Goal: Task Accomplishment & Management: Manage account settings

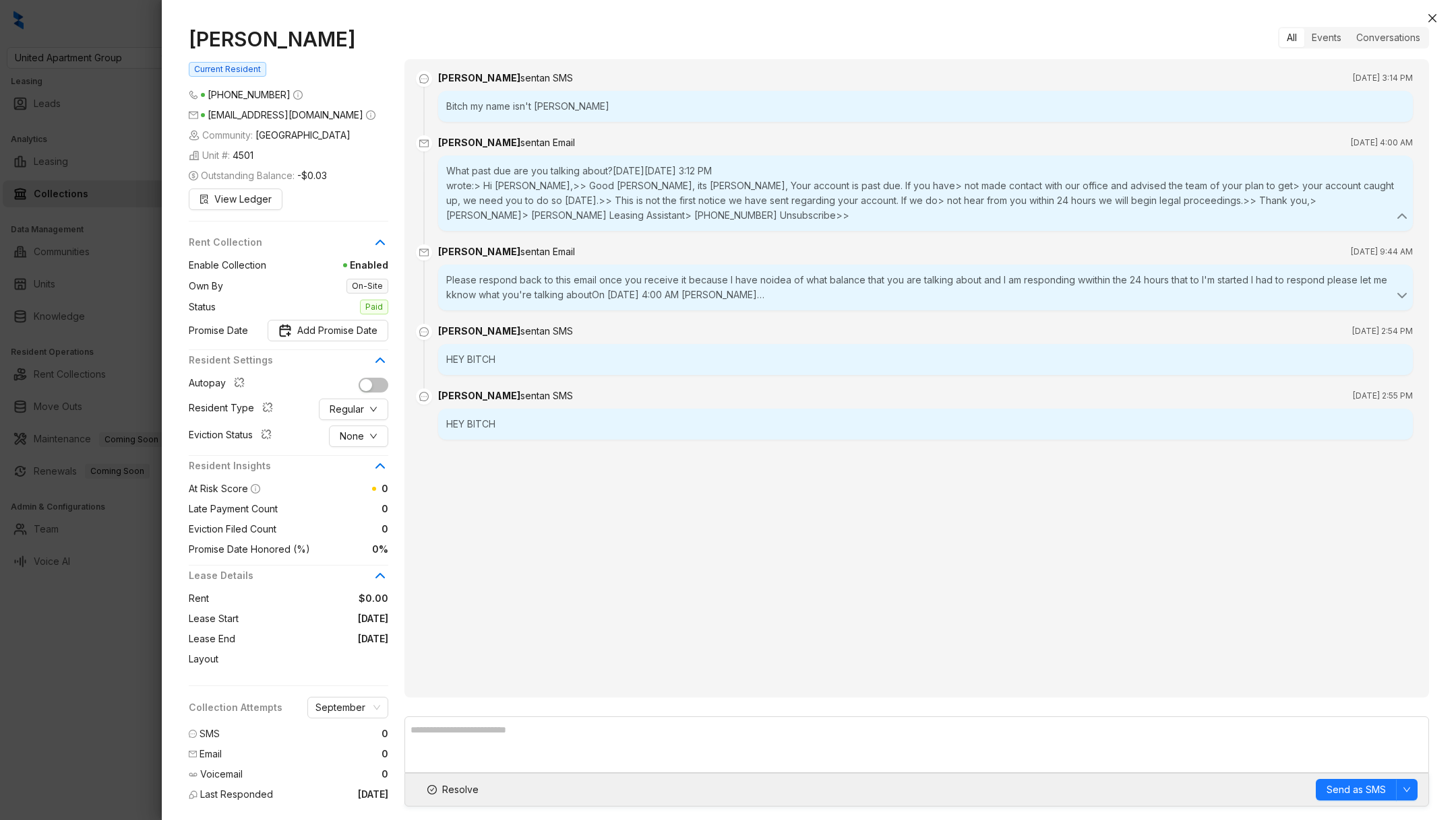
scroll to position [99, 0]
click at [121, 59] on div at bounding box center [728, 410] width 1456 height 820
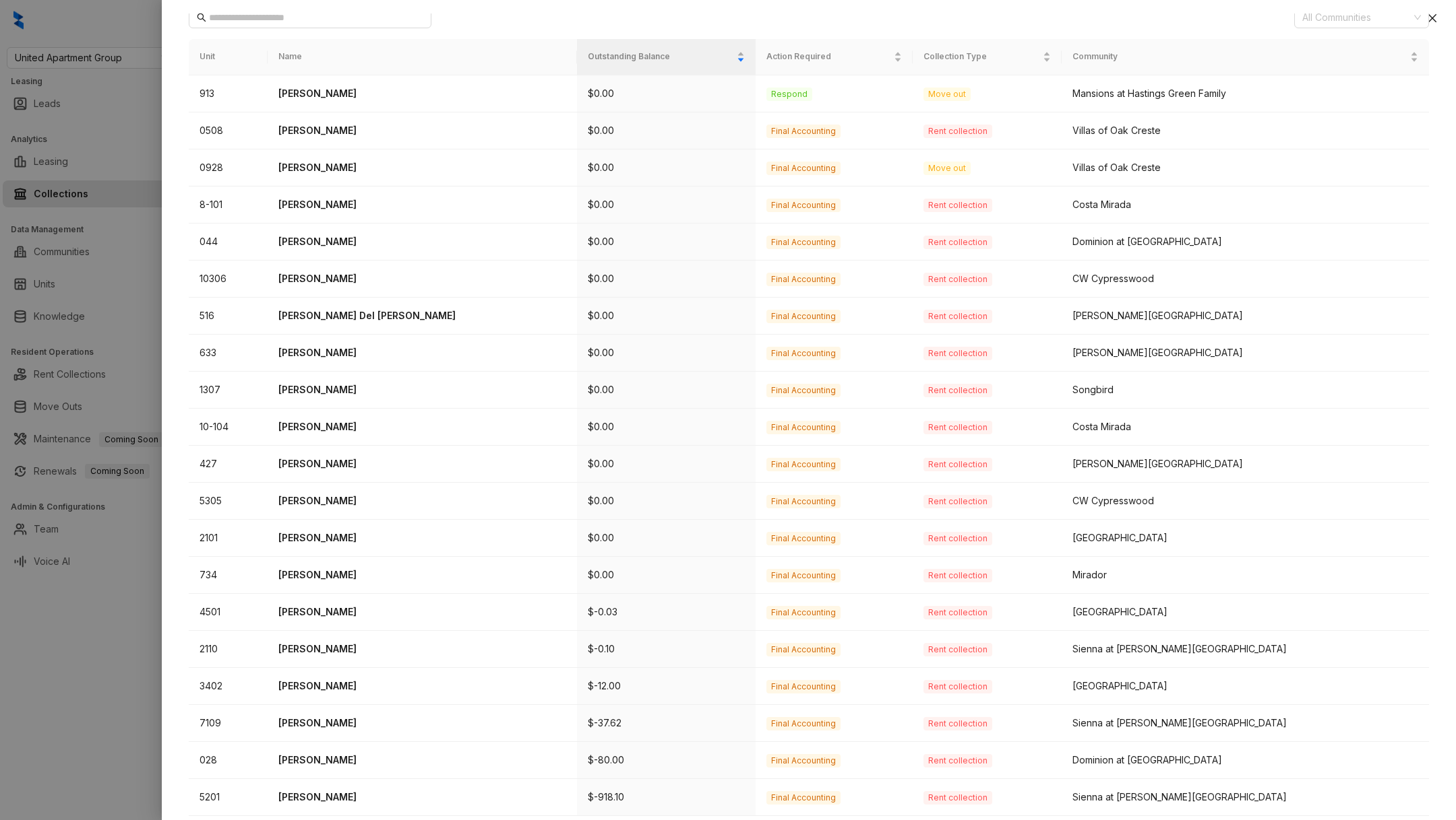
click at [107, 60] on div at bounding box center [728, 410] width 1456 height 820
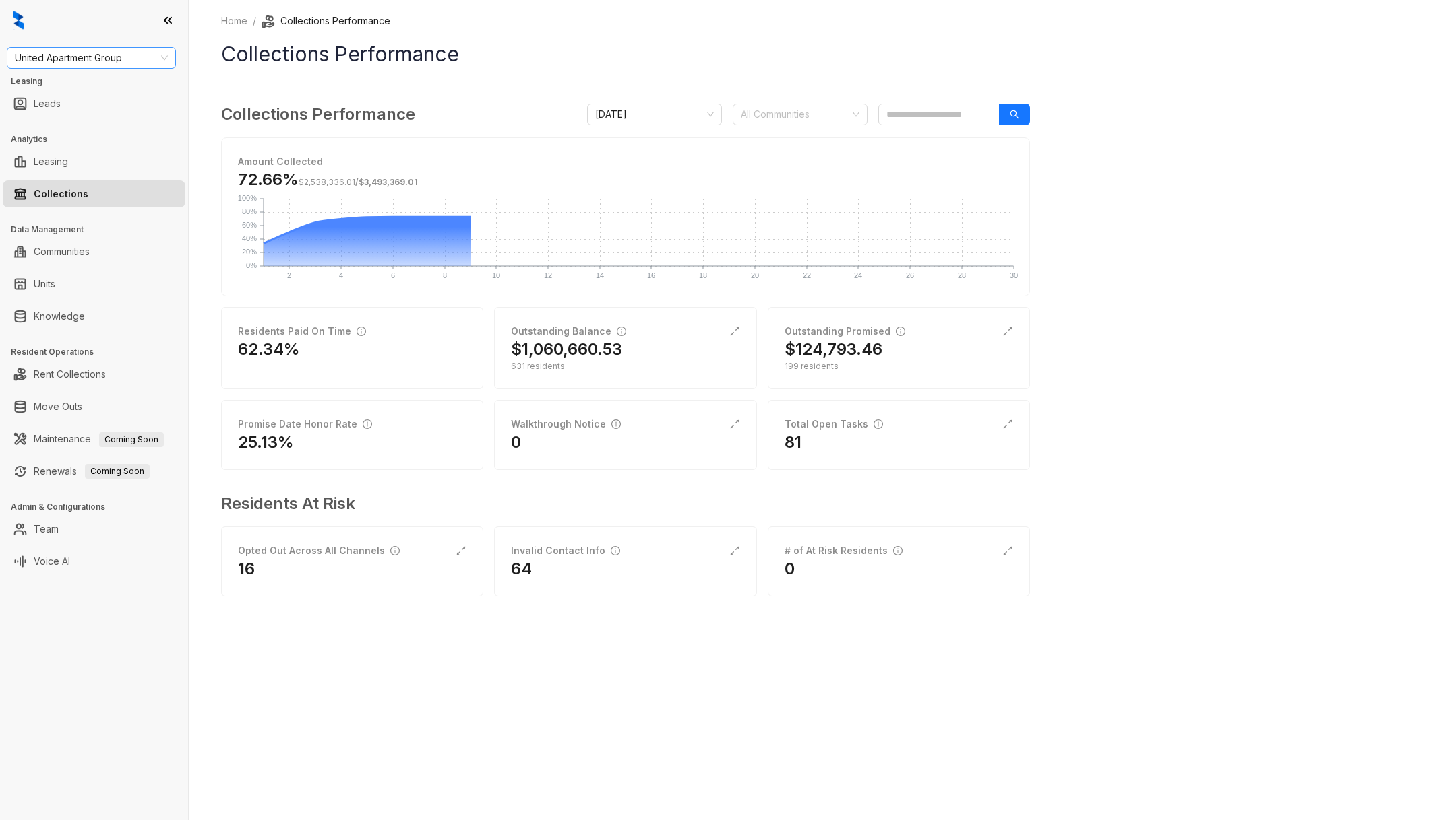
click at [105, 59] on span "United Apartment Group" at bounding box center [91, 57] width 153 height 20
type input "***"
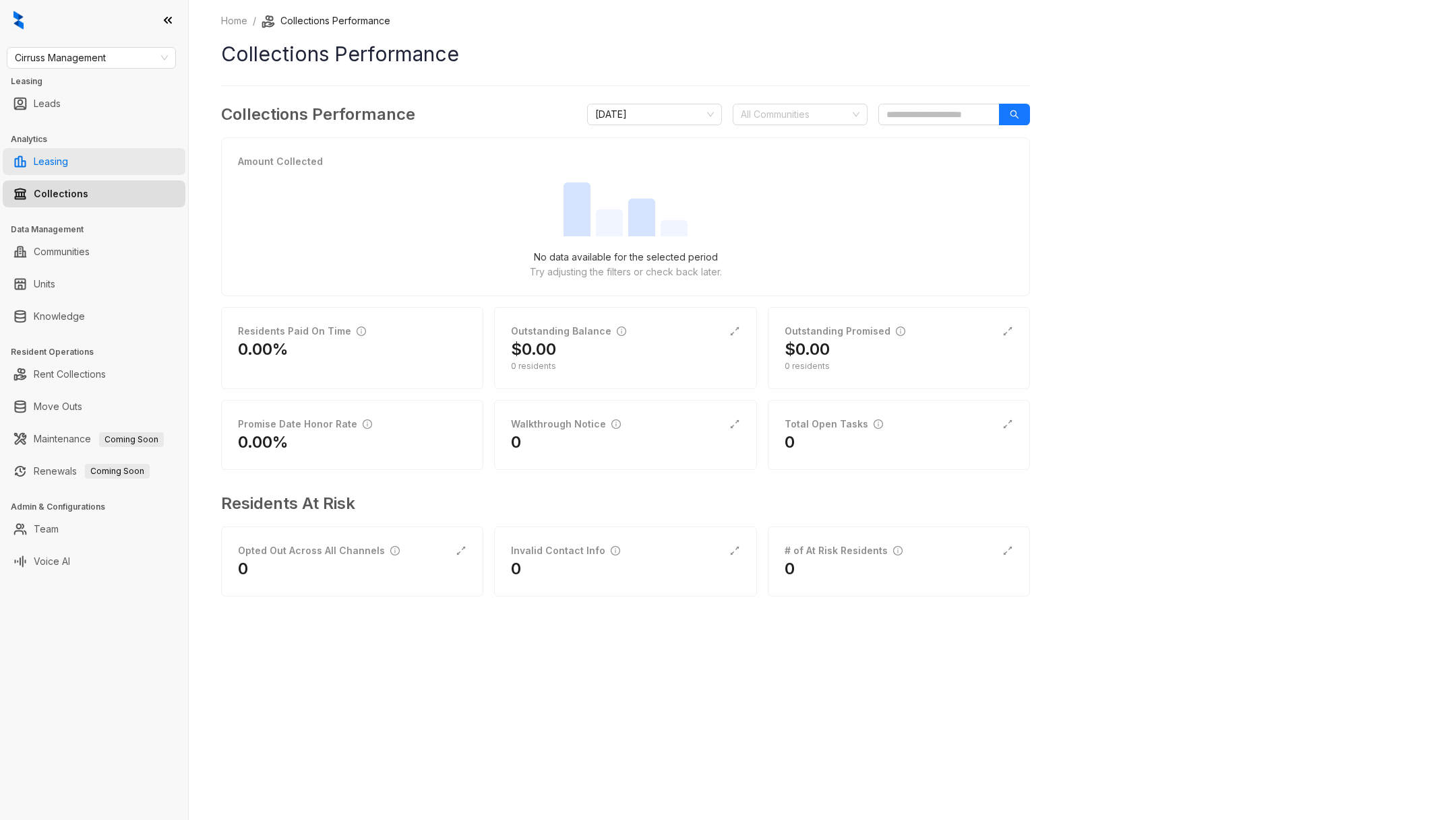
click at [68, 158] on link "Leasing" at bounding box center [51, 161] width 35 height 27
select select "******"
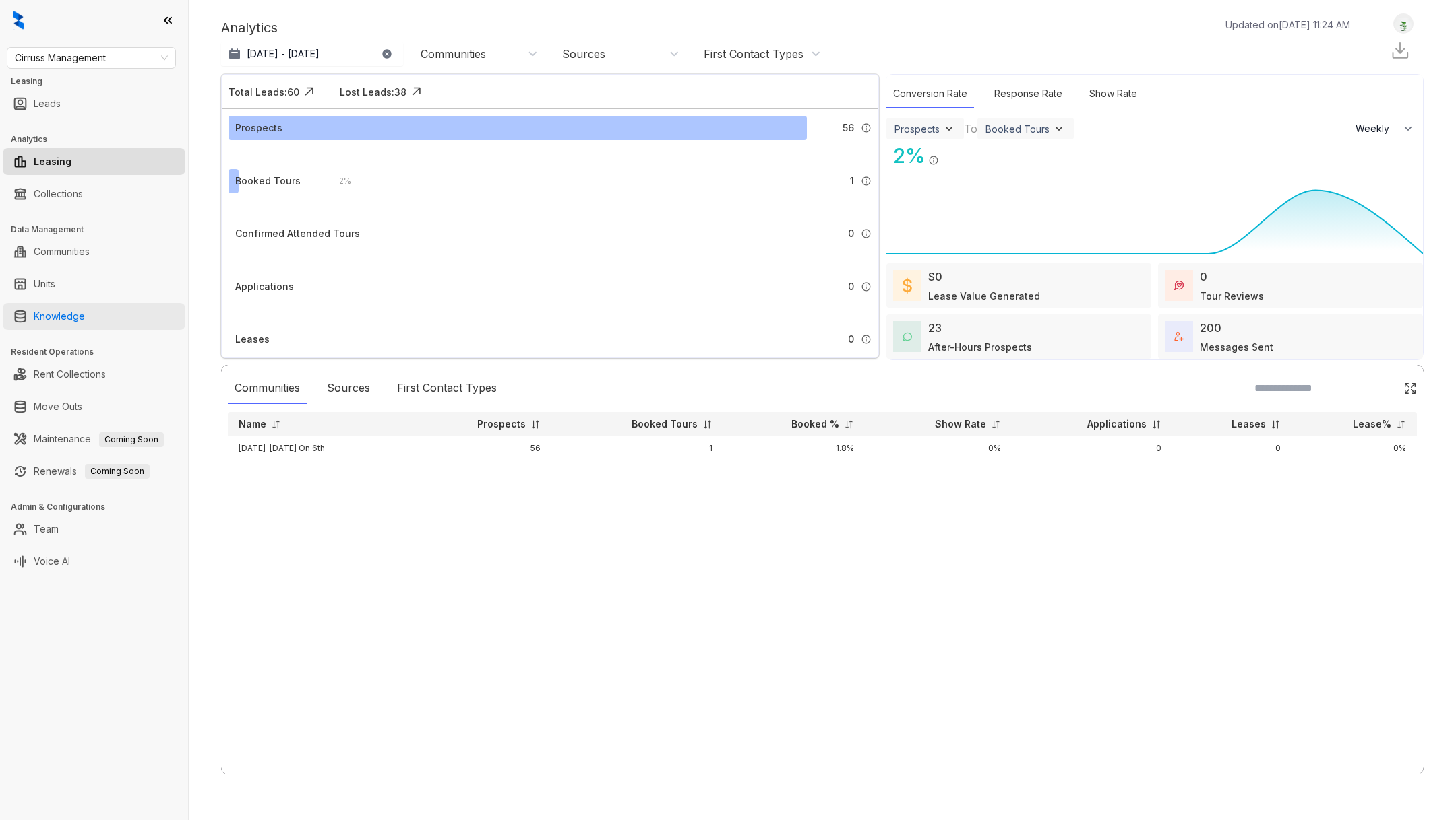
click at [78, 320] on link "Knowledge" at bounding box center [59, 316] width 51 height 27
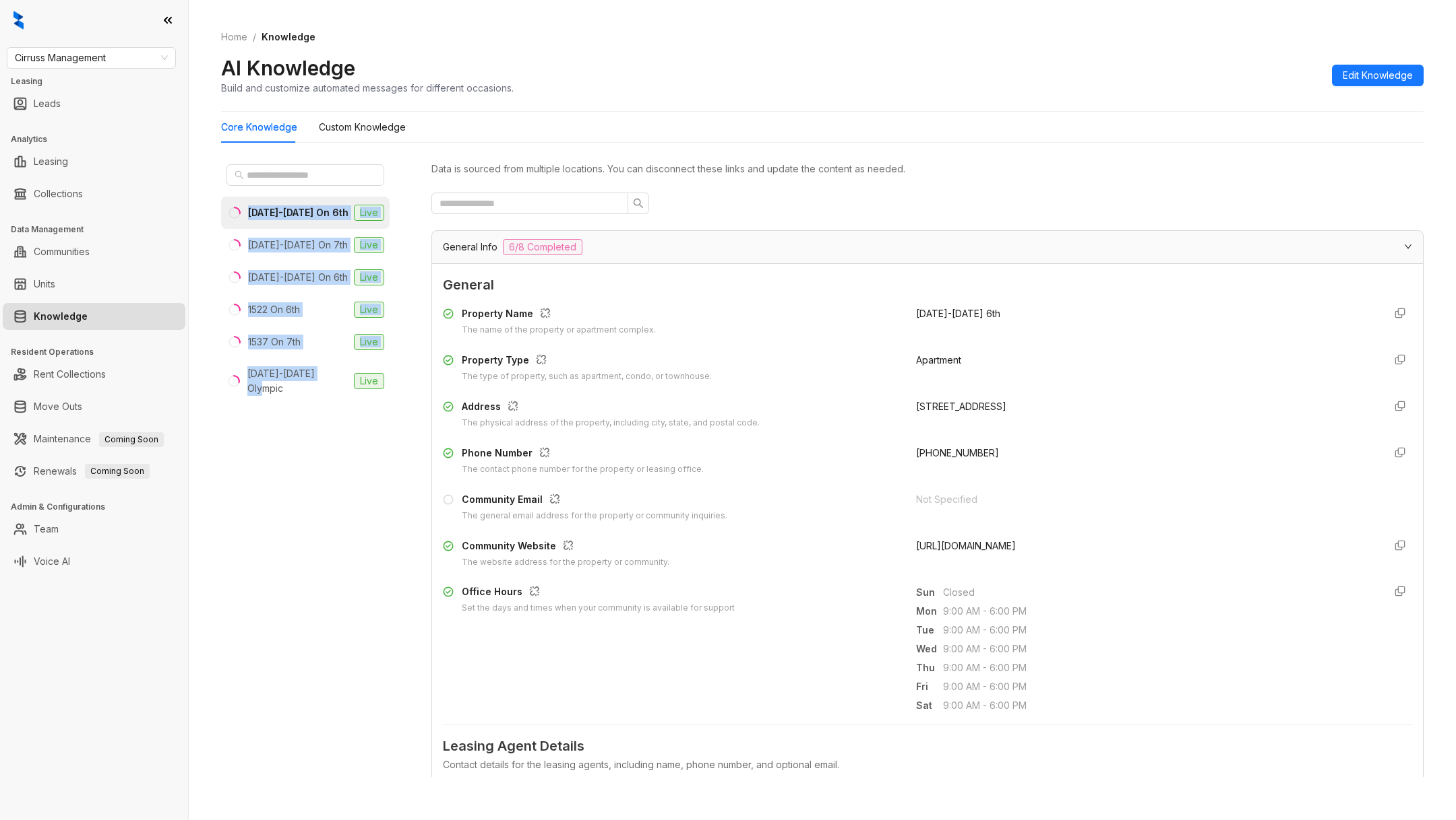
drag, startPoint x: 313, startPoint y: 411, endPoint x: 265, endPoint y: 196, distance: 220.3
click at [267, 195] on div "1422-1428 On 6th Live 1422-1432 On 7th Live 1423-1425 On 6th Live 1522 On 6th L…" at bounding box center [305, 467] width 168 height 618
copy ul "1422-1428 On 6th Live 1422-1432 On 7th Live 1423-1425 On 6th Live 1522 On 6th L…"
click at [128, 55] on span "Cirruss Management" at bounding box center [91, 57] width 153 height 20
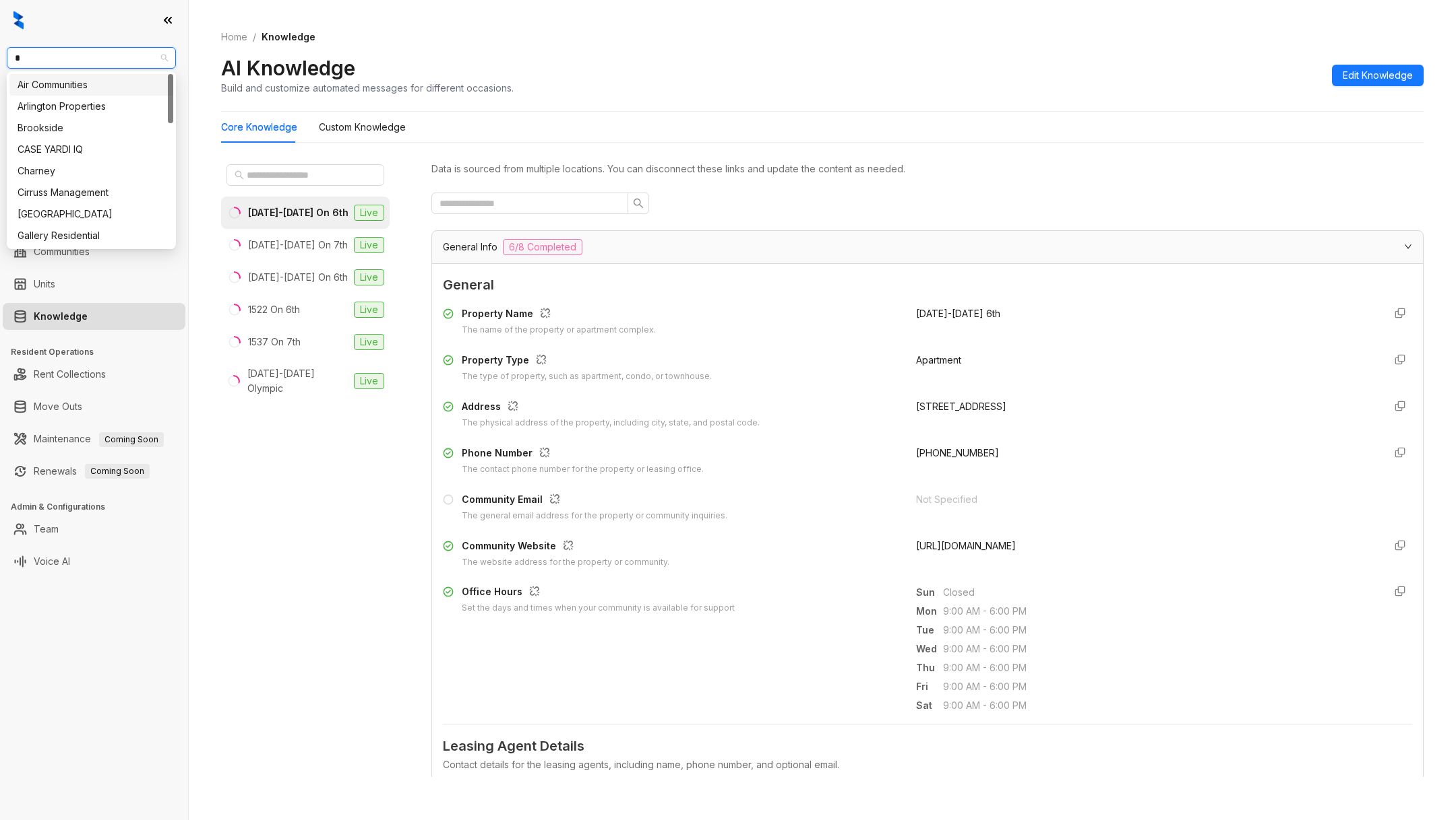
type input "**"
click at [106, 108] on div "RR Living" at bounding box center [91, 105] width 148 height 15
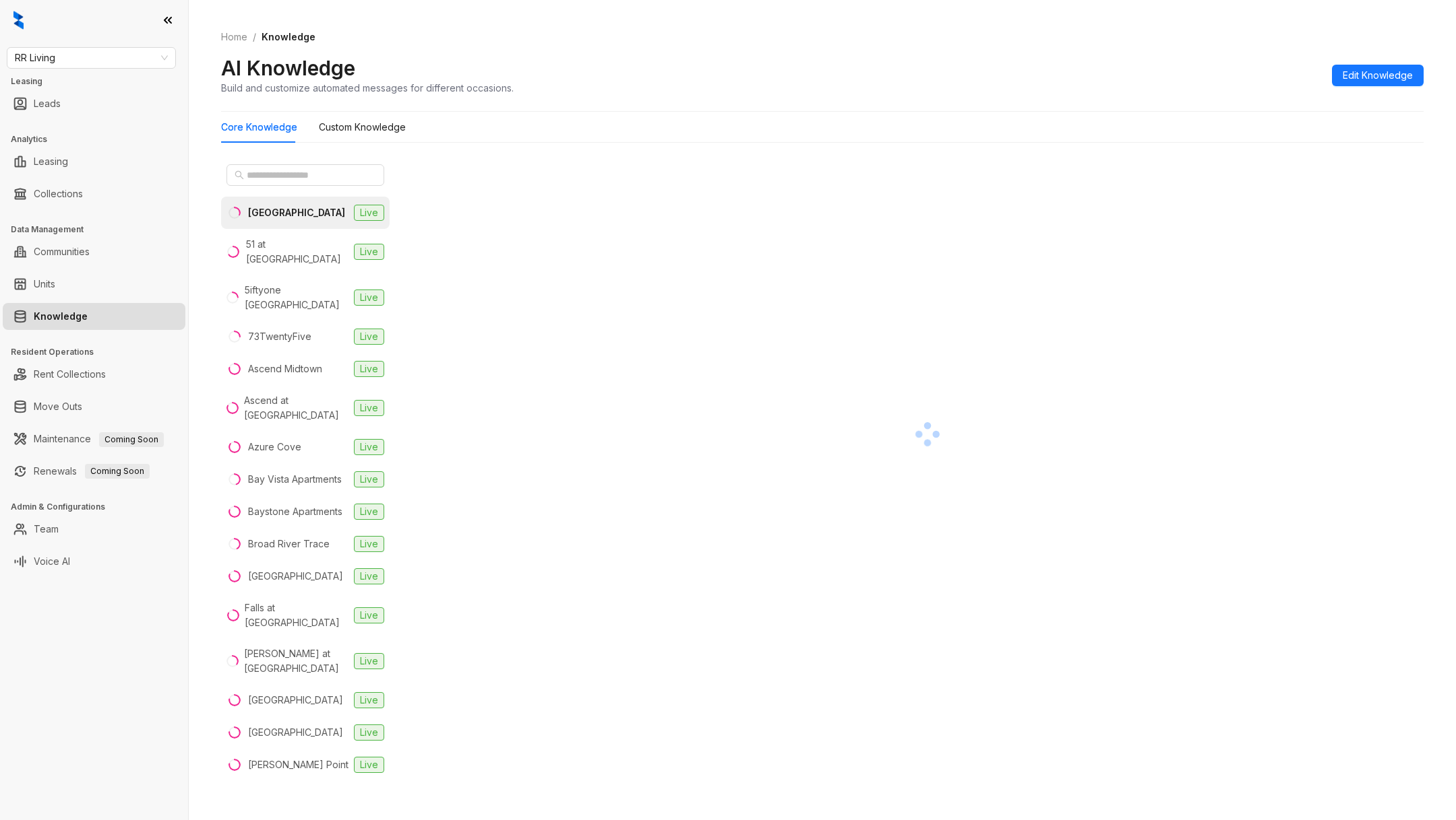
click at [88, 234] on h3 "Data Management" at bounding box center [99, 229] width 177 height 13
click at [97, 238] on ul "Communities" at bounding box center [94, 251] width 188 height 32
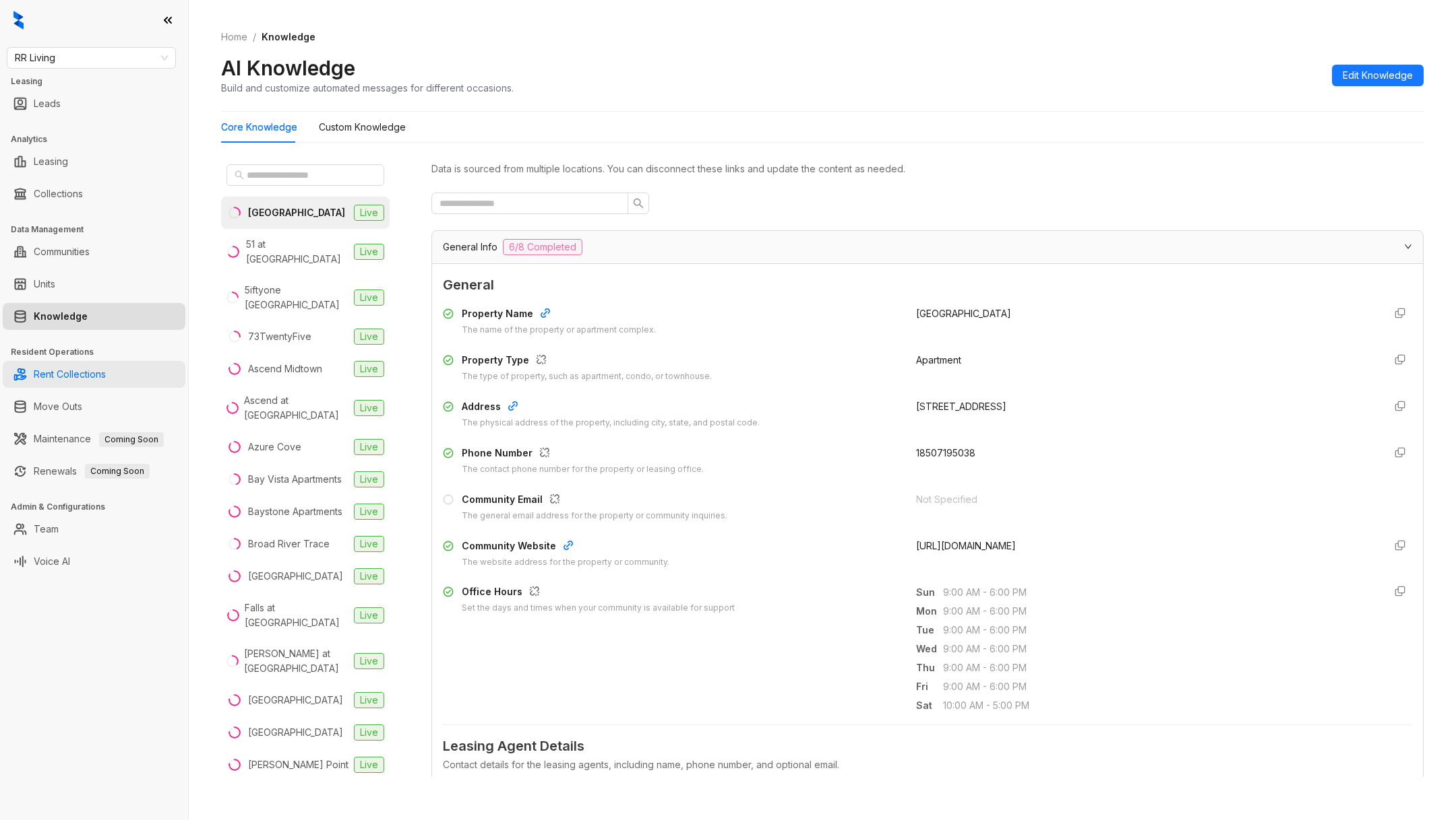
click at [101, 362] on link "Rent Collections" at bounding box center [70, 374] width 73 height 27
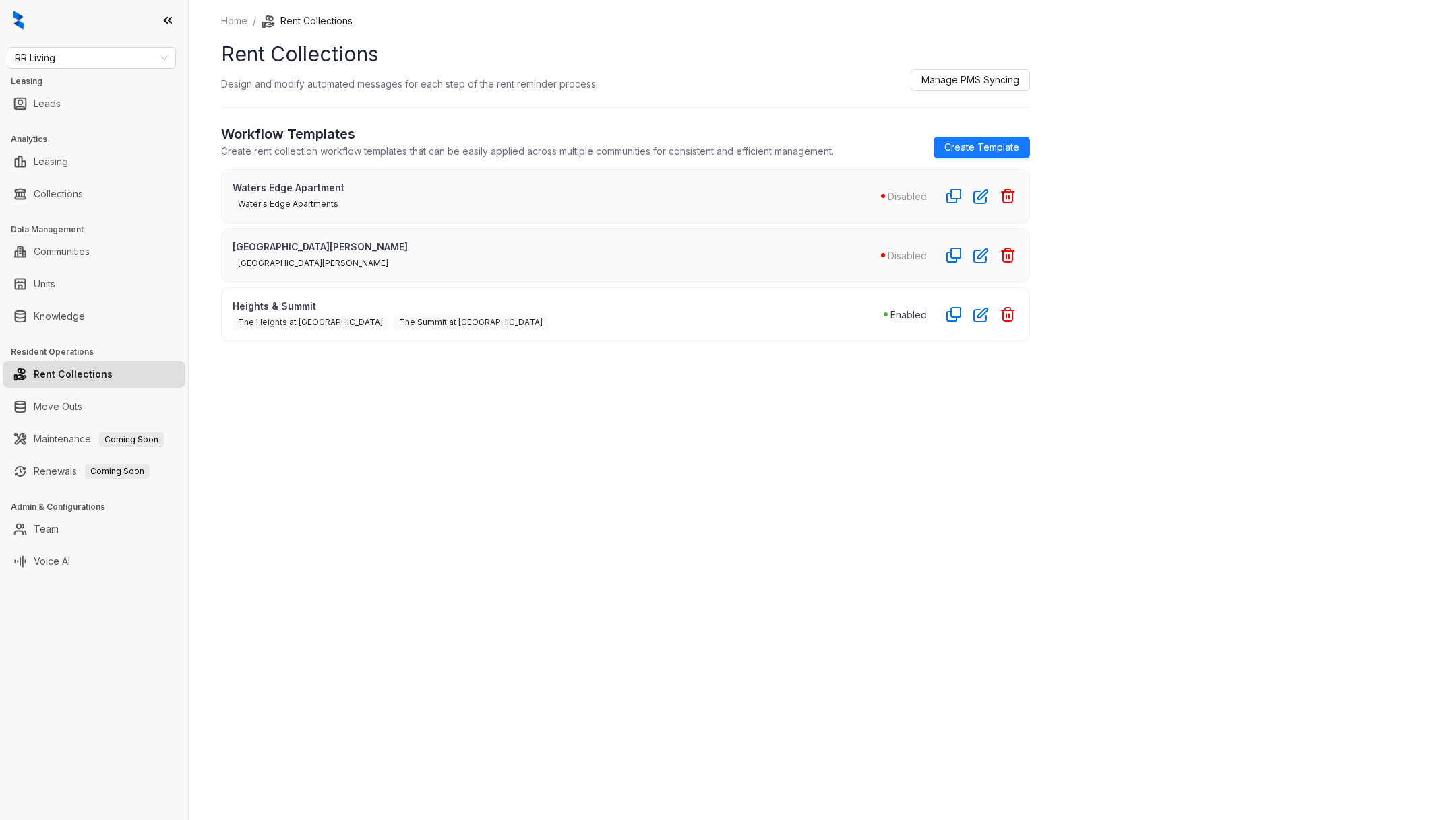
click at [246, 188] on p "Waters Edge Apartment" at bounding box center [556, 188] width 648 height 15
drag, startPoint x: 246, startPoint y: 188, endPoint x: 361, endPoint y: 248, distance: 129.7
click at [361, 246] on div "Waters Edge Apartment Water's Edge Apartments Disabled NOVA Lake Norman NOVA La…" at bounding box center [625, 255] width 809 height 172
click at [361, 248] on p "[GEOGRAPHIC_DATA][PERSON_NAME]" at bounding box center [556, 247] width 648 height 15
click at [68, 168] on link "Leasing" at bounding box center [51, 161] width 35 height 27
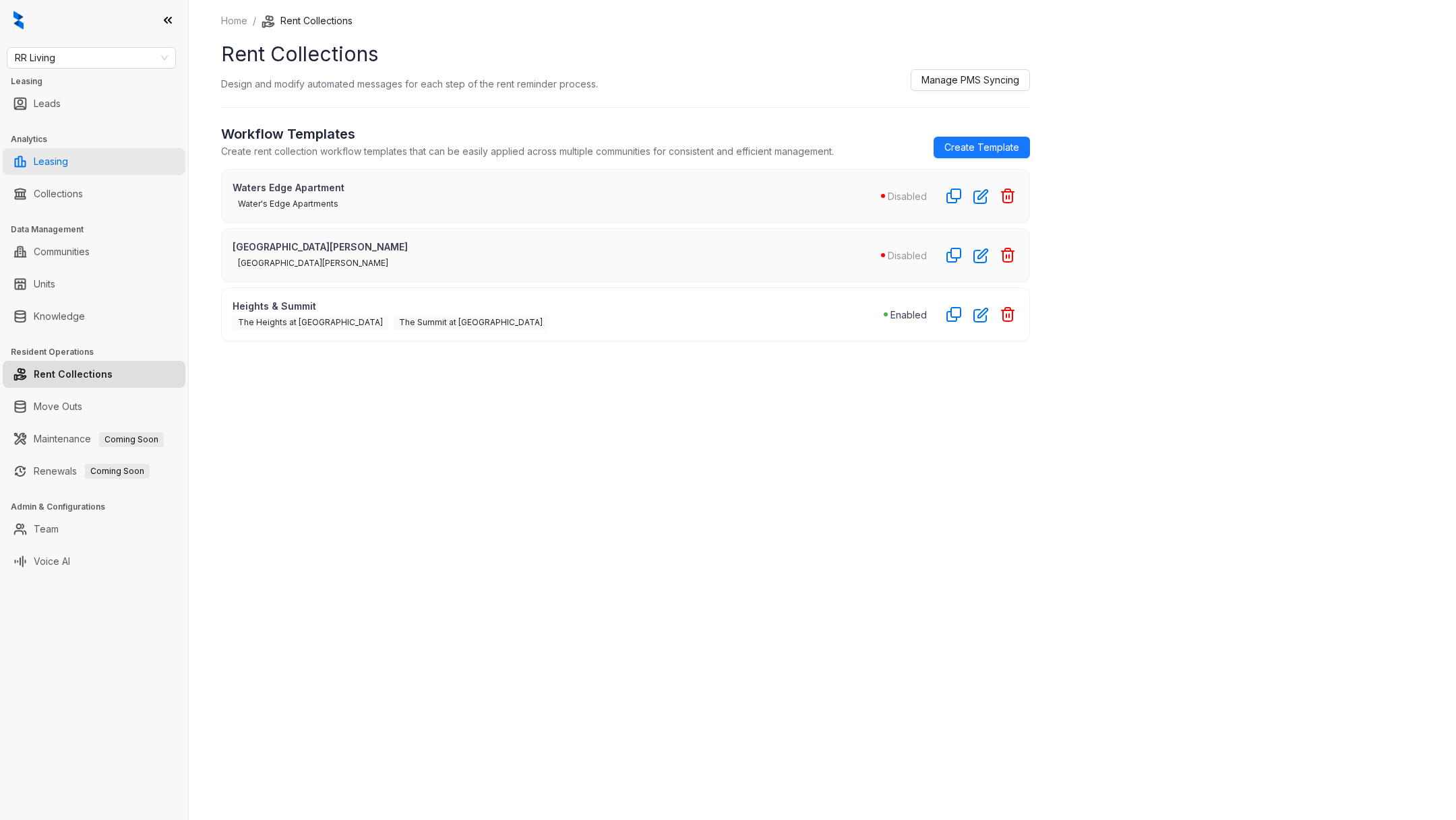
click at [68, 153] on link "Leasing" at bounding box center [51, 161] width 35 height 27
select select "******"
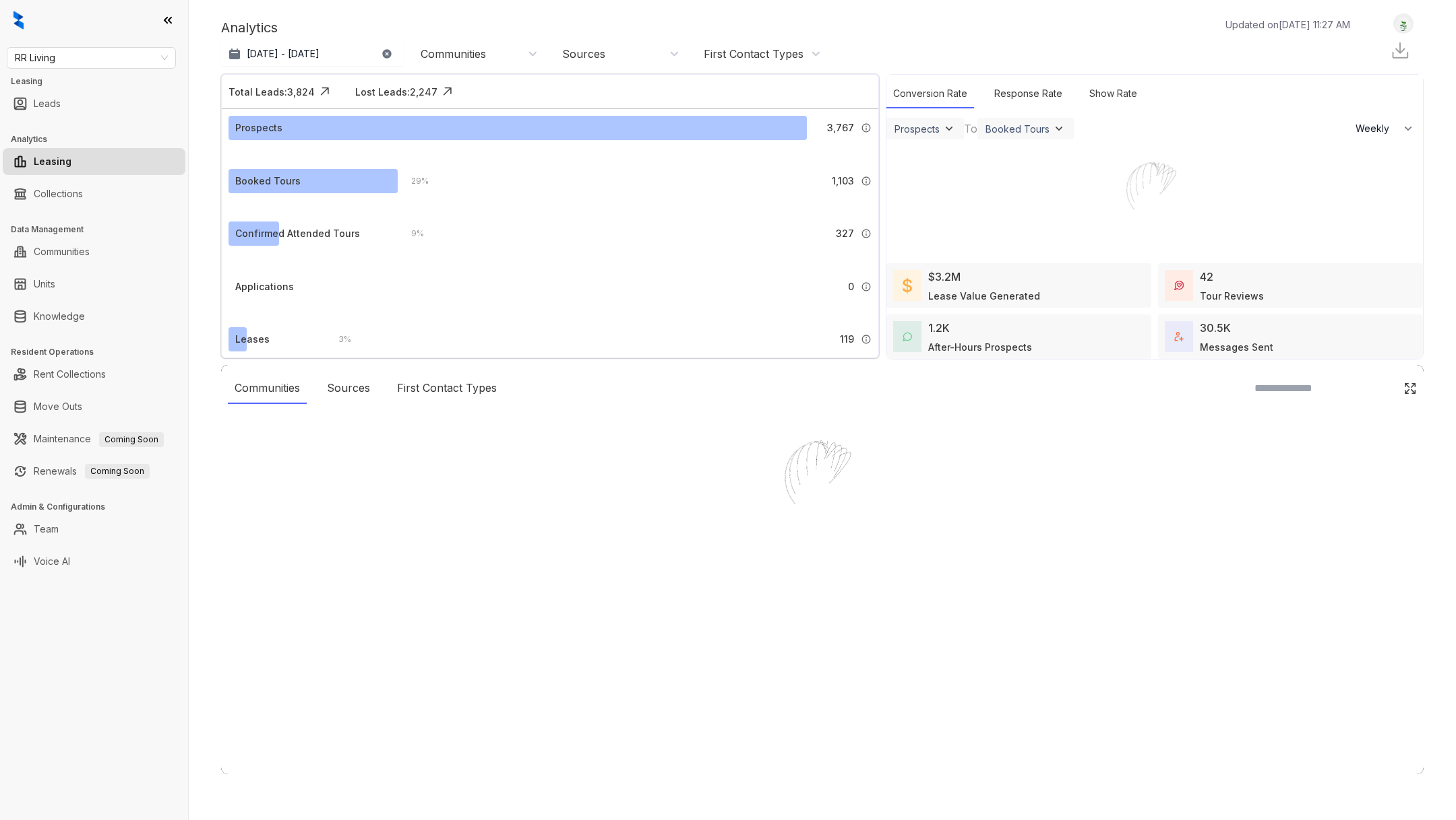
click at [43, 164] on div "RR Living Leasing Leads Analytics Leasing Collections Data Management Communiti…" at bounding box center [728, 410] width 1456 height 820
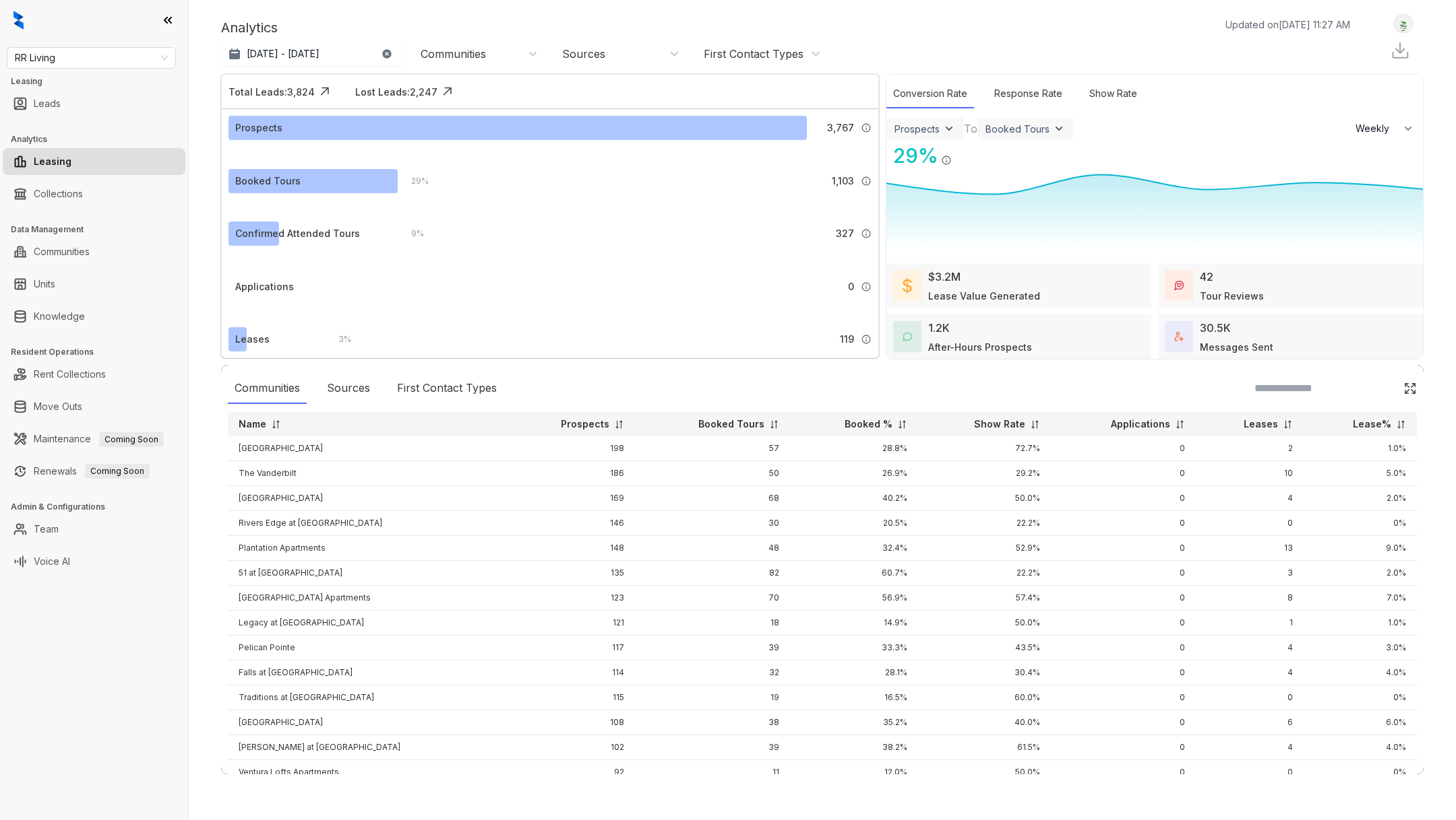
click at [72, 163] on link "Leasing" at bounding box center [52, 161] width 38 height 27
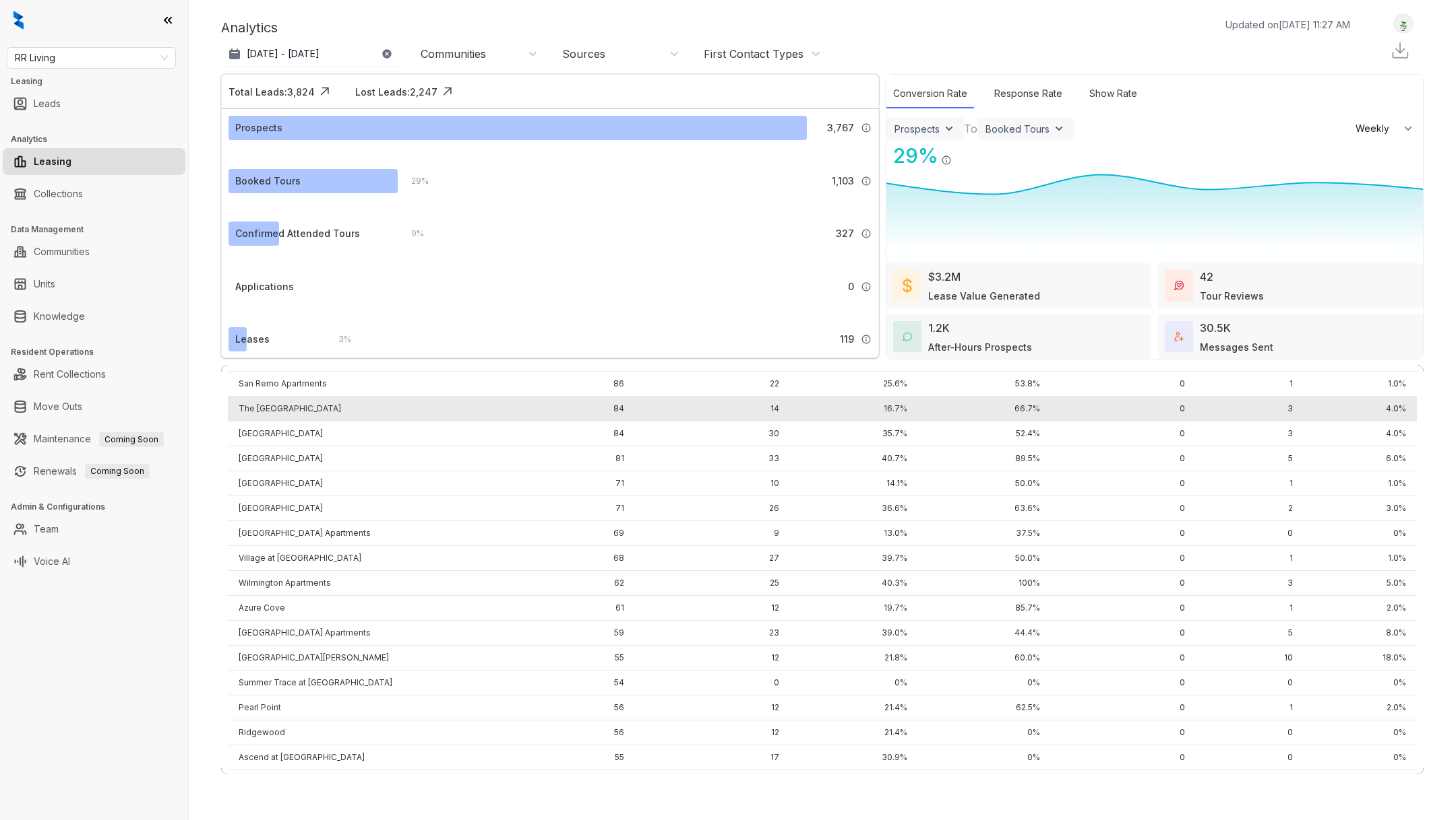
scroll to position [463, 0]
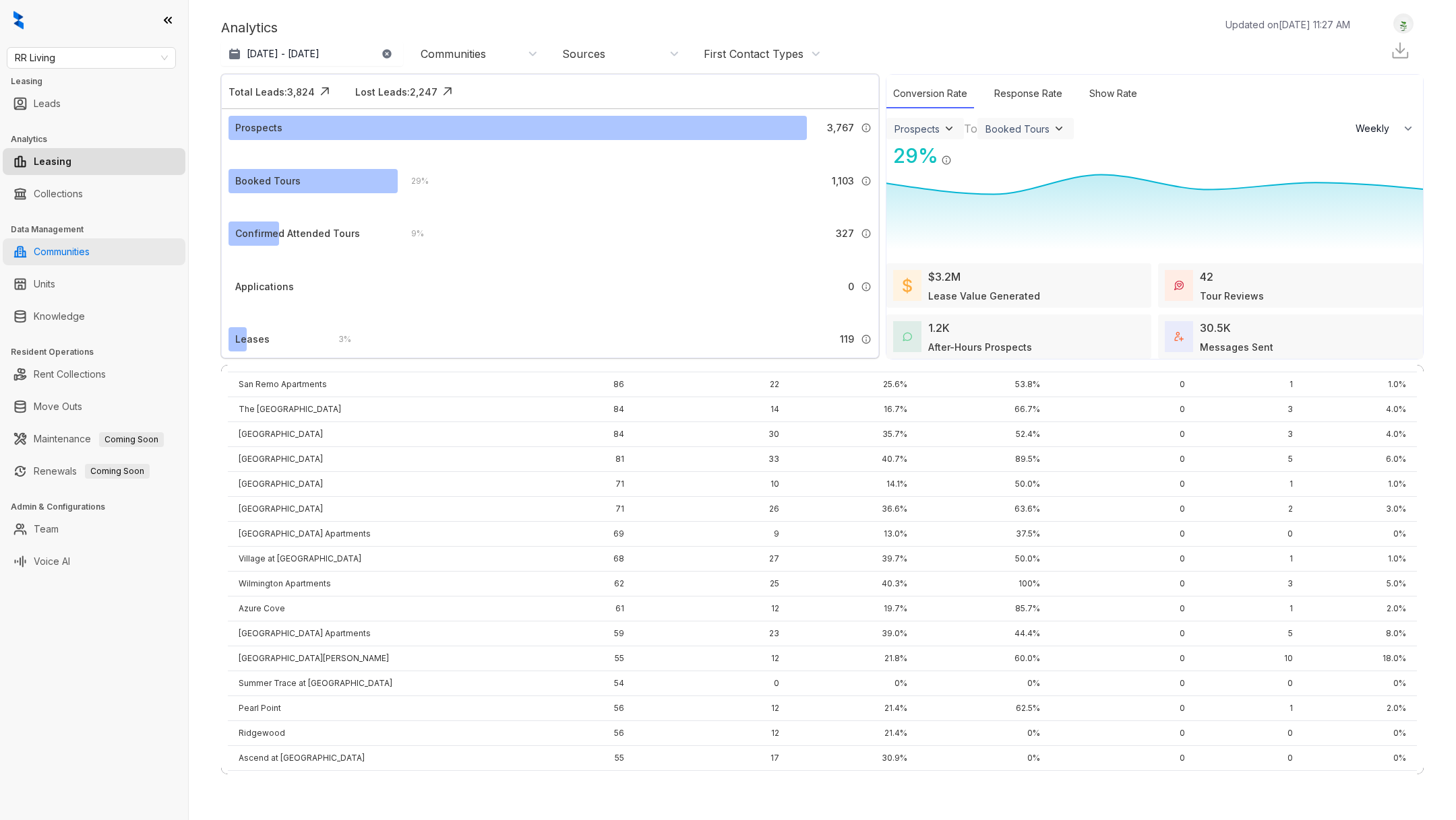
click at [87, 261] on link "Communities" at bounding box center [62, 252] width 56 height 27
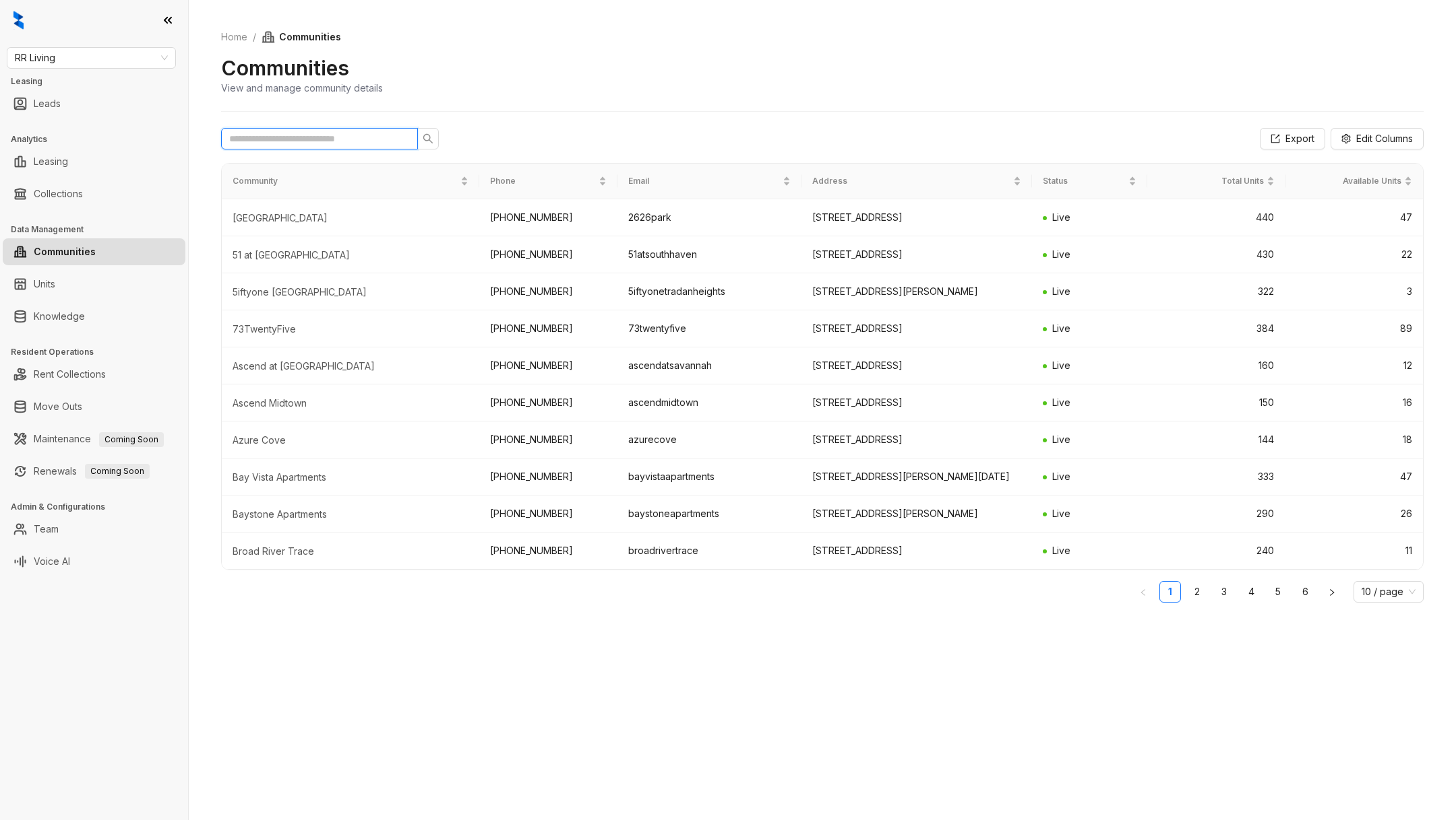
click at [307, 135] on input "text" at bounding box center [314, 138] width 170 height 15
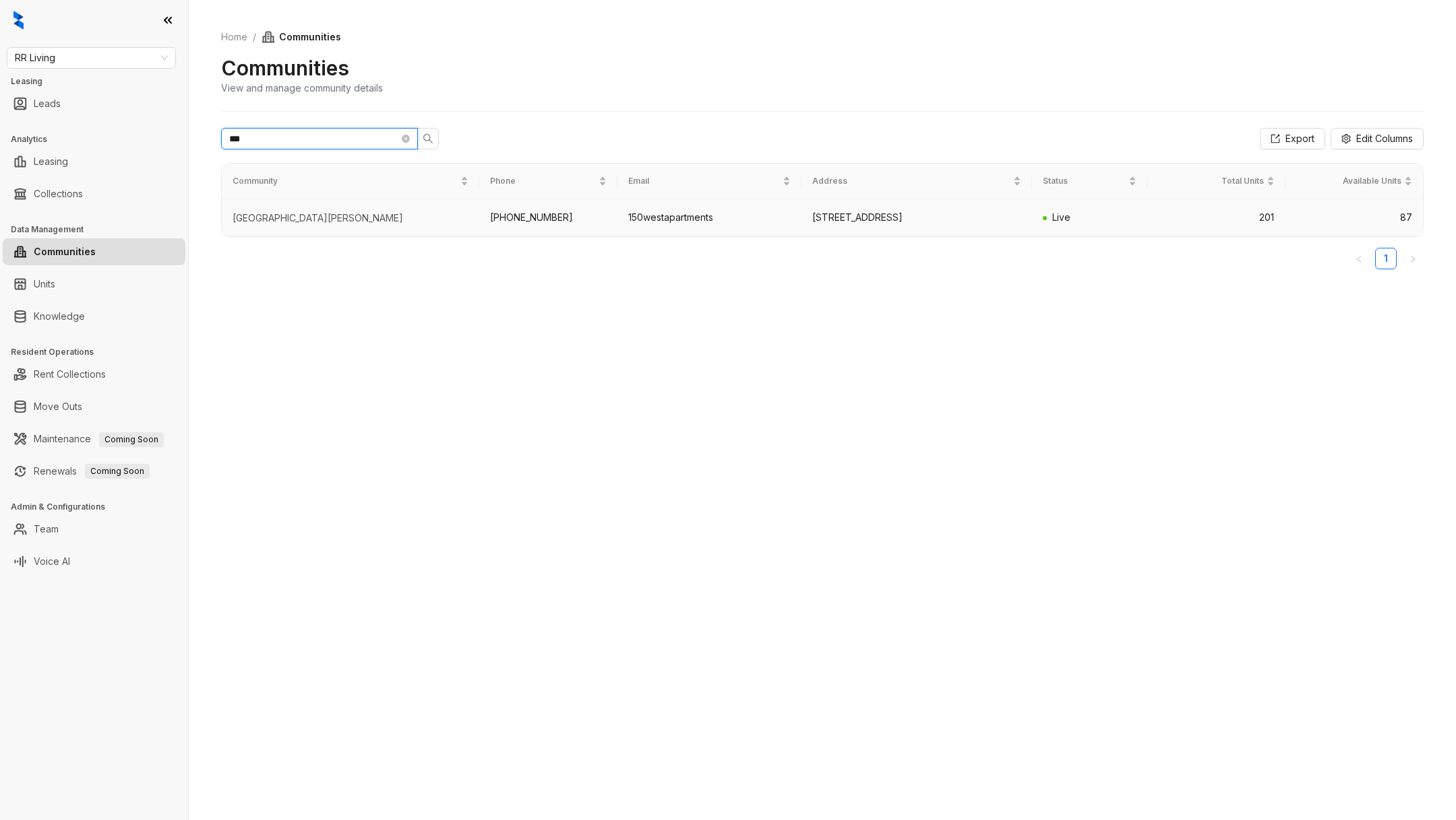
type input "***"
click at [338, 225] on td "NOVA Lake Norman" at bounding box center [350, 218] width 257 height 37
click at [293, 213] on div "NOVA Lake Norman" at bounding box center [350, 219] width 236 height 14
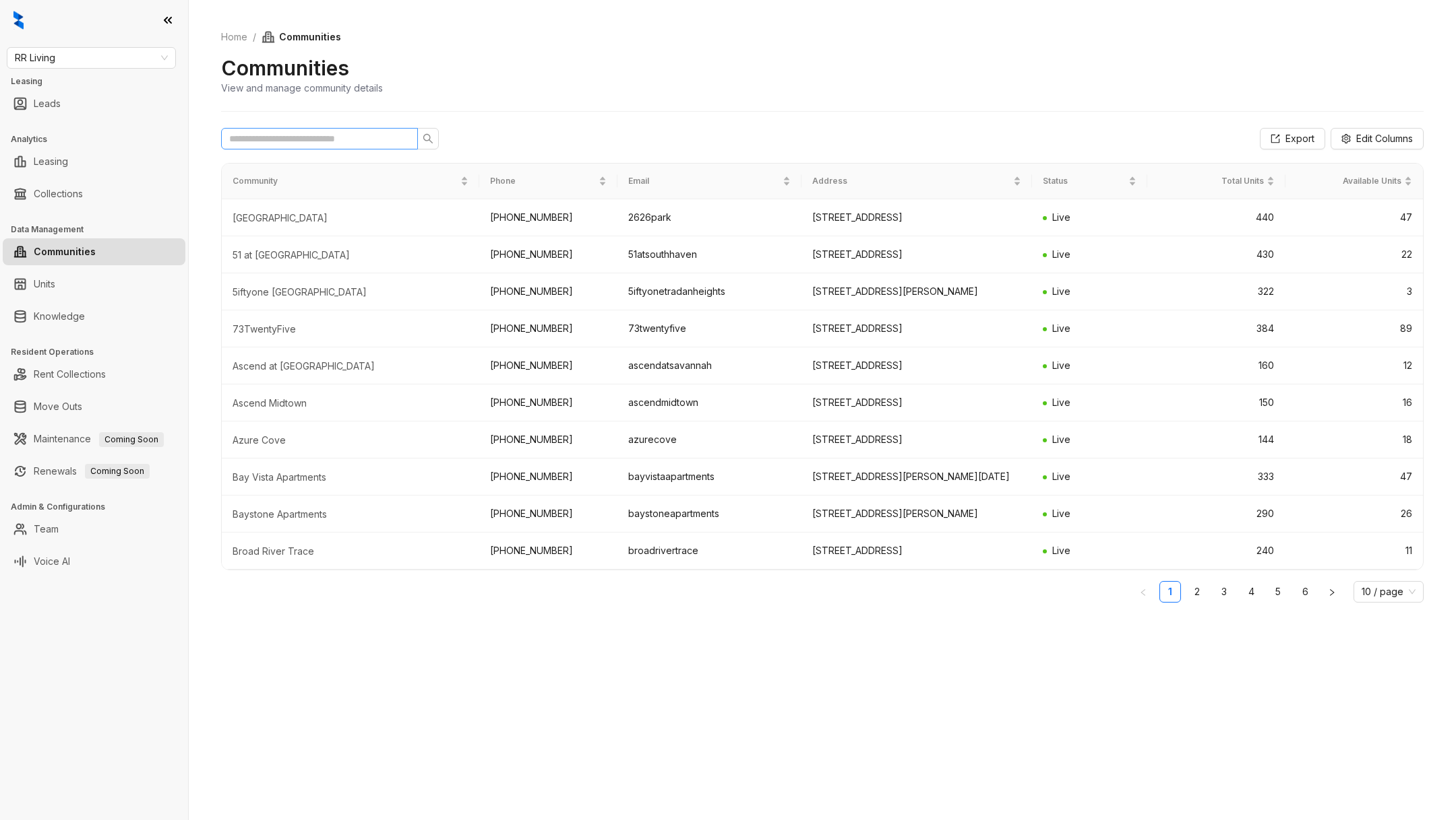
click at [345, 129] on span at bounding box center [318, 138] width 196 height 21
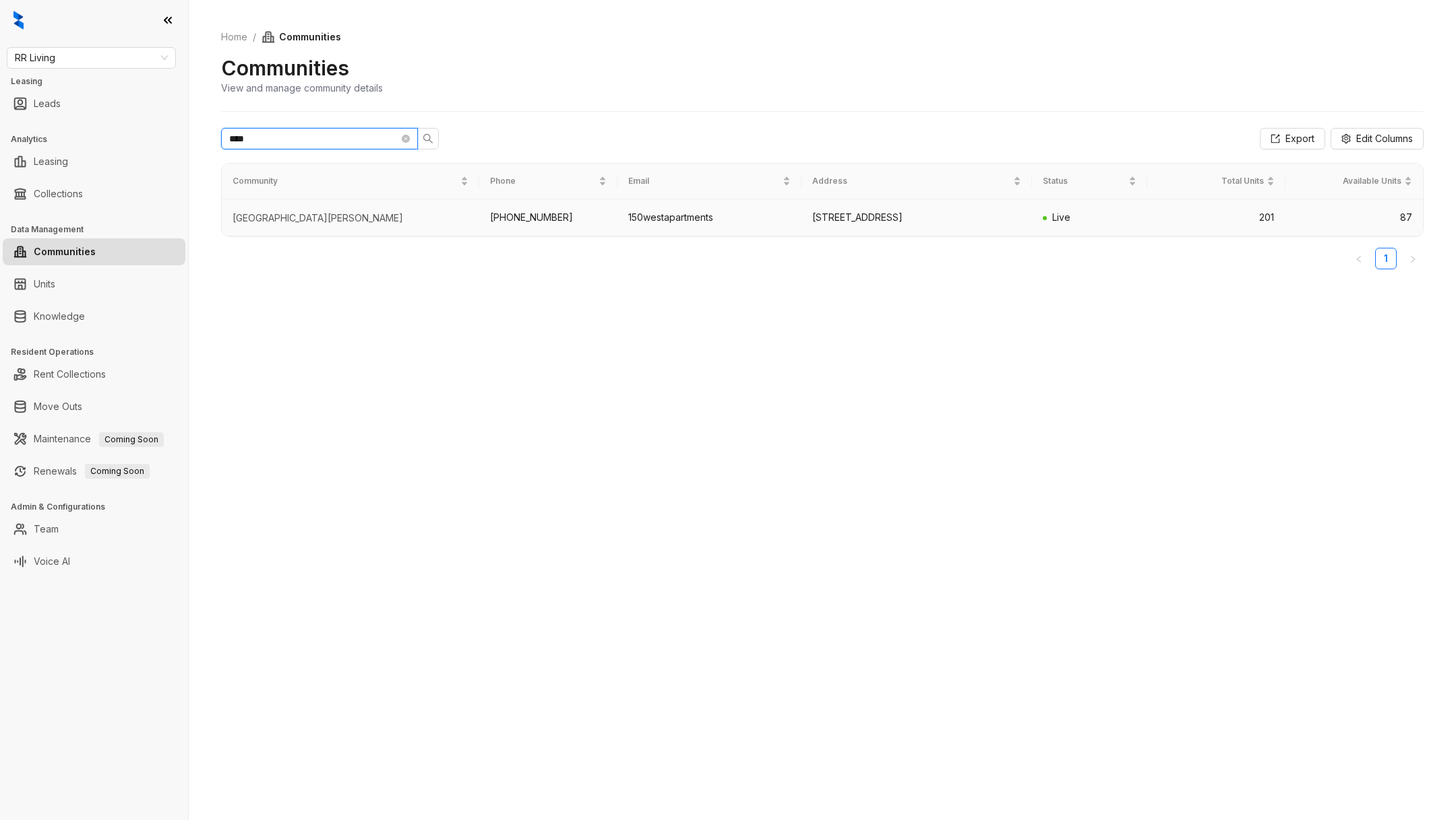
type input "****"
click at [1065, 208] on td "Live" at bounding box center [1088, 218] width 115 height 37
click at [1055, 213] on span "Live" at bounding box center [1060, 218] width 18 height 12
click at [1221, 240] on div "Community Phone Email Address Status Total Units Available Units [GEOGRAPHIC_DA…" at bounding box center [821, 217] width 1203 height 106
click at [1167, 219] on td "201" at bounding box center [1215, 218] width 138 height 37
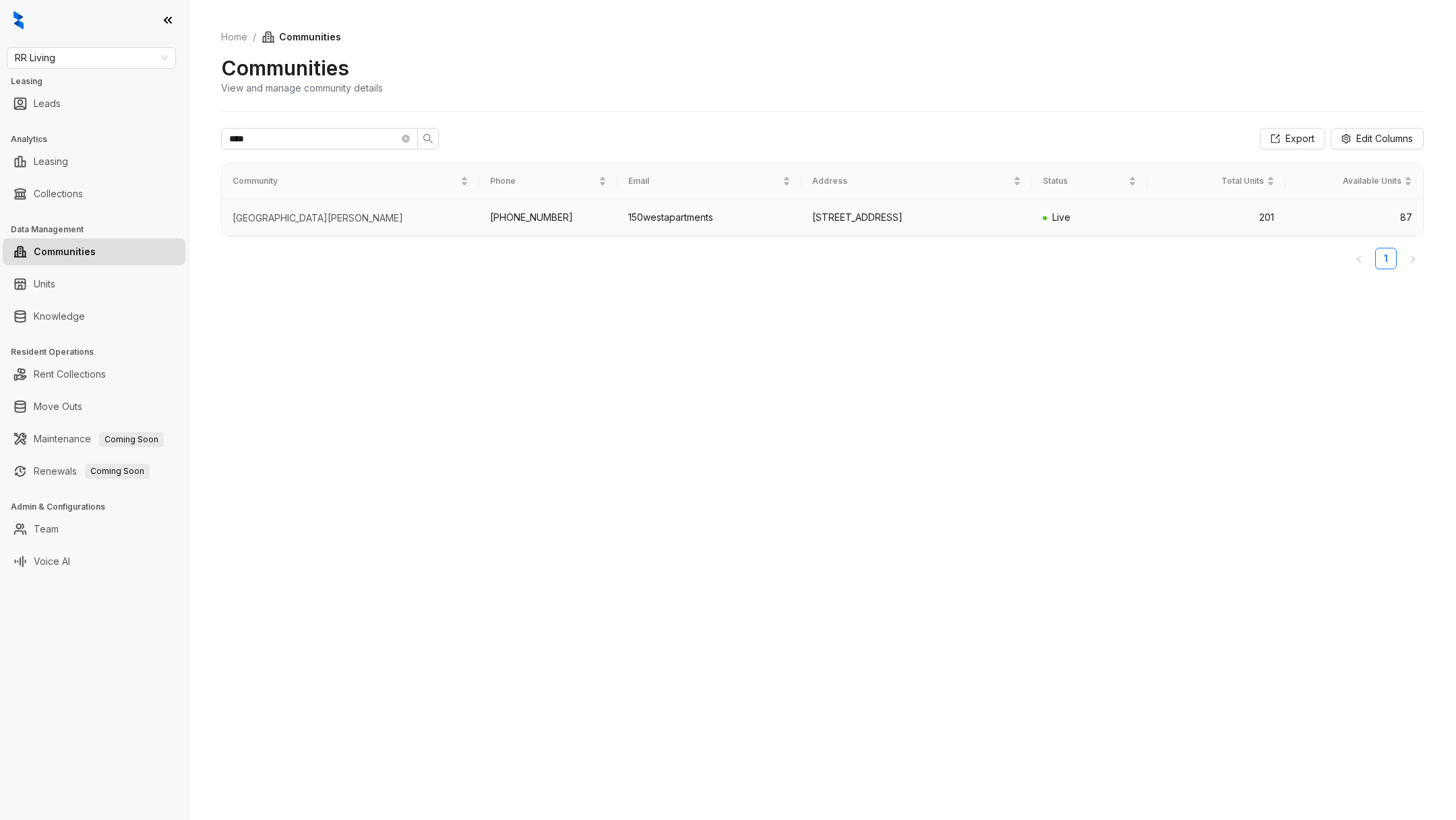
click at [285, 208] on td "[GEOGRAPHIC_DATA][PERSON_NAME]" at bounding box center [350, 218] width 257 height 37
click at [283, 208] on td "[GEOGRAPHIC_DATA][PERSON_NAME]" at bounding box center [350, 218] width 257 height 37
click at [301, 224] on td "[GEOGRAPHIC_DATA][PERSON_NAME]" at bounding box center [350, 218] width 257 height 37
click at [83, 183] on link "Collections" at bounding box center [58, 194] width 49 height 27
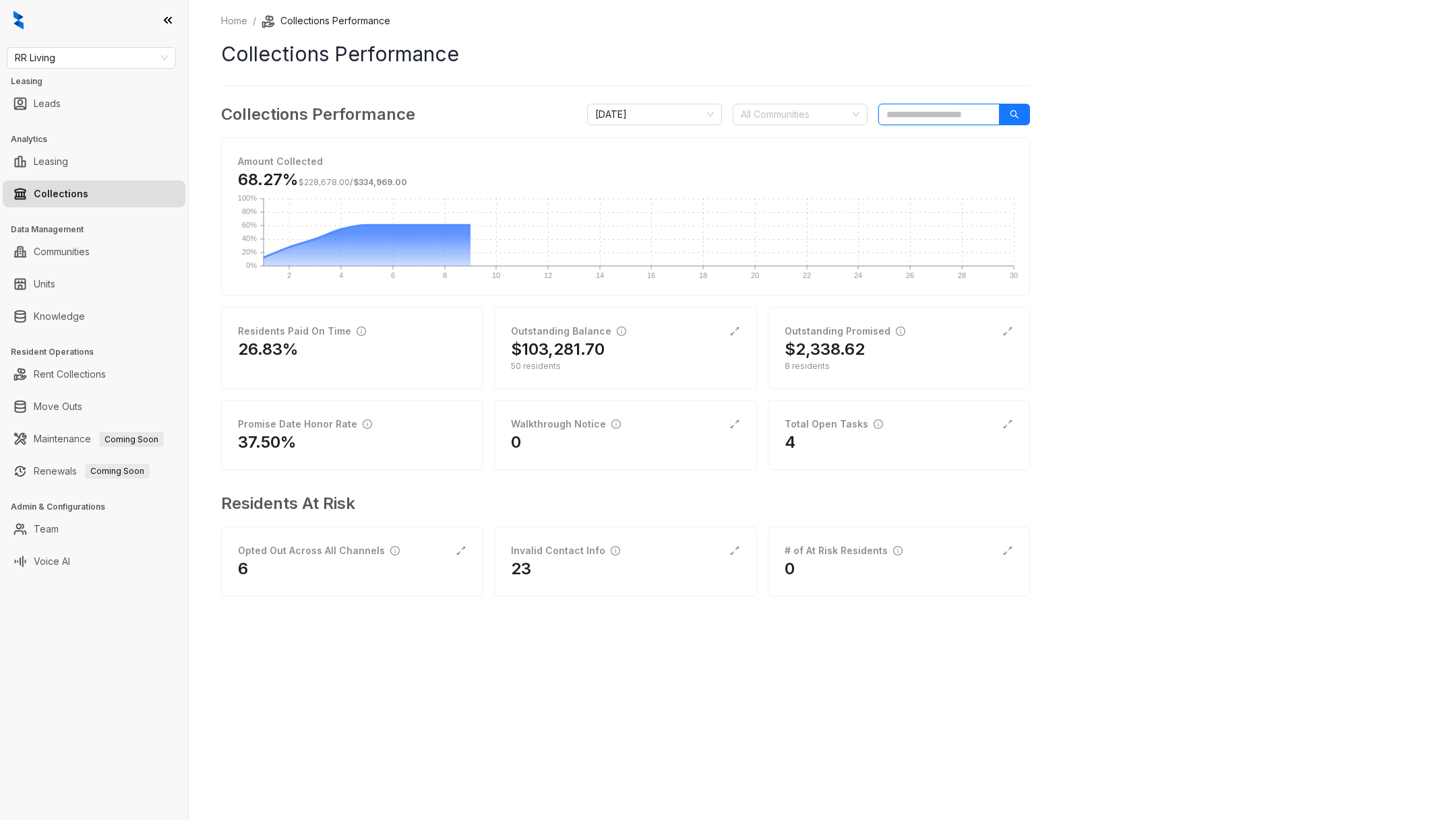
click at [931, 120] on input "search" at bounding box center [938, 114] width 121 height 21
type input "*"
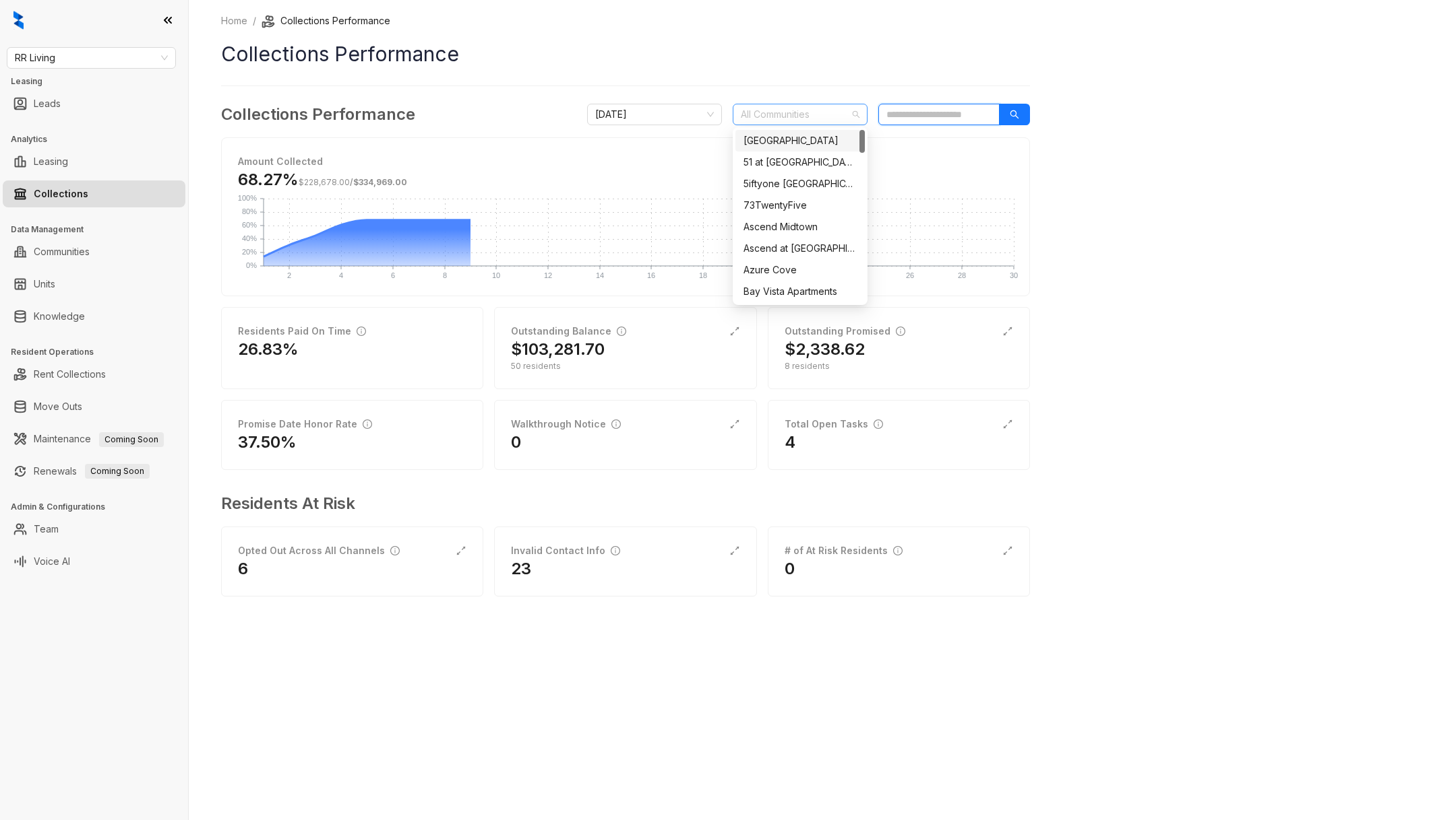
click at [803, 118] on div at bounding box center [792, 115] width 115 height 19
type input "****"
click at [807, 152] on div "The Summit at [GEOGRAPHIC_DATA]" at bounding box center [800, 162] width 130 height 21
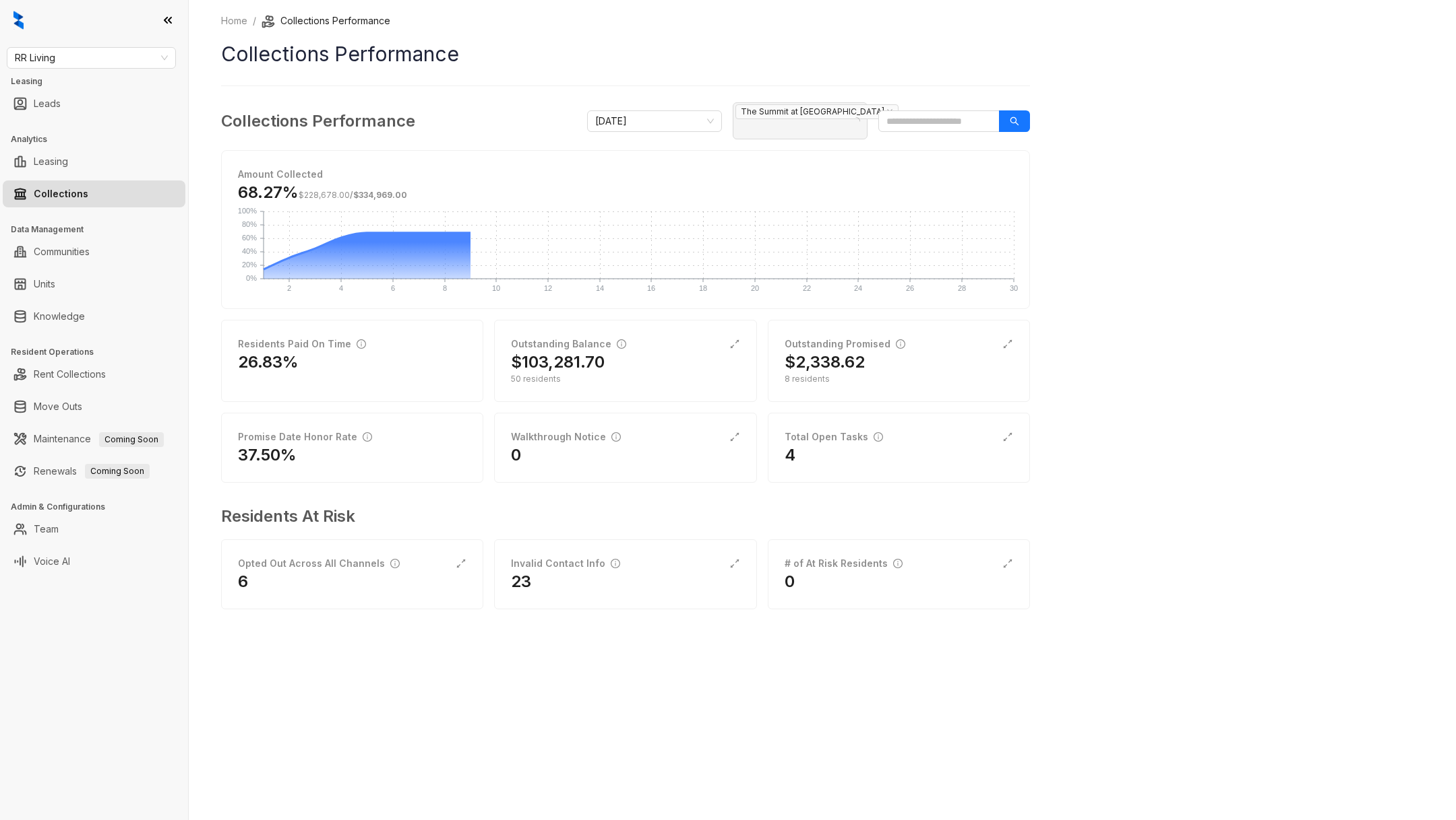
click at [820, 76] on div "Home / Collections Performance Collections Performance Collections Performance …" at bounding box center [625, 321] width 809 height 615
click at [778, 132] on div "The Summit at [GEOGRAPHIC_DATA]" at bounding box center [792, 121] width 115 height 35
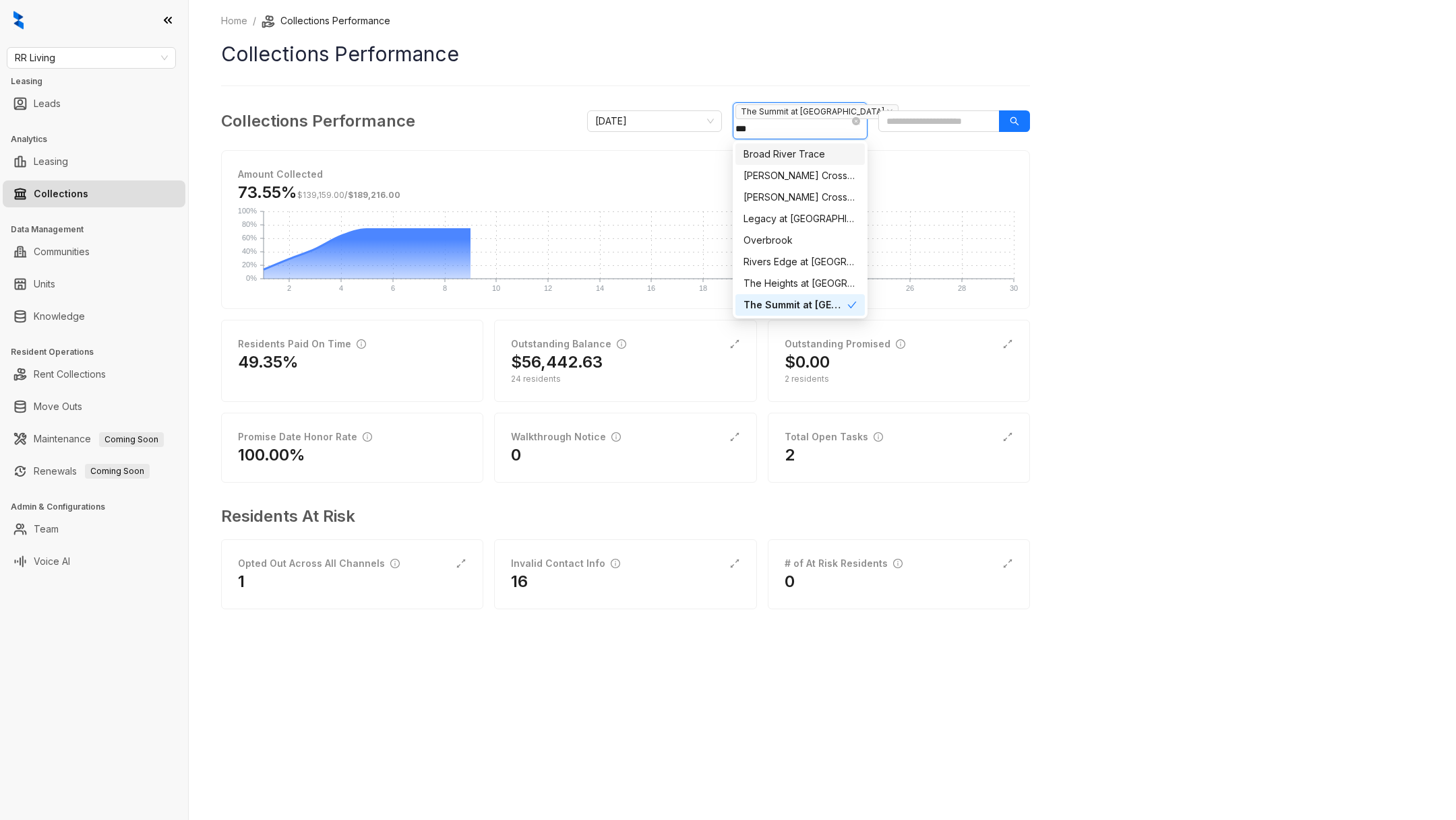
type input "****"
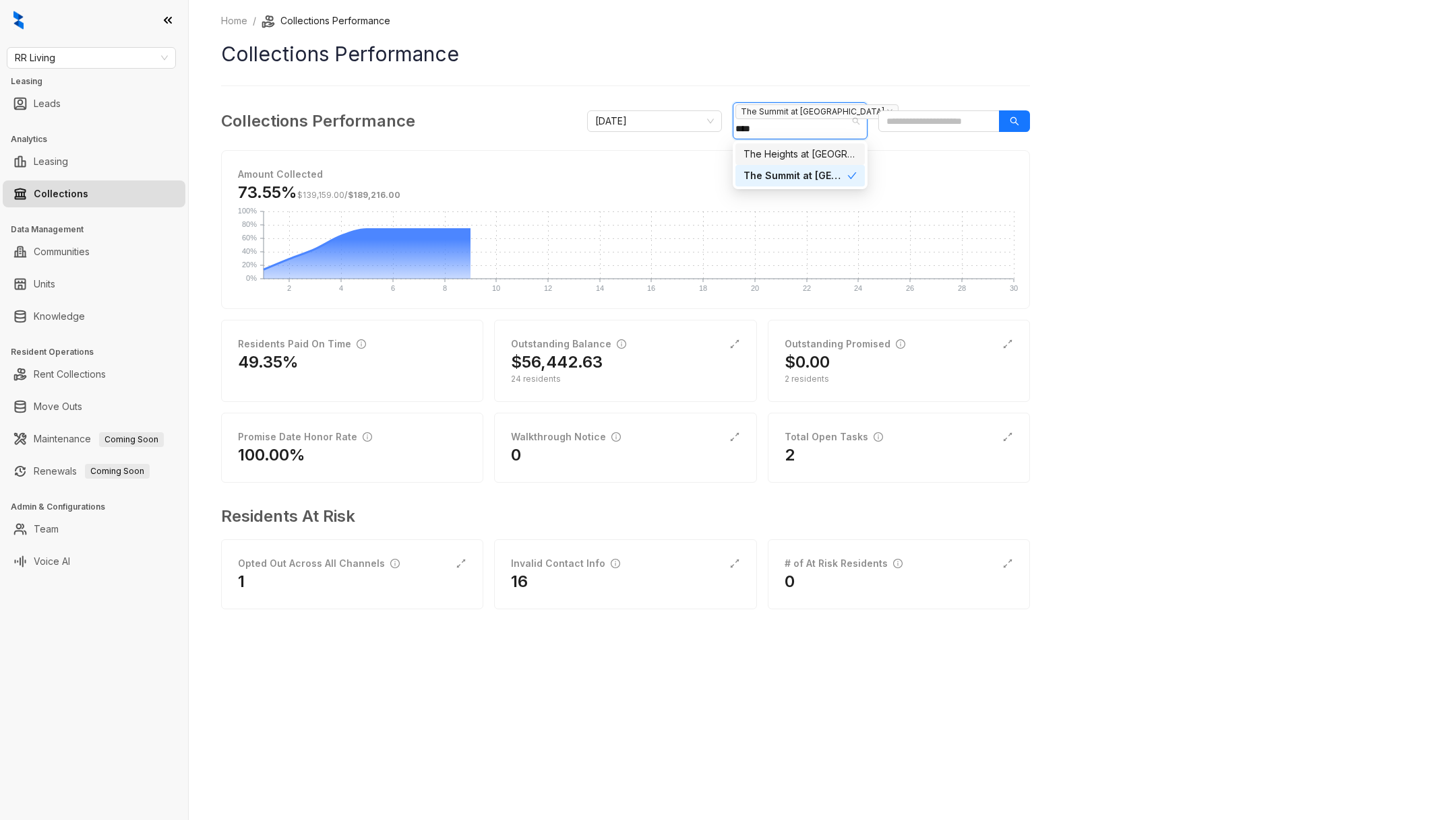
click at [786, 155] on div "The Heights at [GEOGRAPHIC_DATA]" at bounding box center [799, 154] width 113 height 15
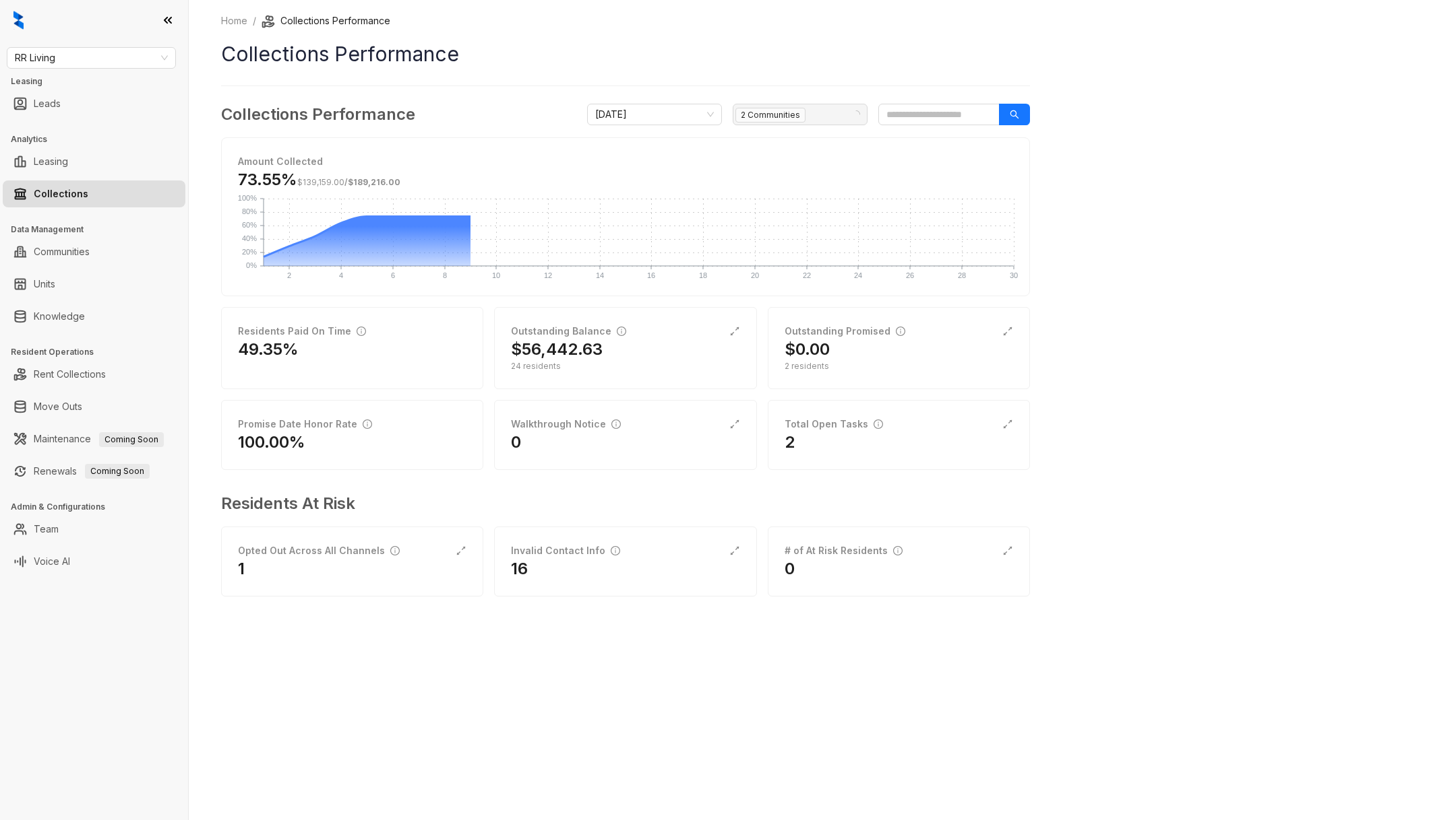
click at [1078, 404] on div "Home / Collections Performance Collections Performance Collections Performance …" at bounding box center [822, 410] width 1267 height 820
click at [883, 359] on div "$2,338.62" at bounding box center [899, 349] width 228 height 21
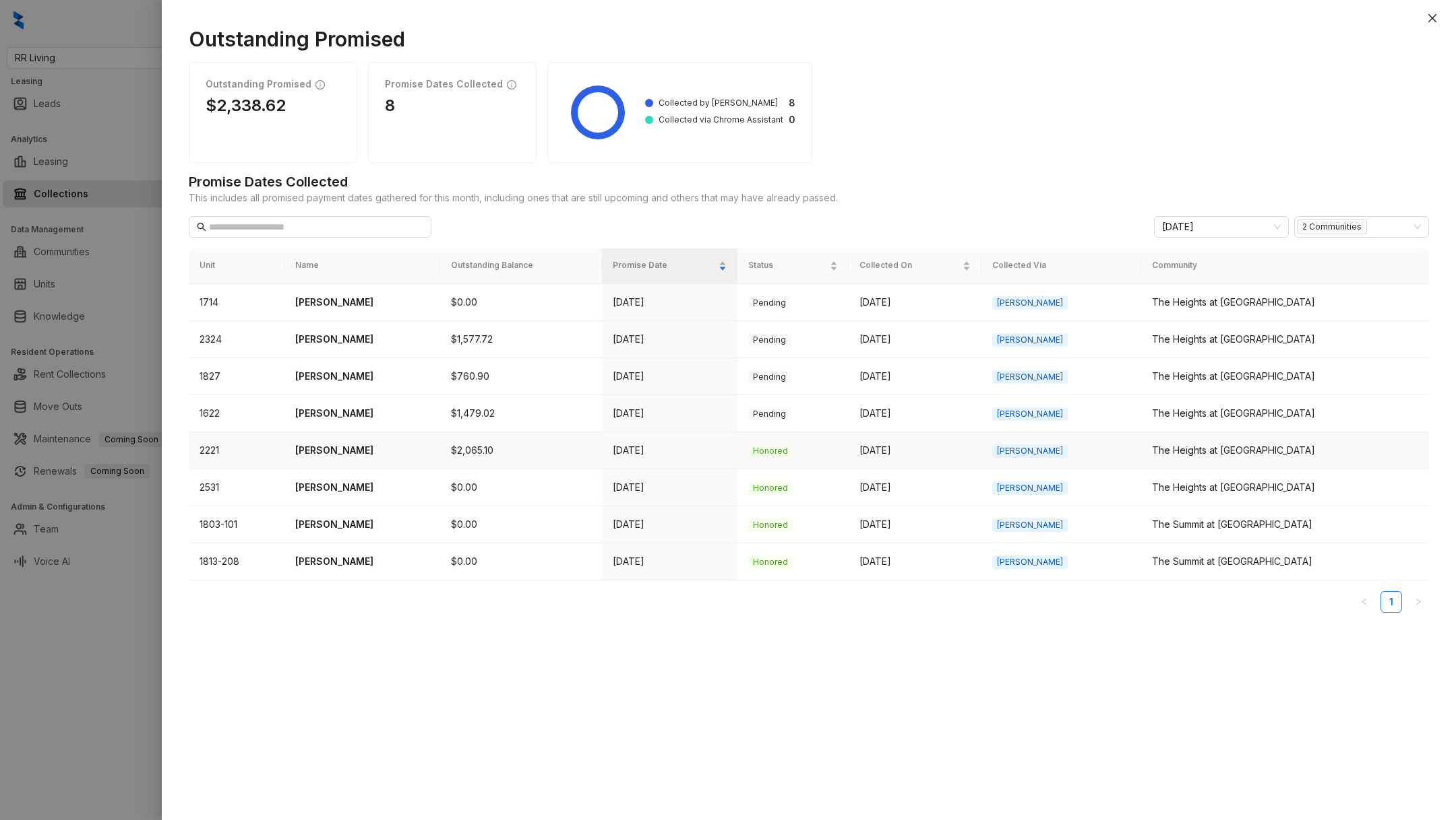
click at [348, 454] on p "[PERSON_NAME]" at bounding box center [362, 450] width 134 height 15
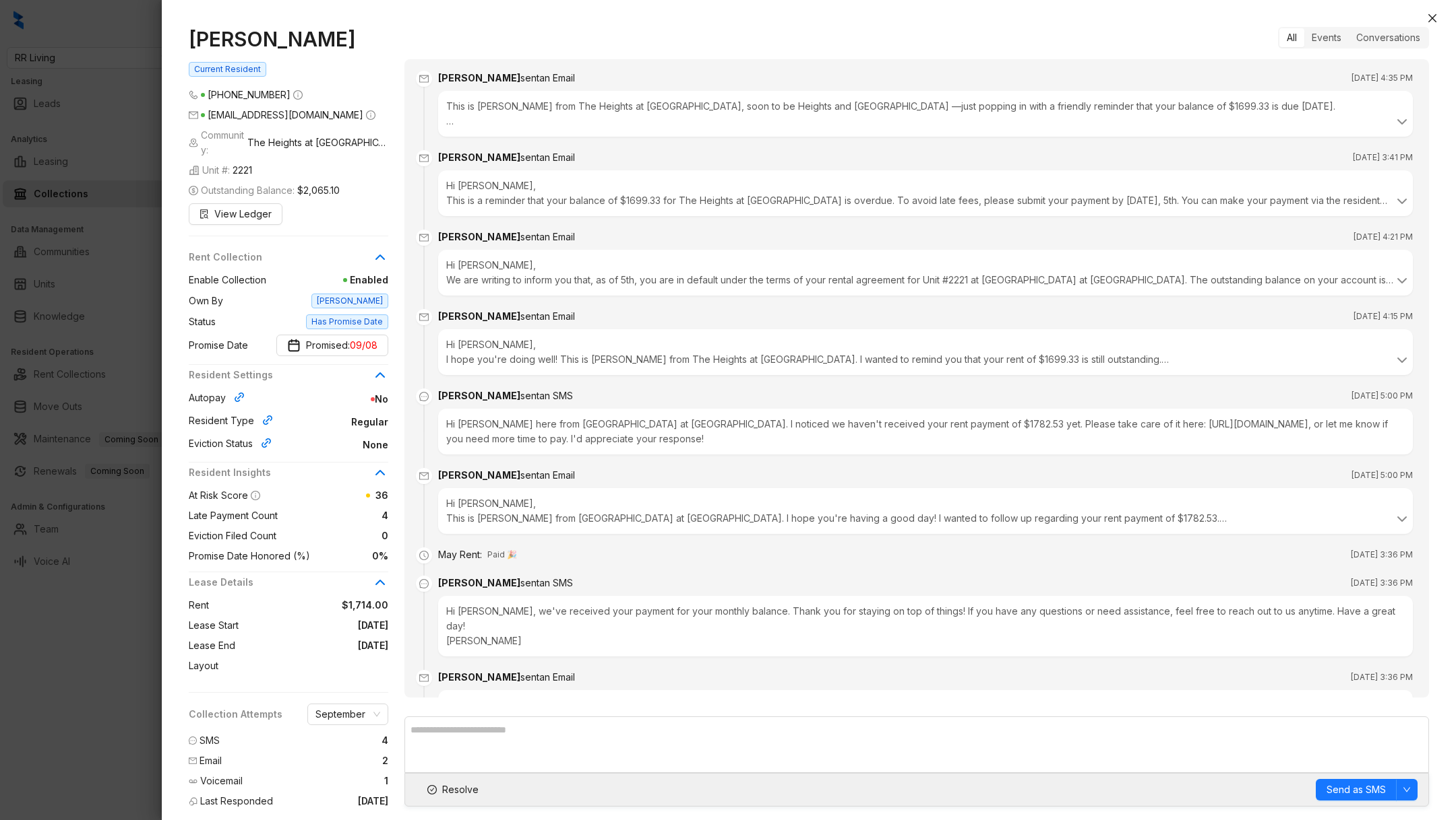
scroll to position [3746, 0]
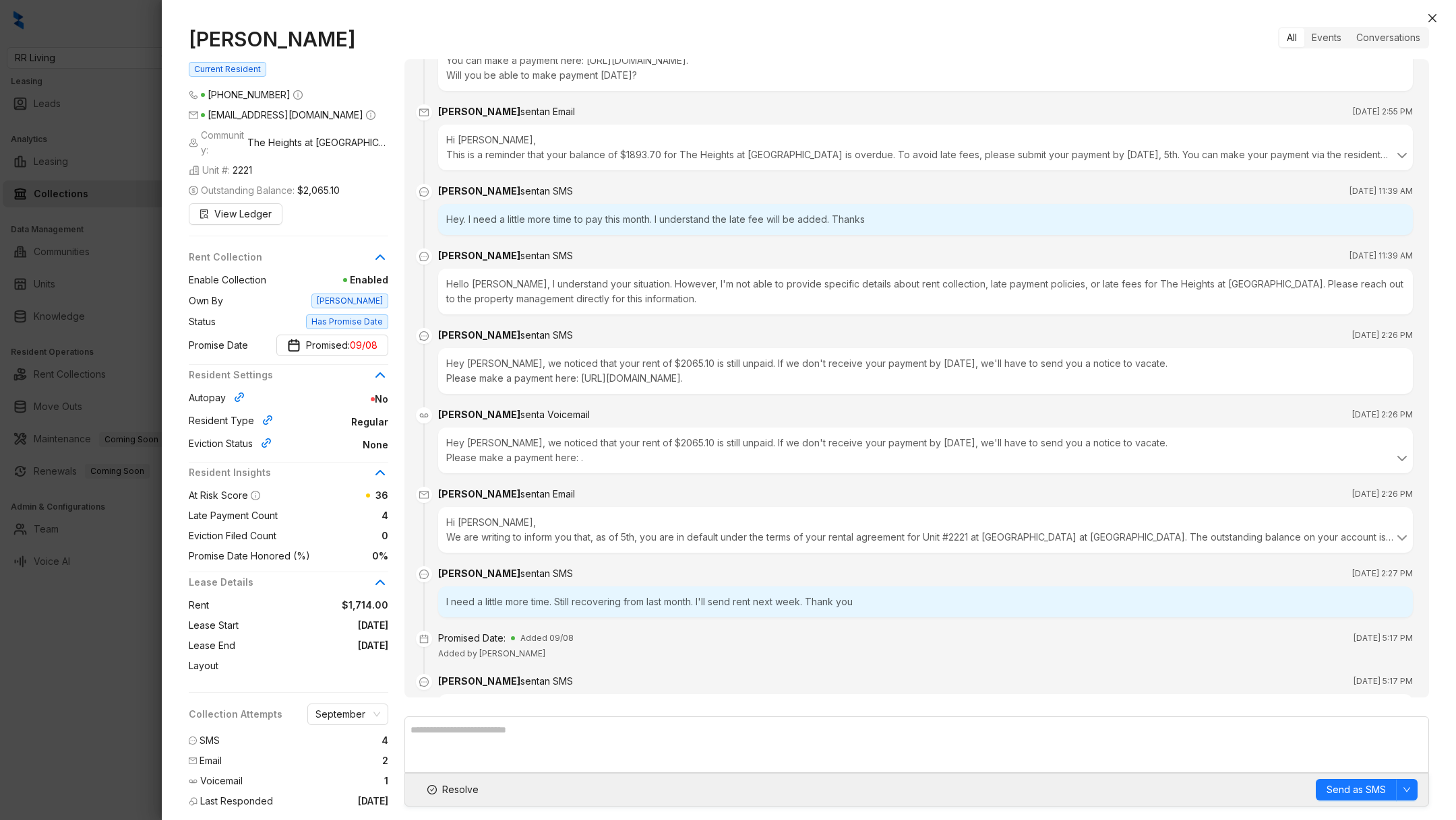
click at [148, 620] on div at bounding box center [728, 410] width 1456 height 820
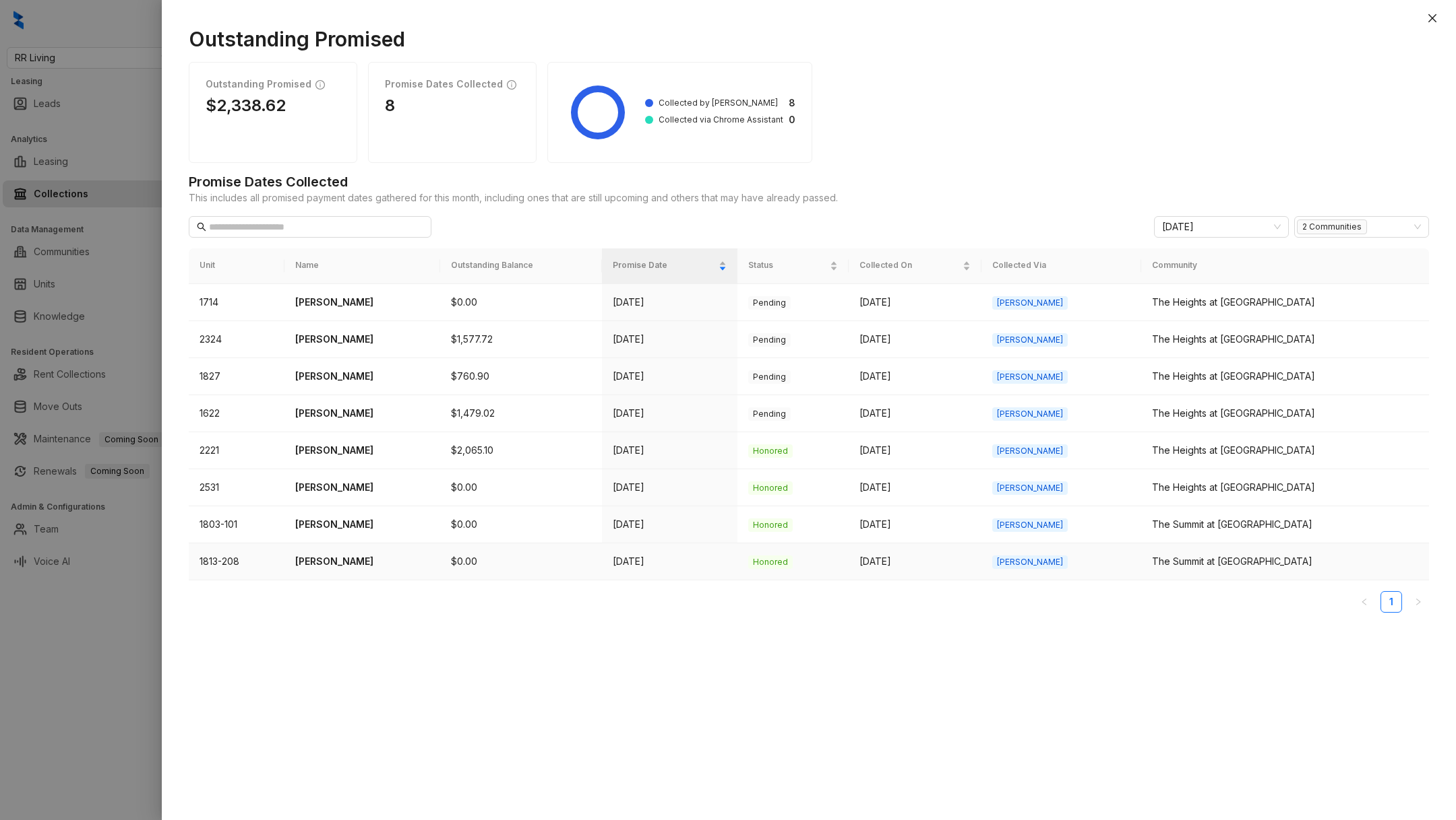
click at [348, 555] on p "Loreci Oliver" at bounding box center [362, 561] width 134 height 15
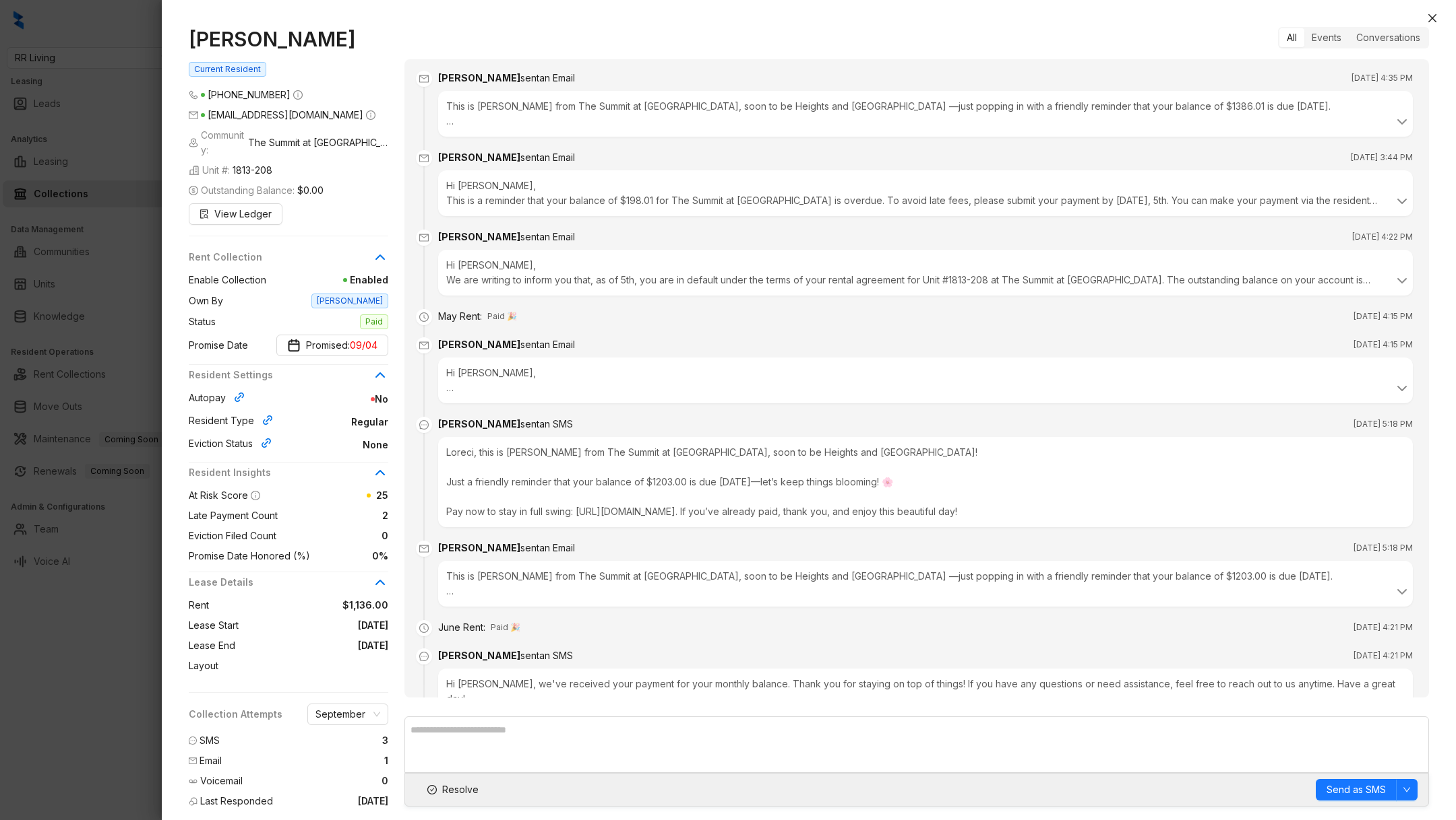
scroll to position [1479, 0]
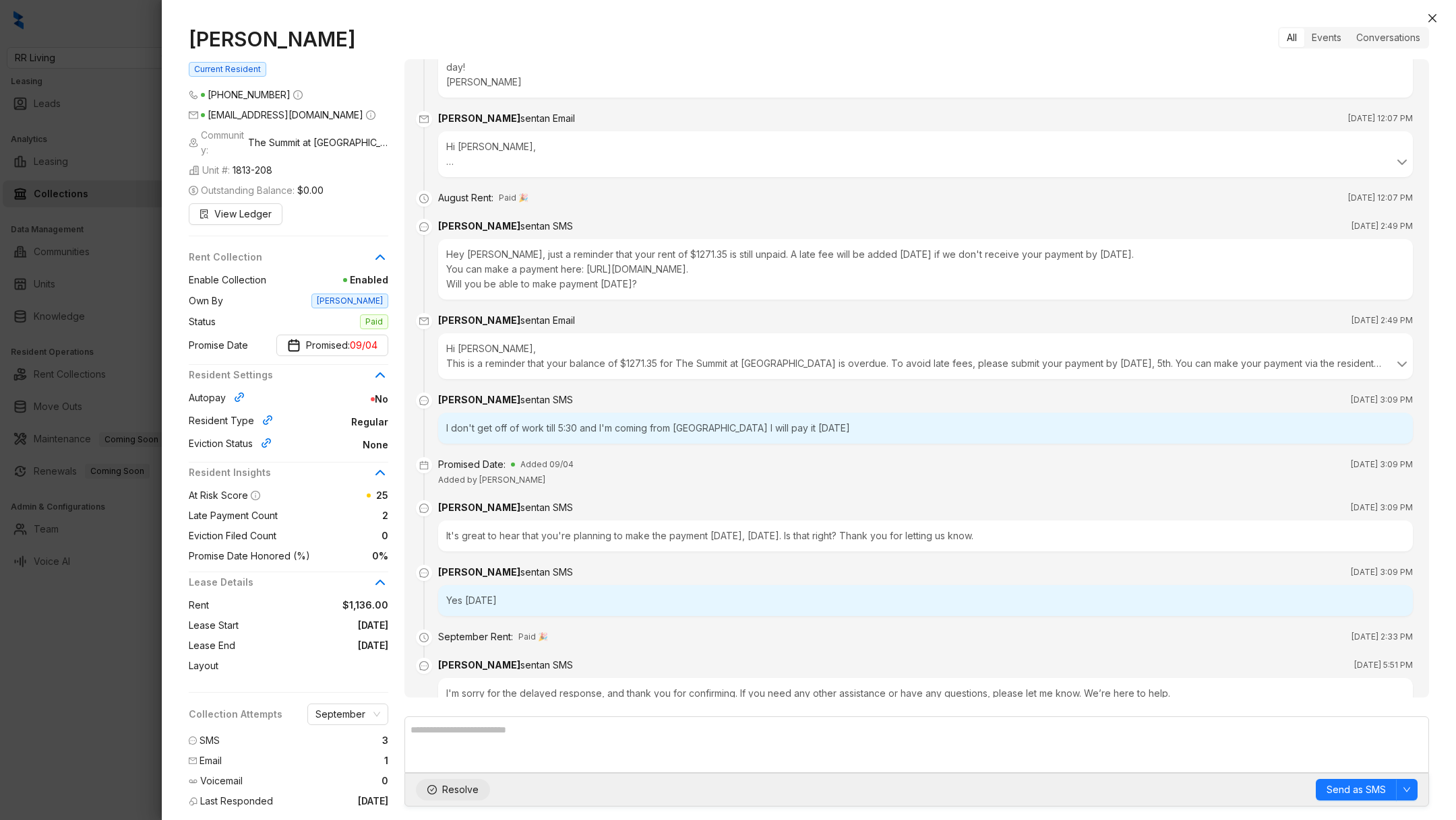
click at [462, 787] on span "Resolve" at bounding box center [461, 789] width 37 height 15
click at [162, 700] on div "Loreci Oliver Current Resident (803) 203 7977 RRAZOR39@GMAIL.COM Community: The…" at bounding box center [808, 417] width 1293 height 806
click at [1438, 20] on button "Close" at bounding box center [1432, 17] width 16 height 16
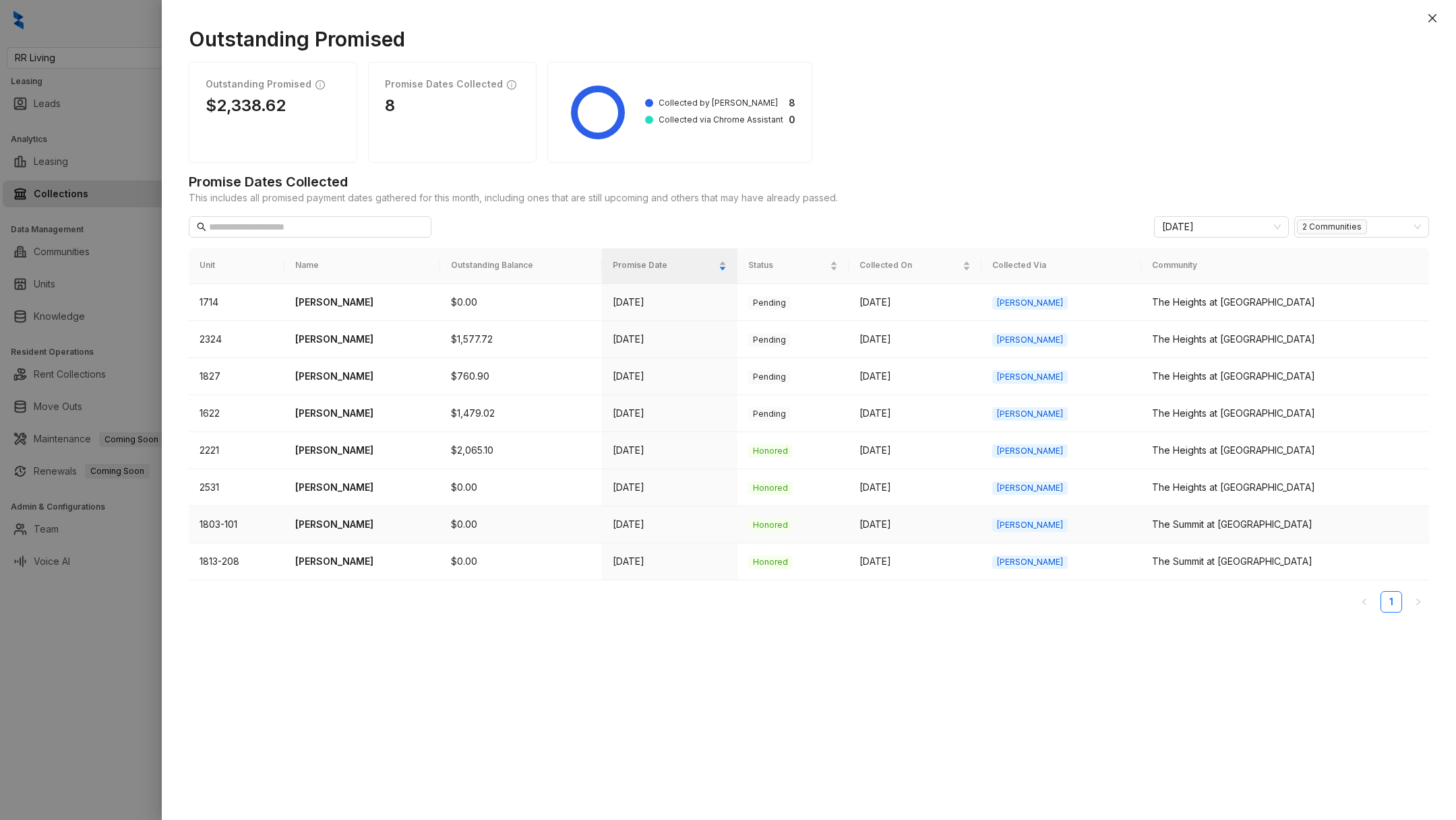
click at [332, 524] on p "[PERSON_NAME]" at bounding box center [362, 524] width 134 height 15
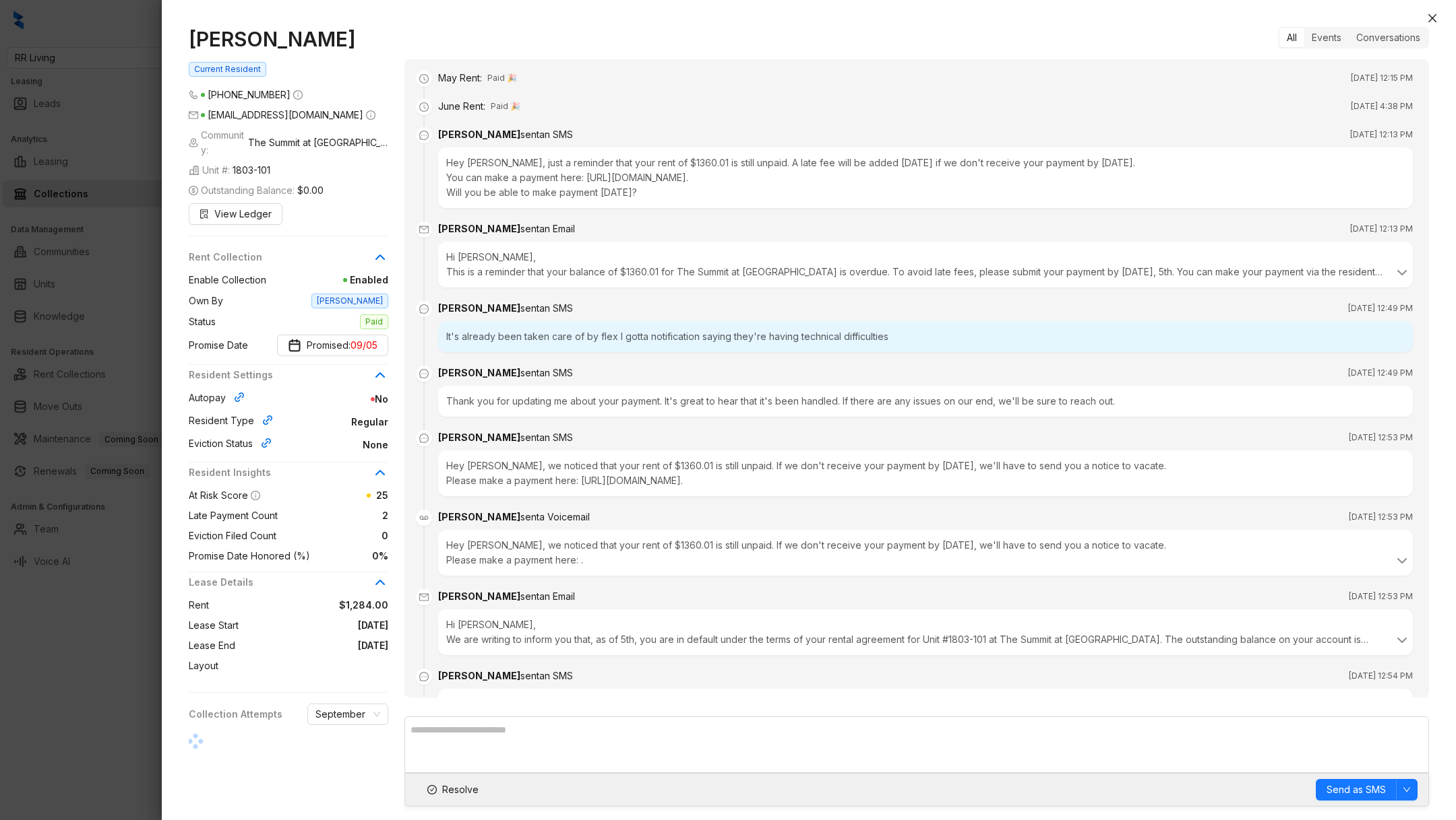
scroll to position [1815, 0]
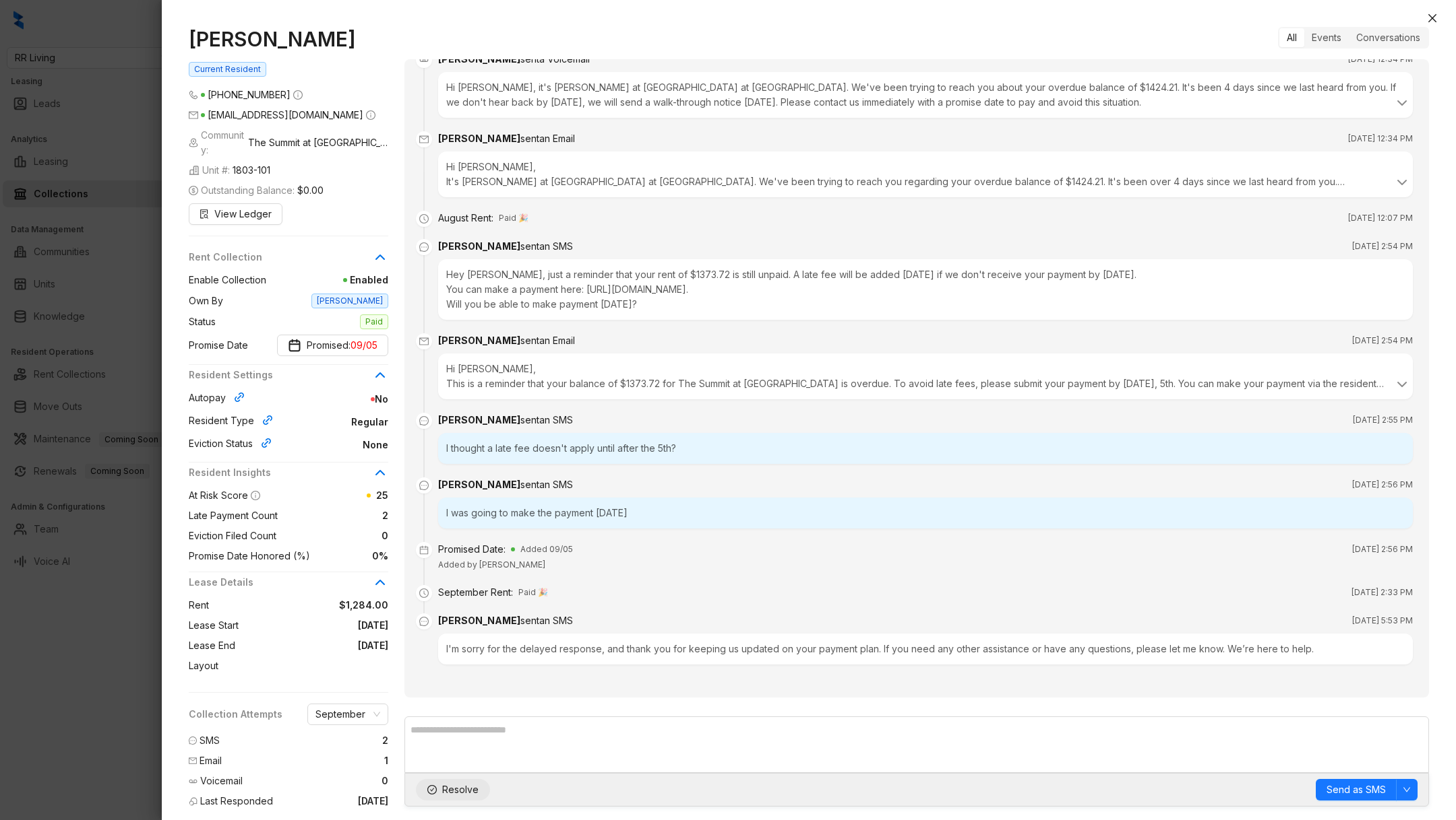
click at [431, 794] on icon "check-circle" at bounding box center [432, 790] width 10 height 10
click at [1438, 15] on button "Close" at bounding box center [1432, 17] width 16 height 16
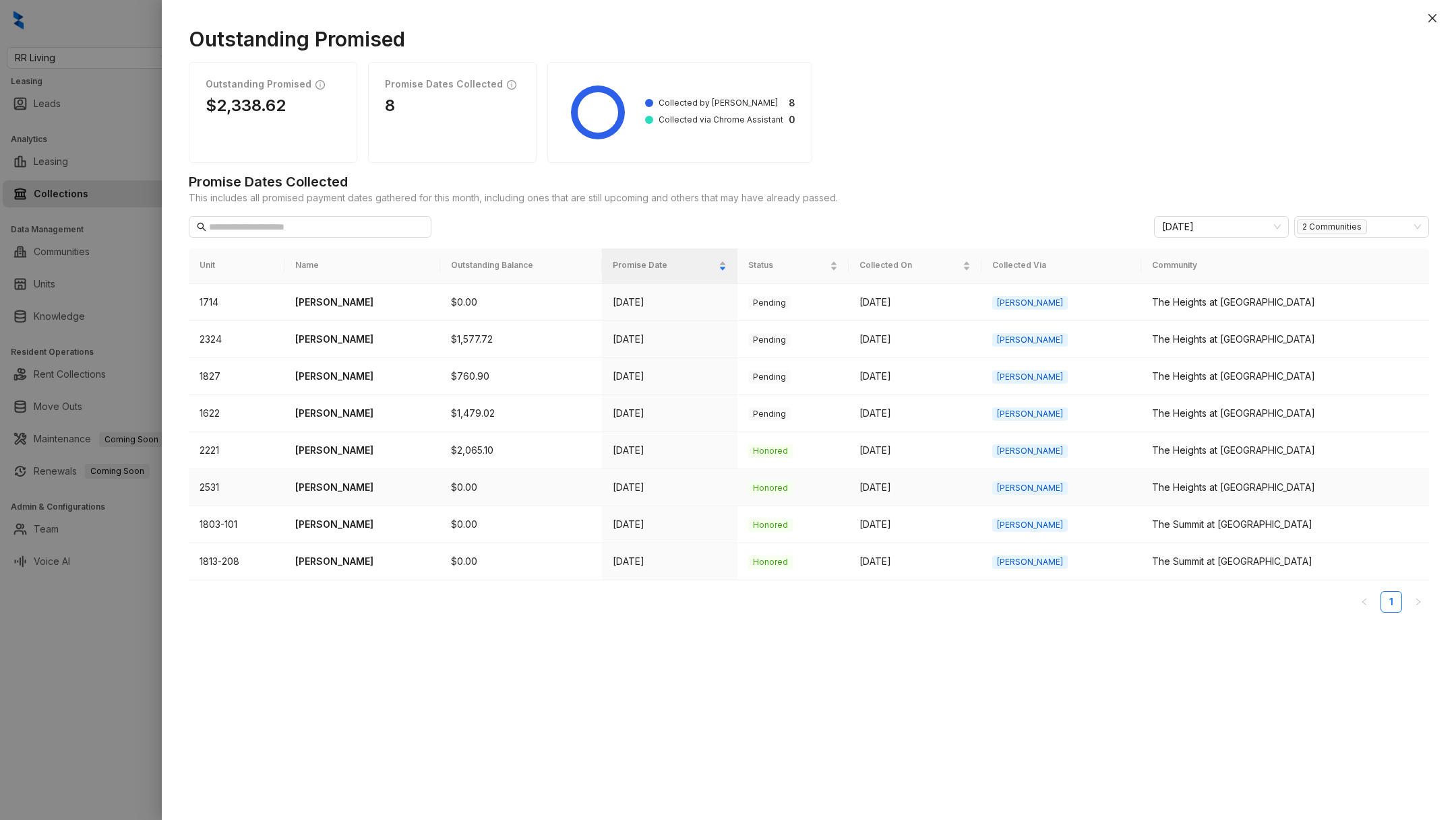
click at [349, 487] on p "[PERSON_NAME]" at bounding box center [362, 487] width 134 height 15
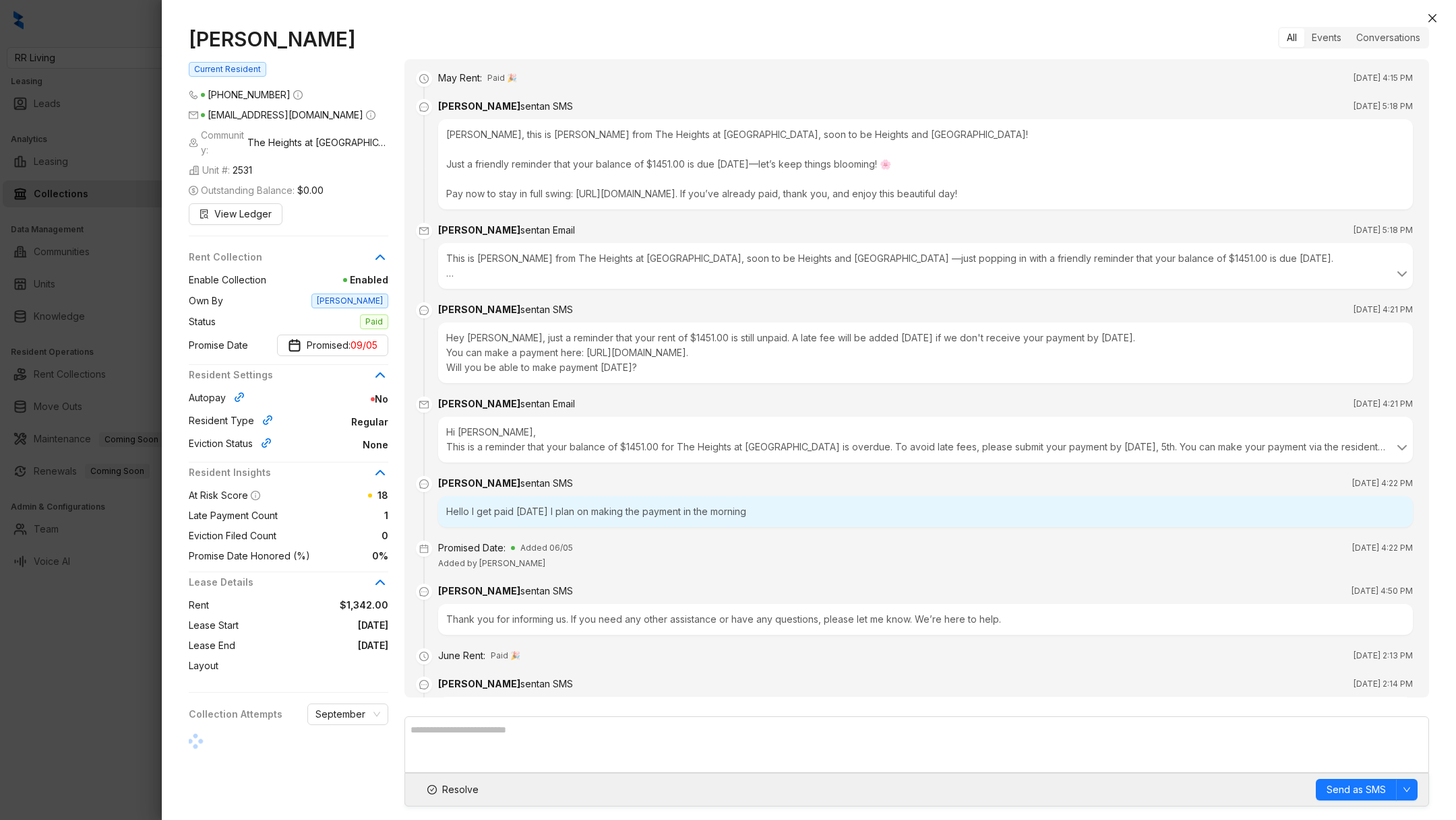
scroll to position [1812, 0]
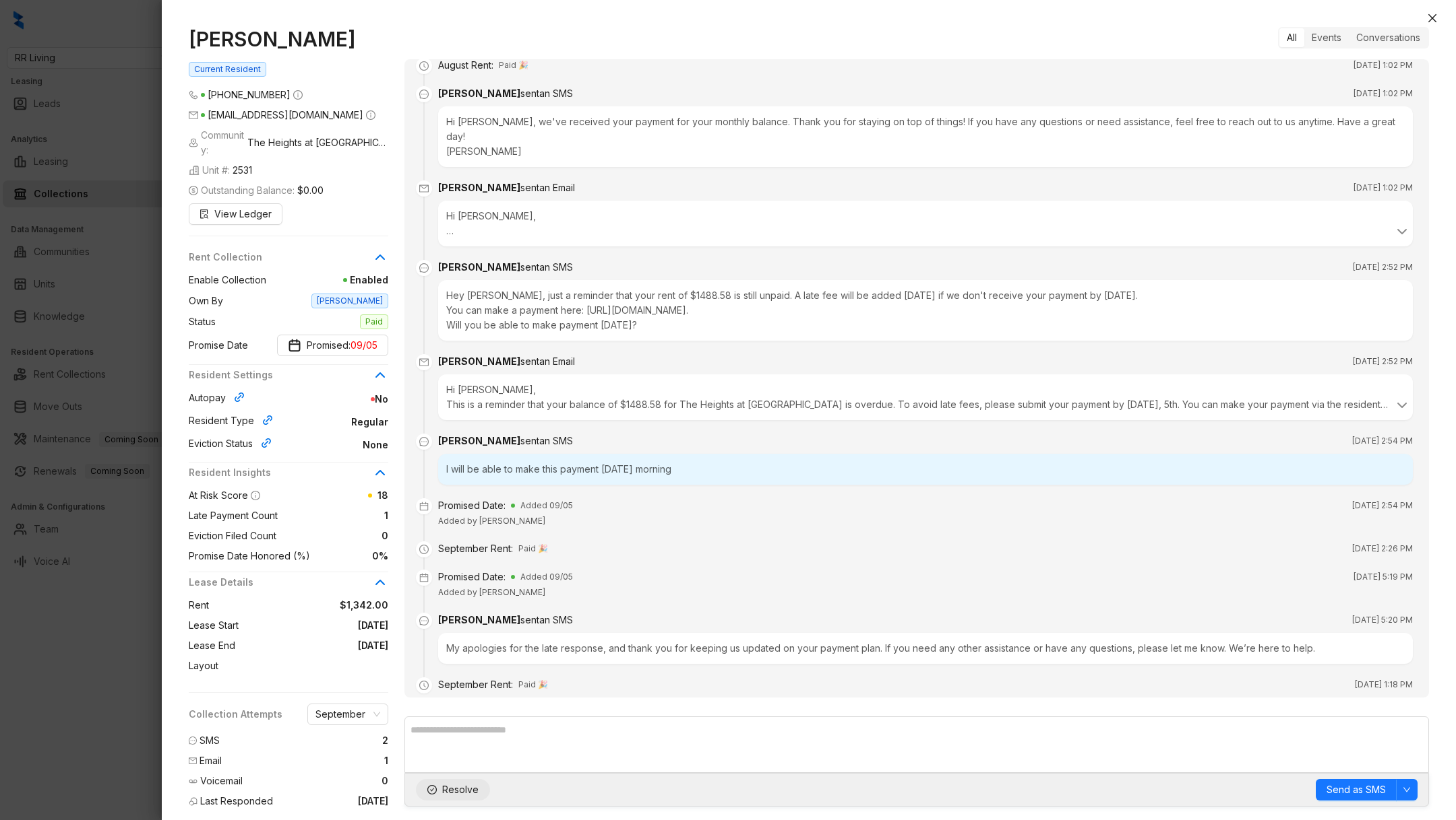
click at [445, 794] on span "Resolve" at bounding box center [461, 789] width 37 height 15
click at [1434, 16] on icon "close" at bounding box center [1432, 18] width 8 height 8
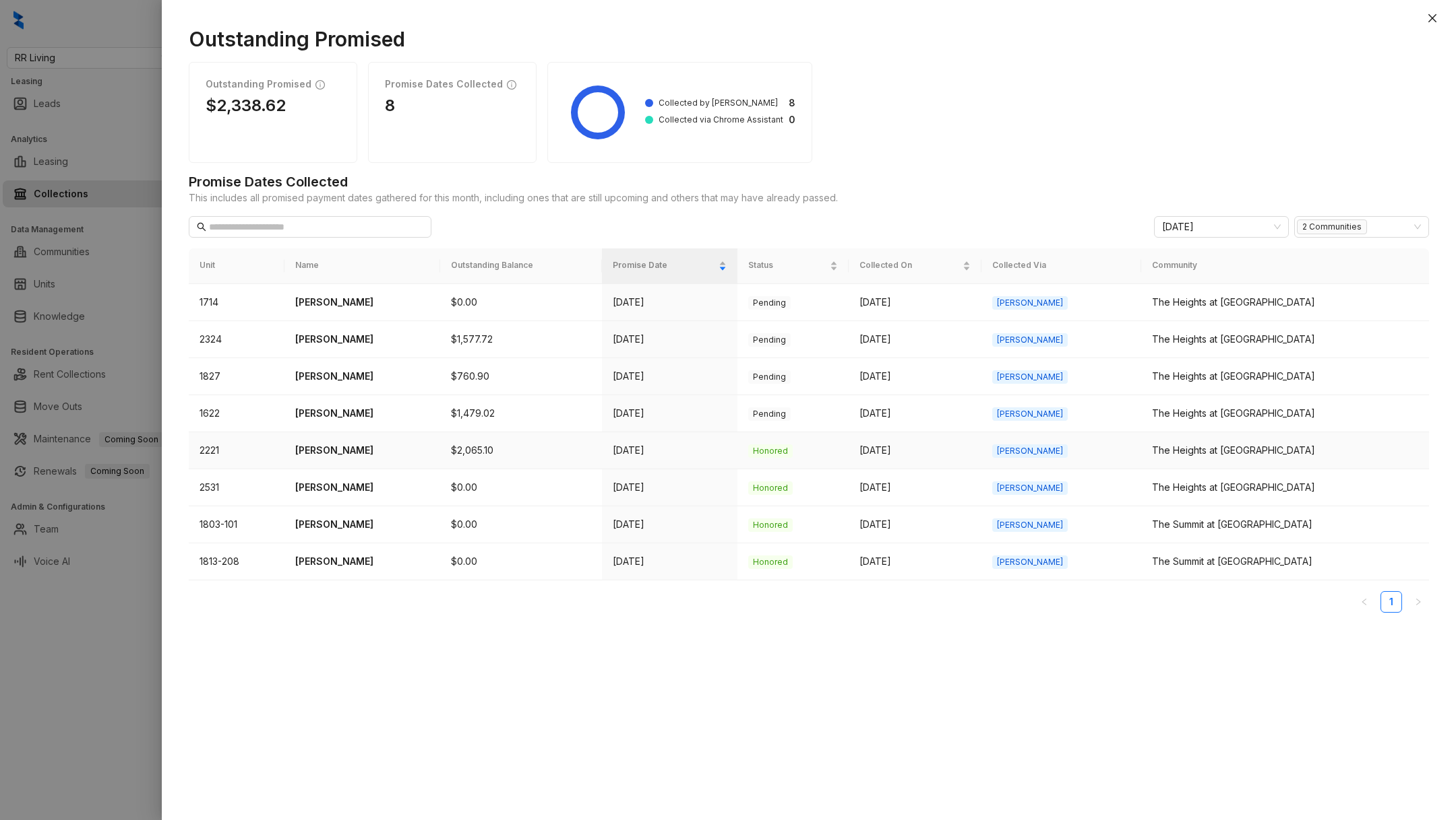
click at [350, 454] on p "[PERSON_NAME]" at bounding box center [362, 450] width 134 height 15
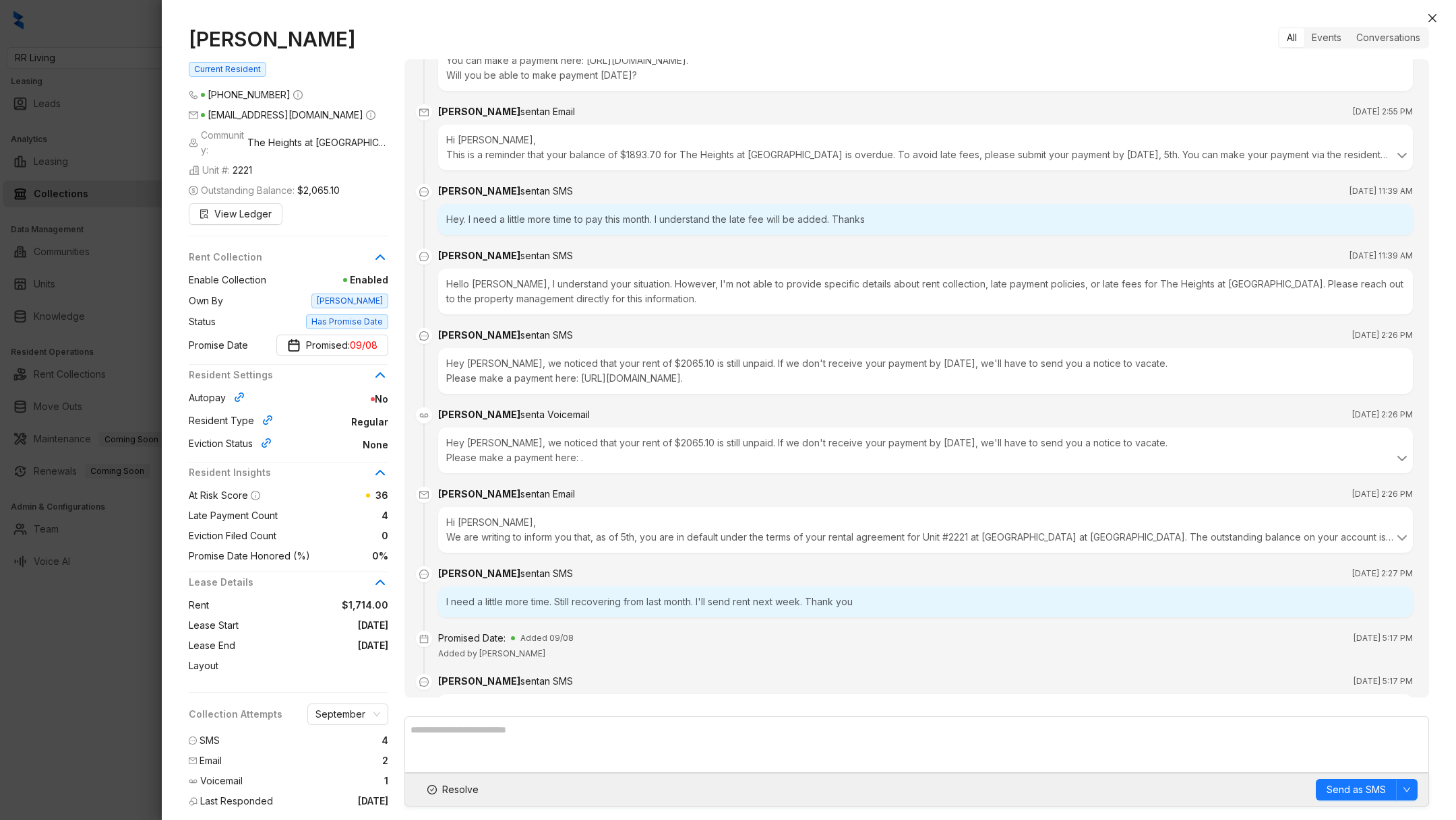
click at [71, 637] on div at bounding box center [728, 410] width 1456 height 820
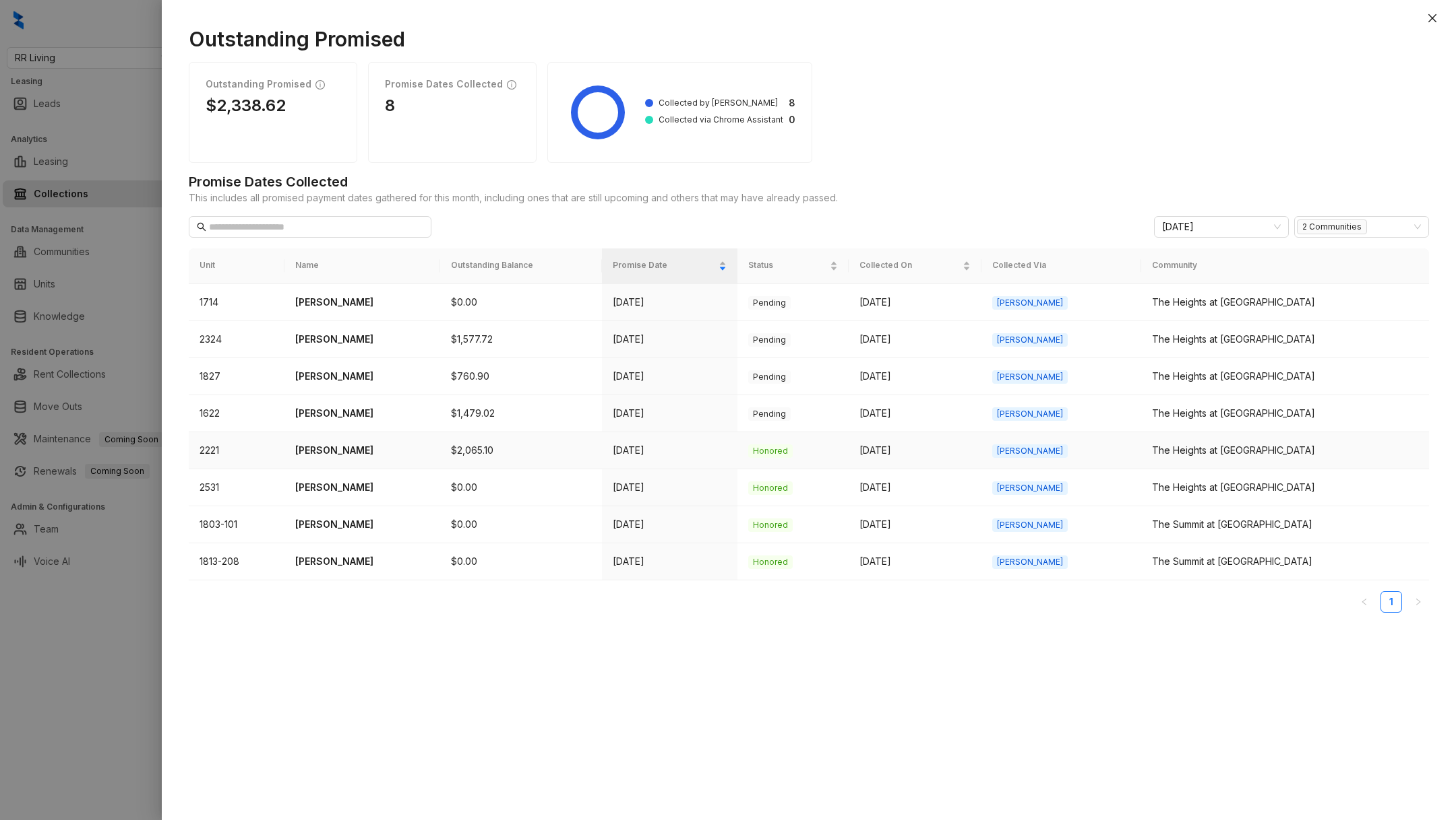
click at [332, 448] on p "[PERSON_NAME]" at bounding box center [362, 450] width 134 height 15
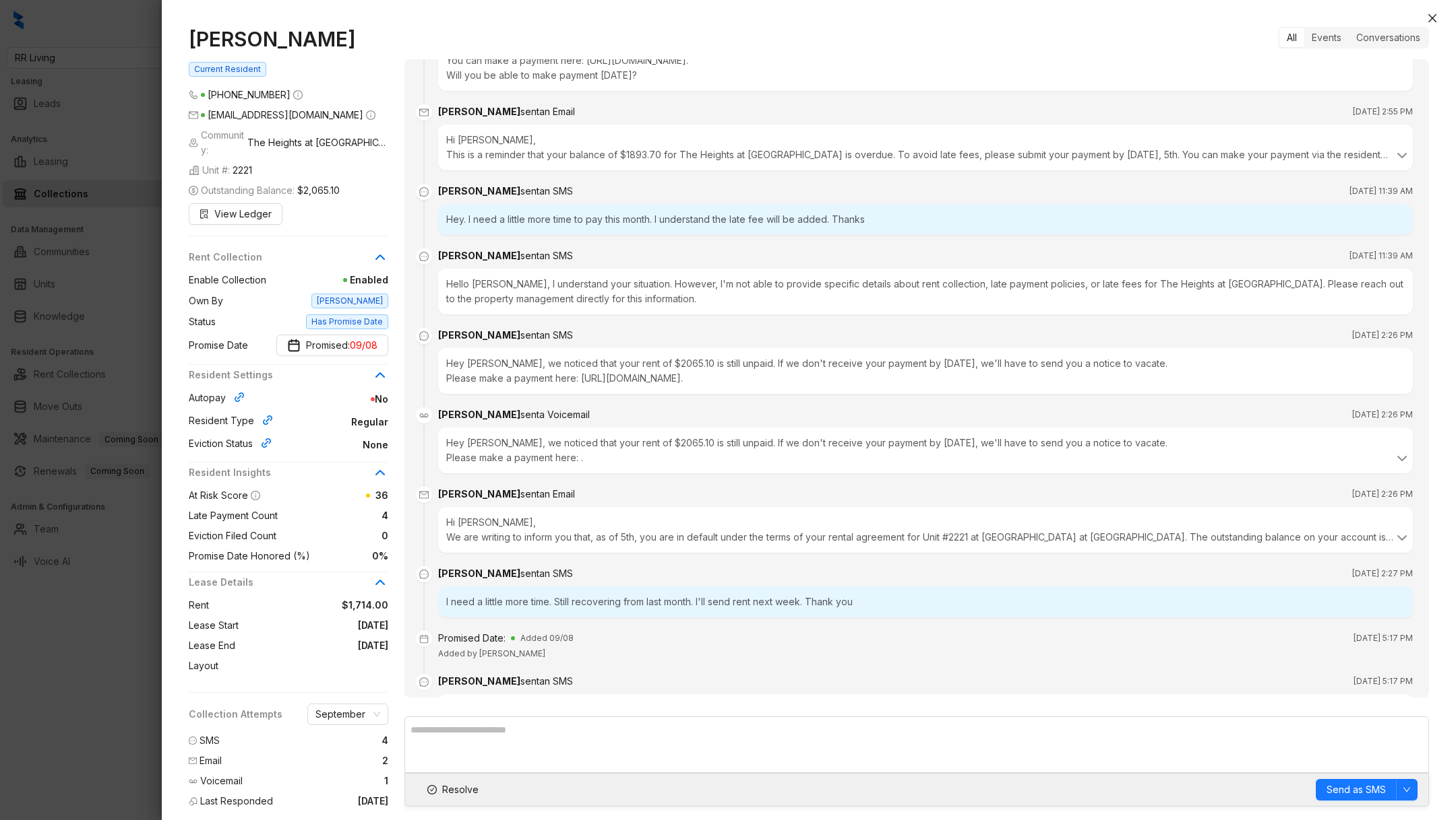
click at [89, 683] on div at bounding box center [728, 410] width 1456 height 820
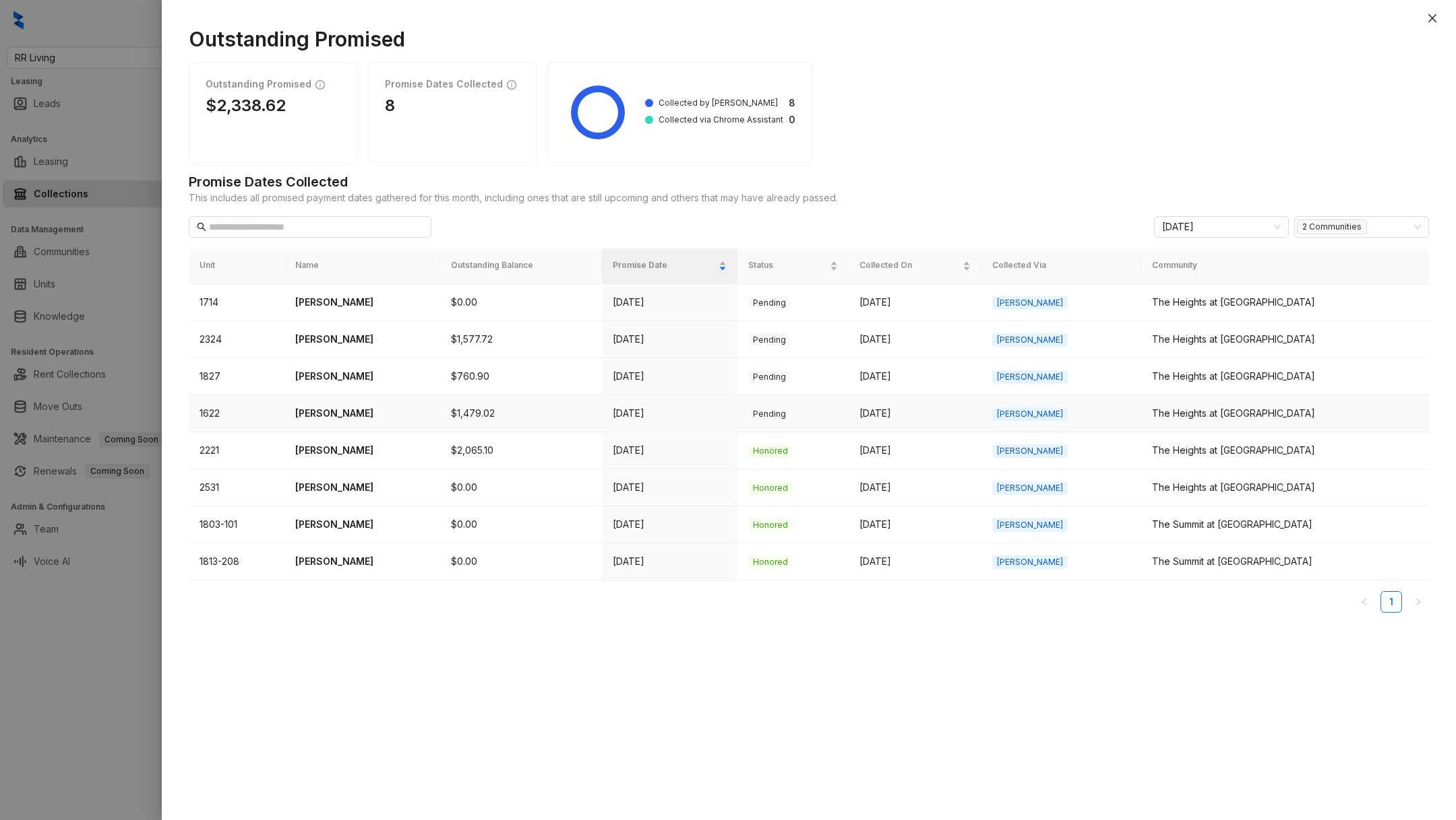
click at [356, 410] on p "[PERSON_NAME]" at bounding box center [362, 413] width 134 height 15
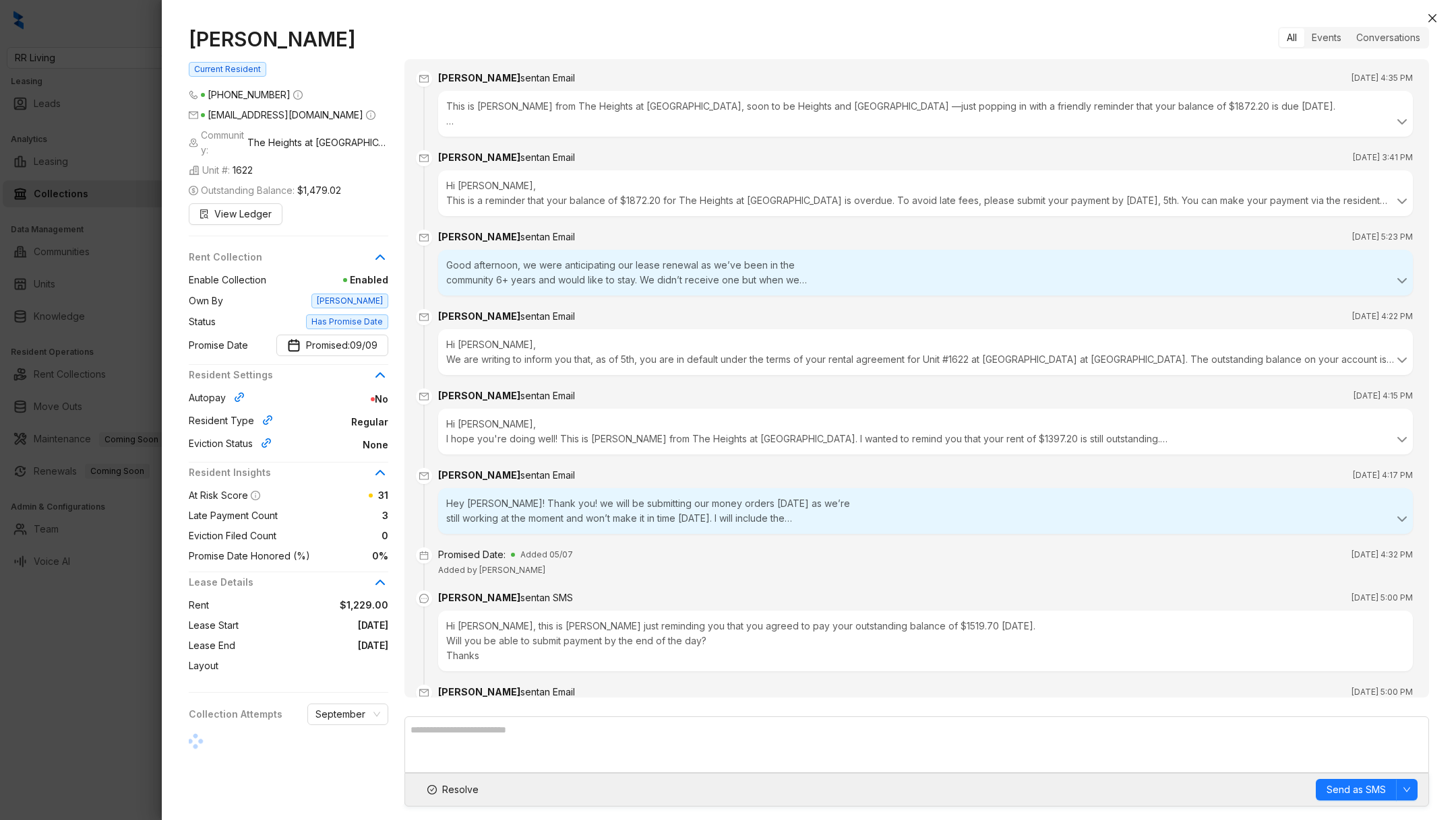
scroll to position [3744, 0]
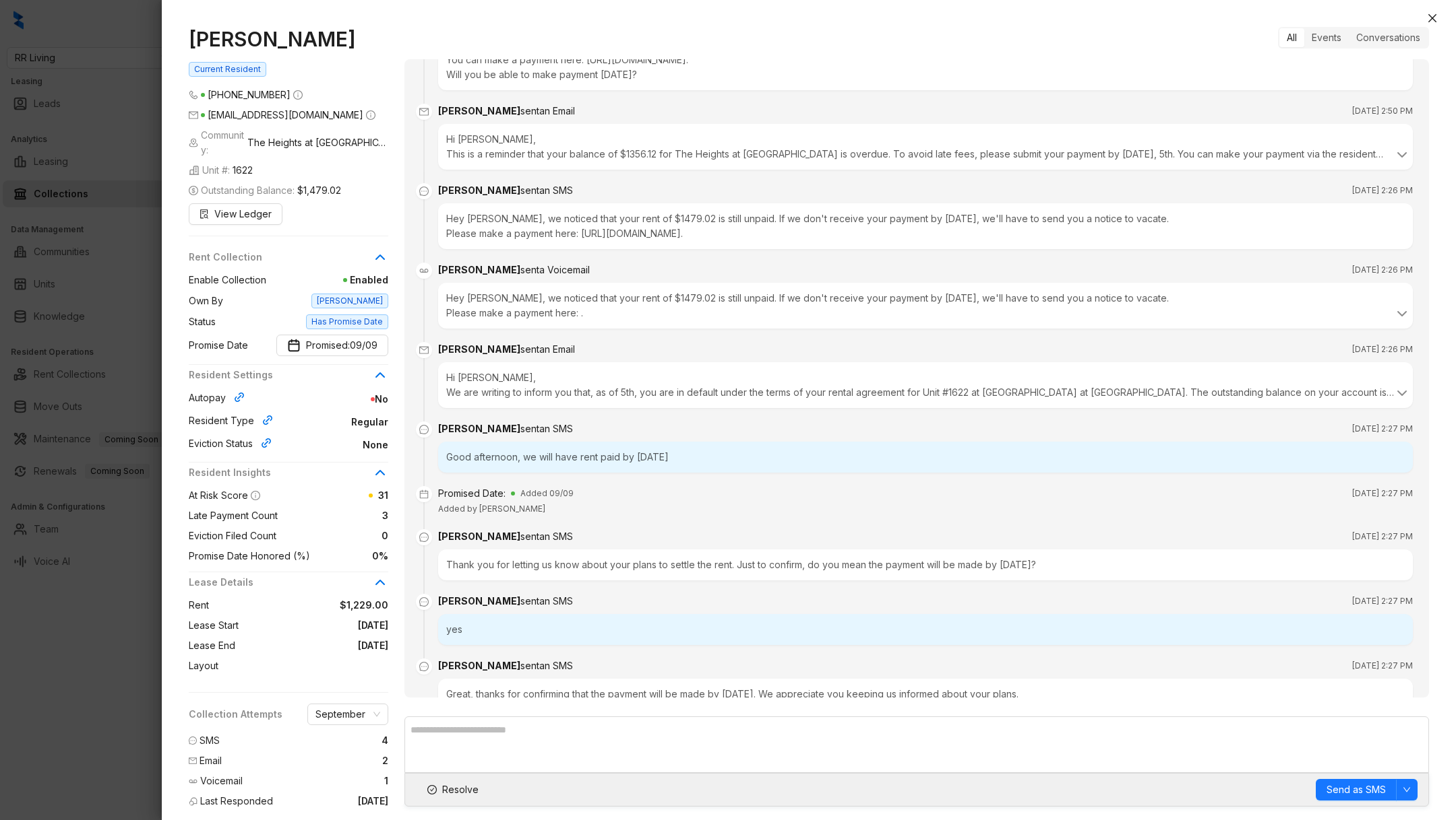
click at [85, 723] on div at bounding box center [728, 410] width 1456 height 820
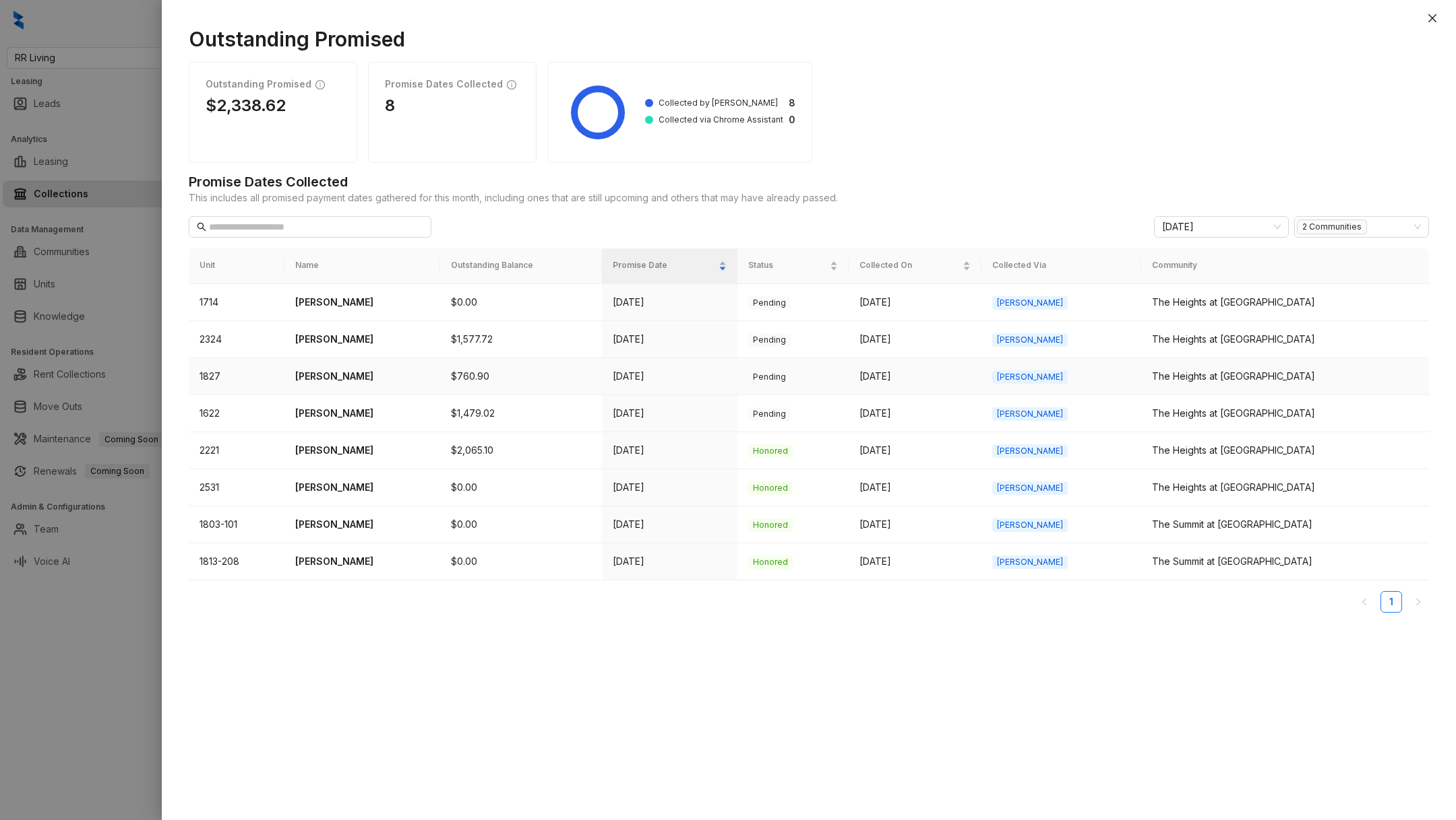
click at [346, 382] on p "[PERSON_NAME]" at bounding box center [362, 376] width 134 height 15
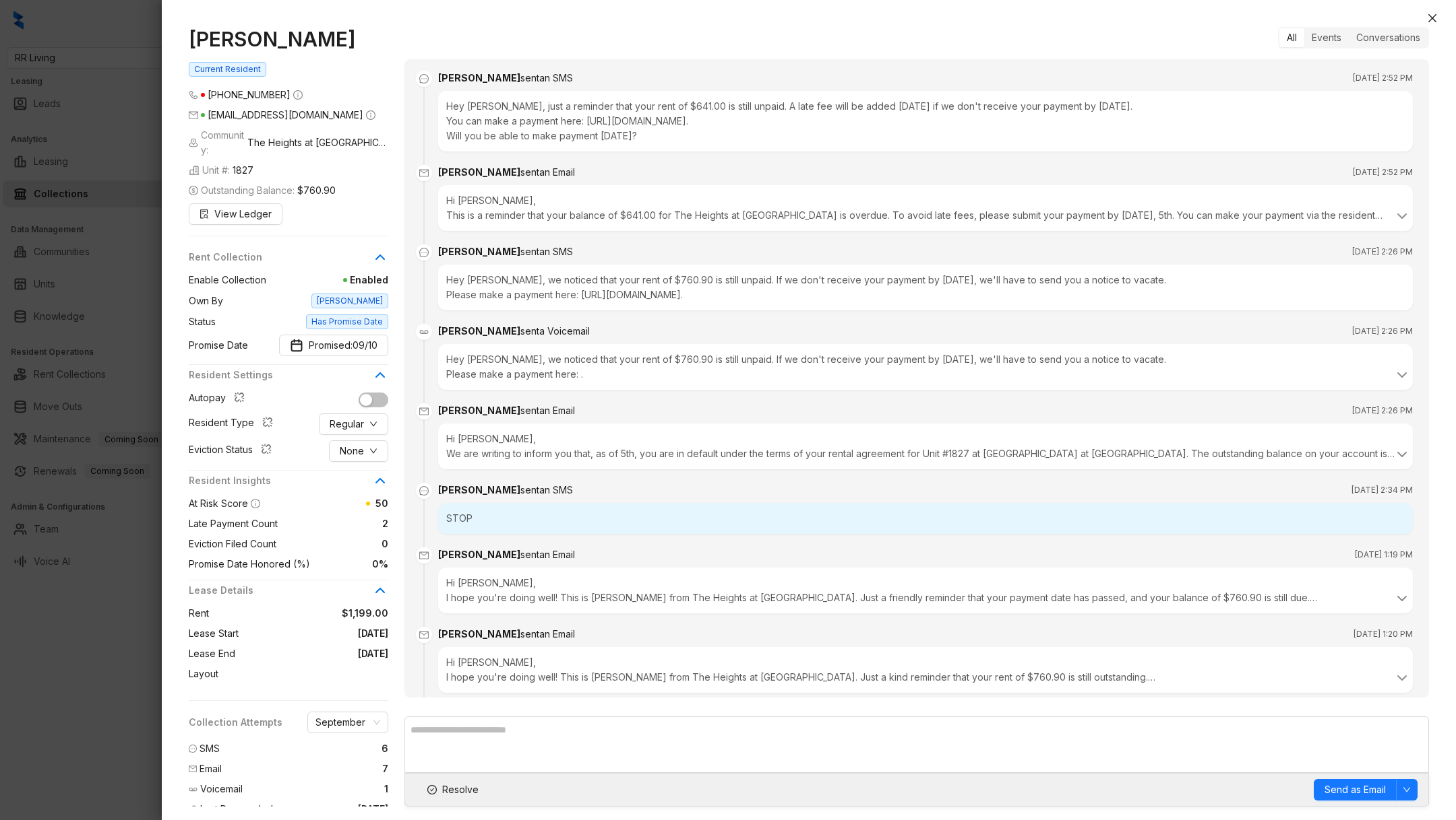
scroll to position [822, 0]
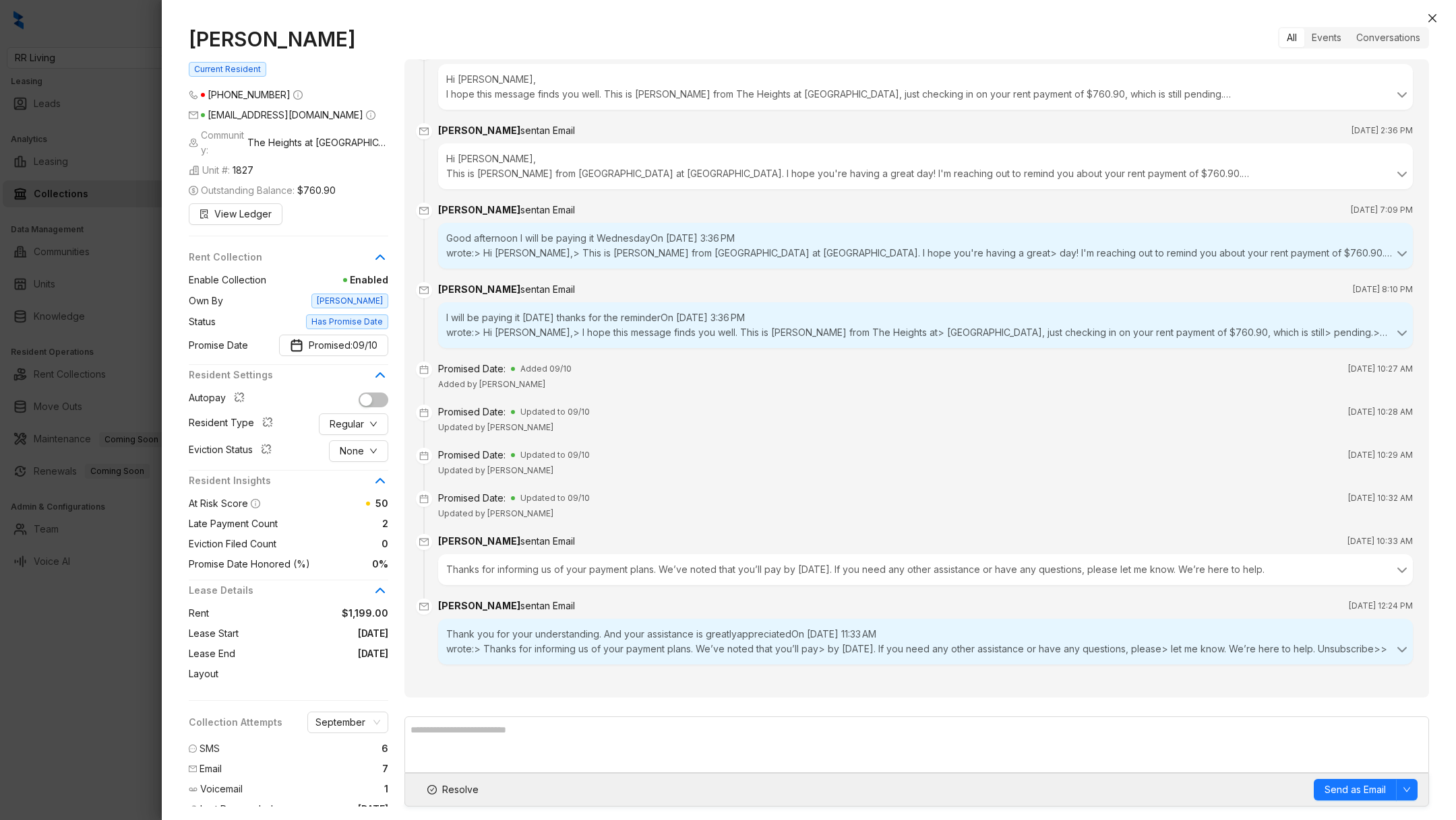
click at [138, 707] on div at bounding box center [728, 410] width 1456 height 820
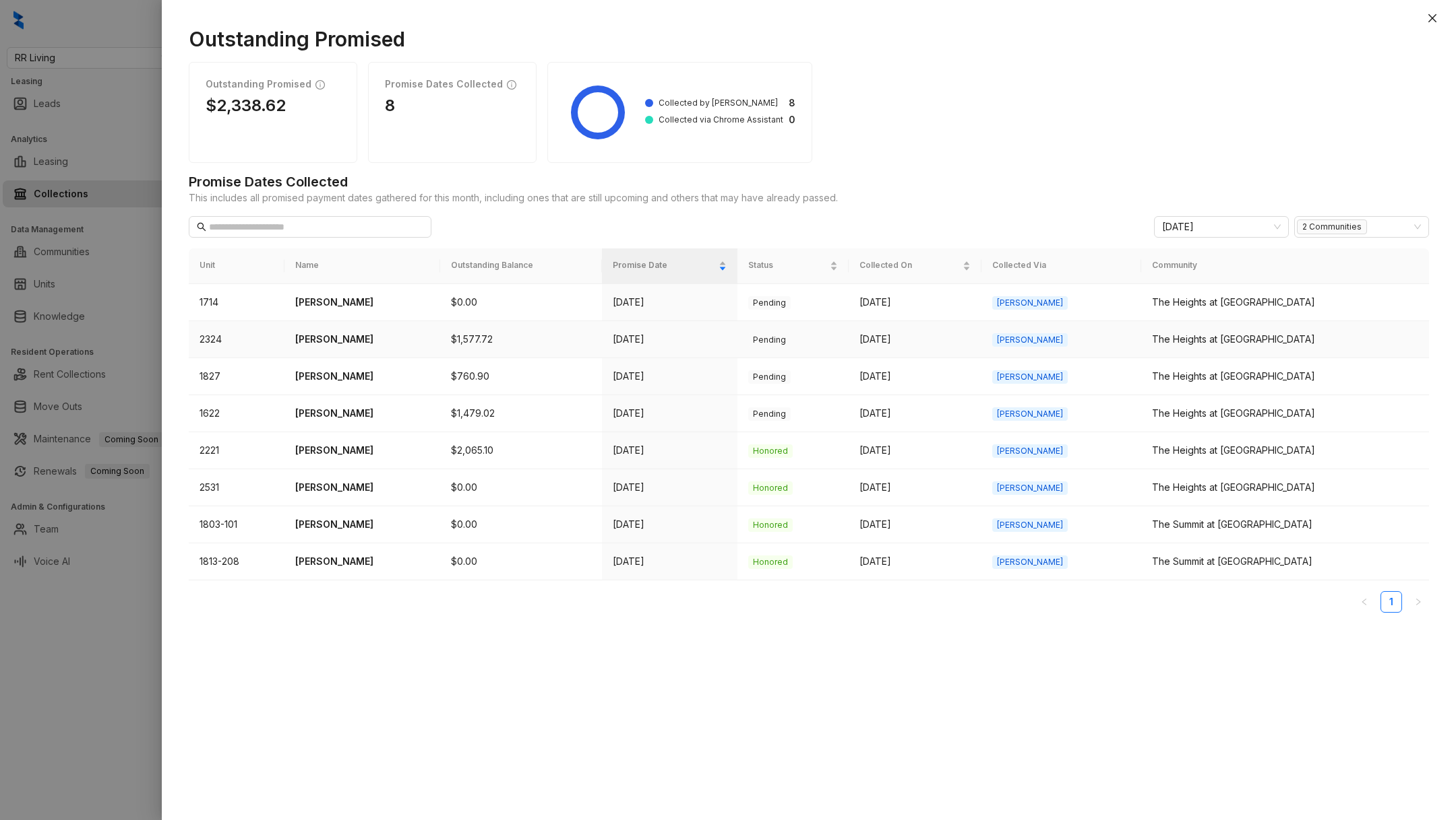
click at [332, 344] on p "[PERSON_NAME]" at bounding box center [362, 338] width 134 height 15
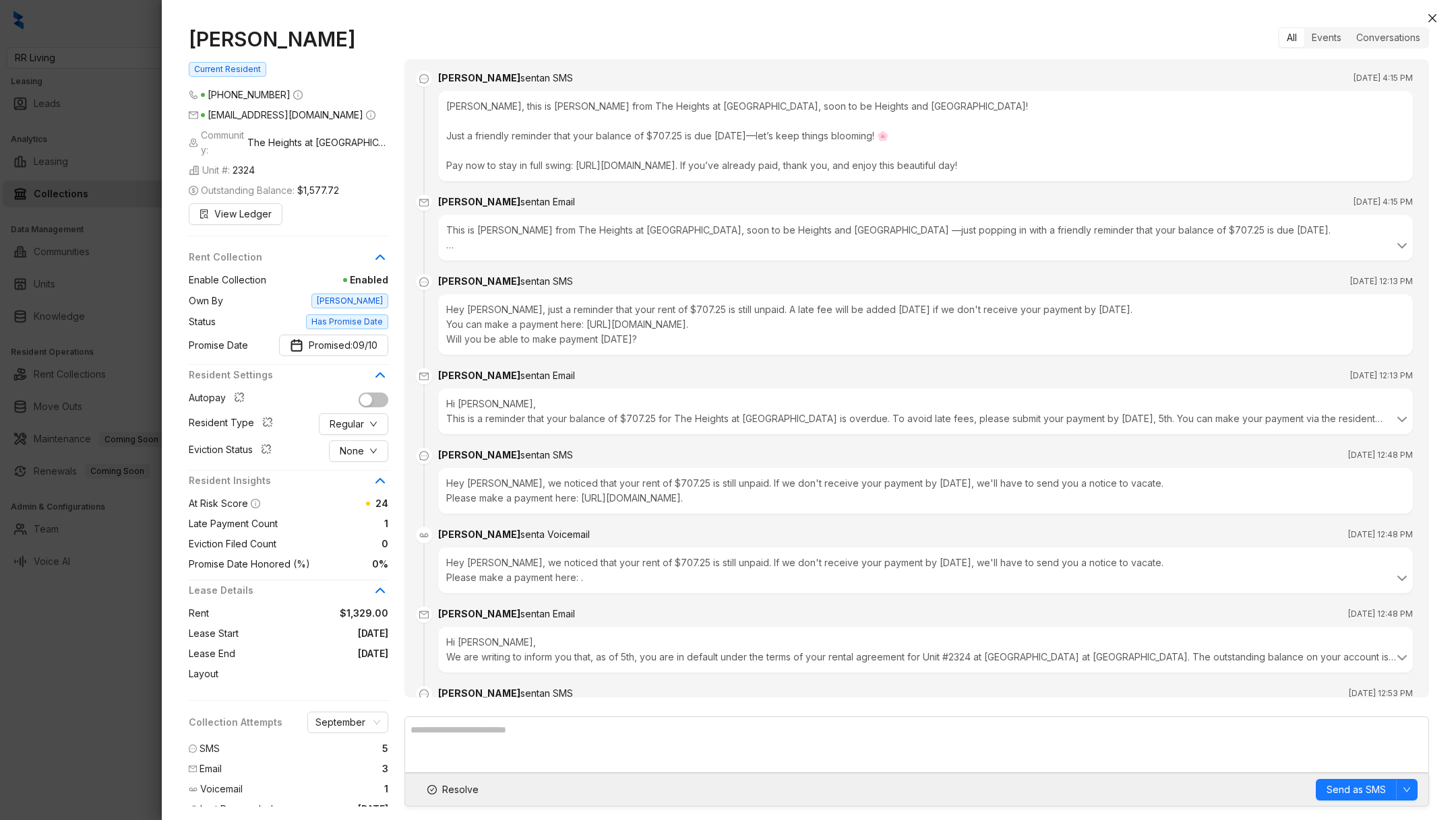
scroll to position [2020, 0]
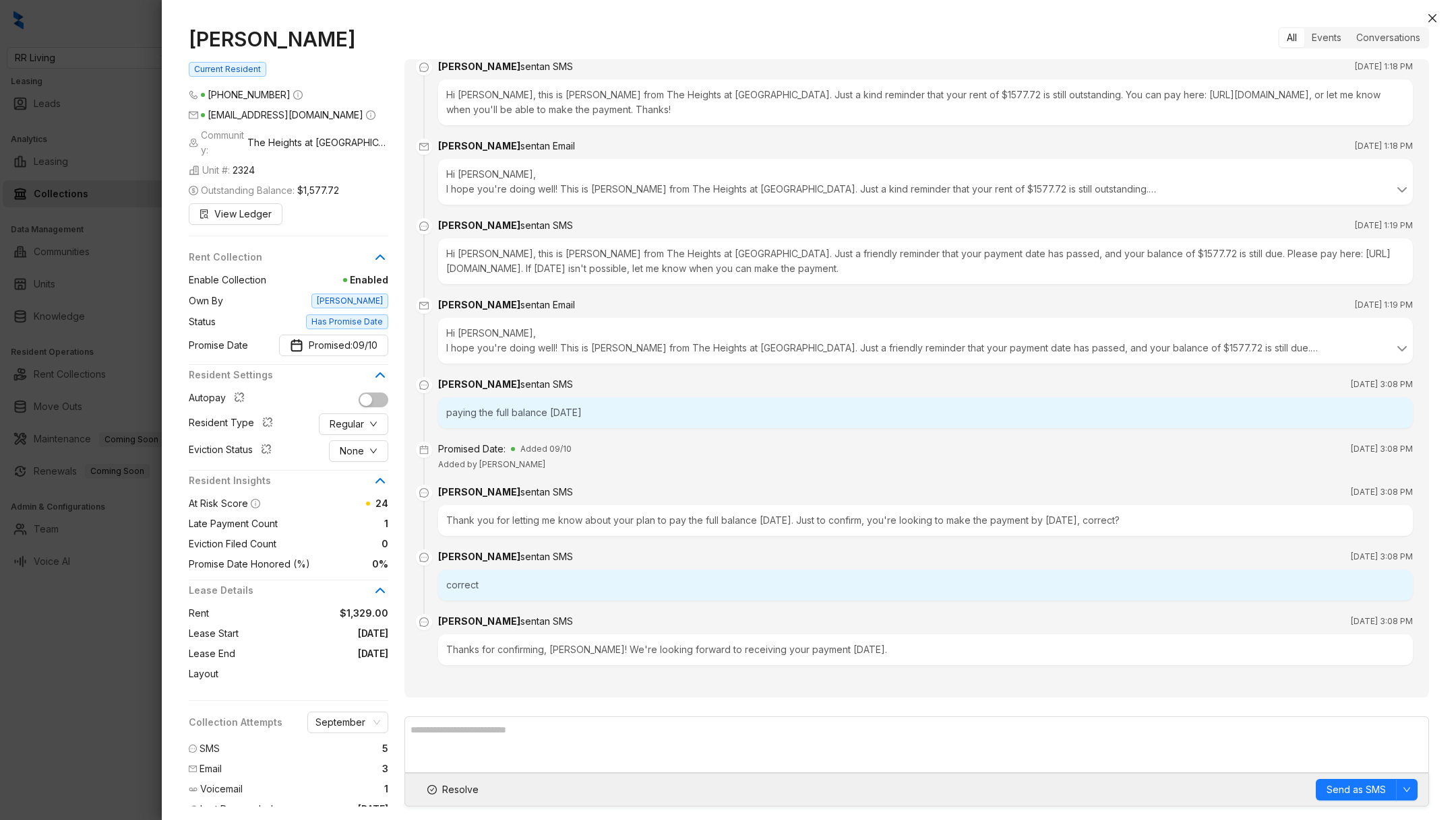
click at [124, 669] on div at bounding box center [728, 410] width 1456 height 820
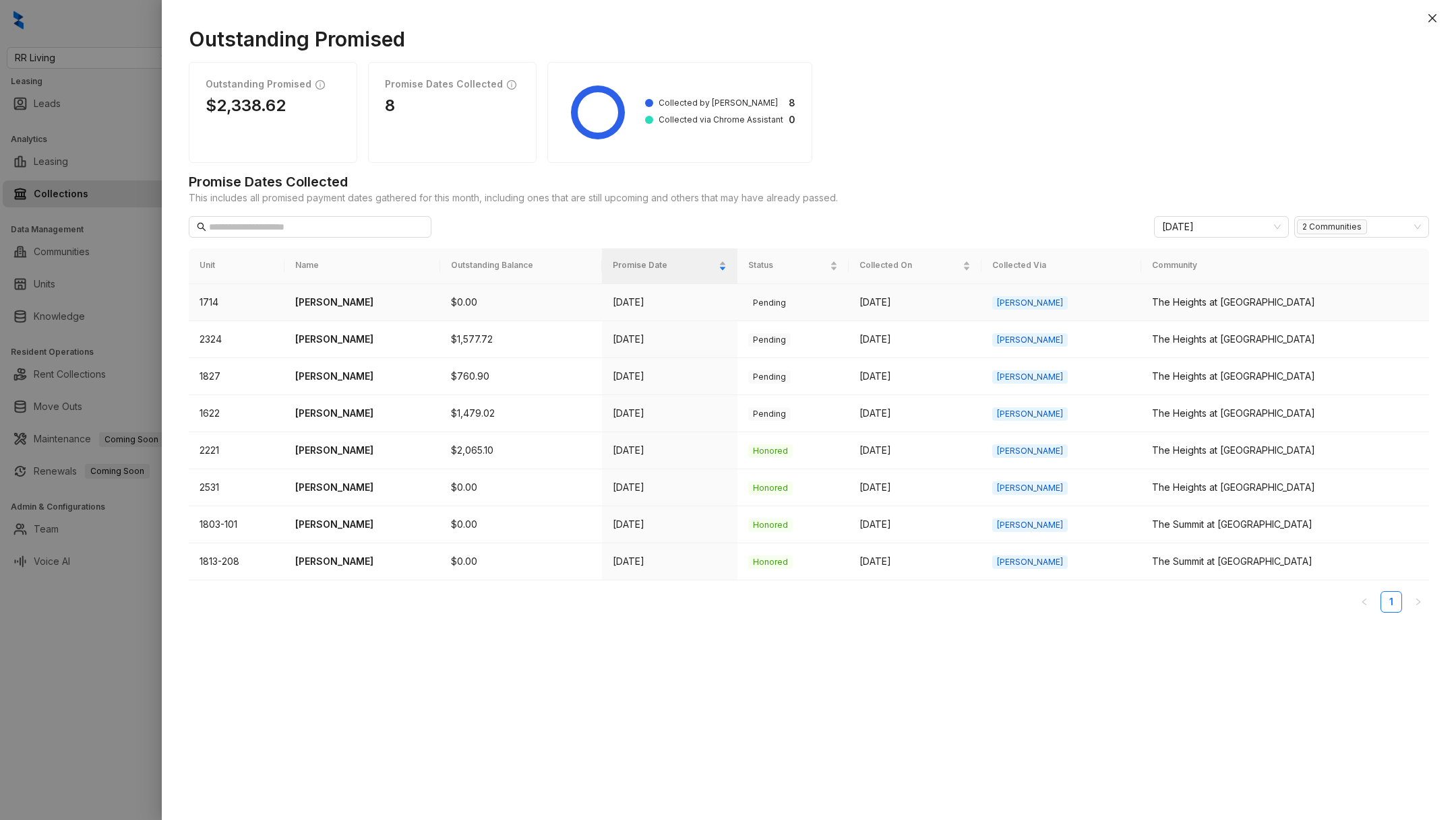
click at [323, 309] on td "[PERSON_NAME]" at bounding box center [362, 303] width 156 height 37
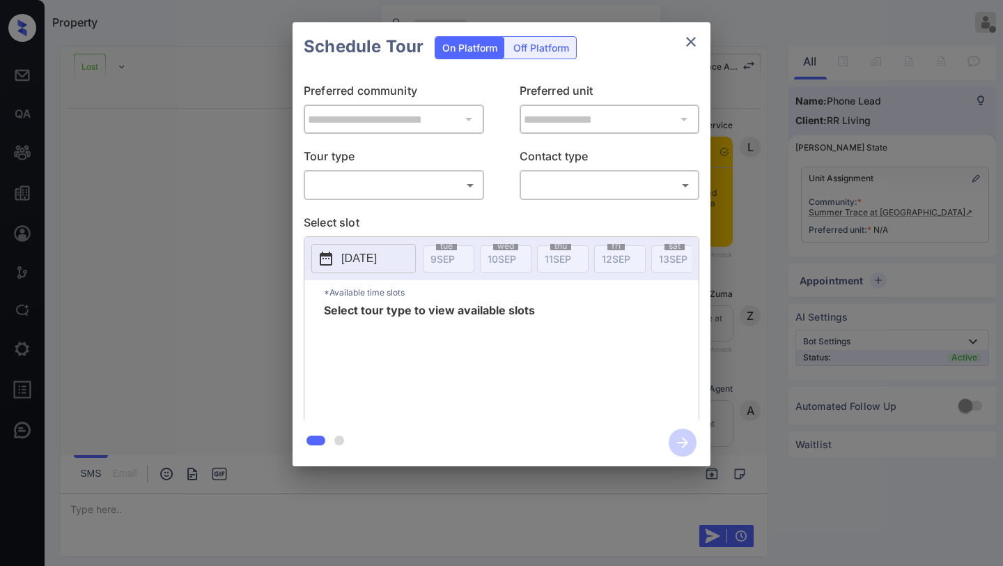
scroll to position [157, 0]
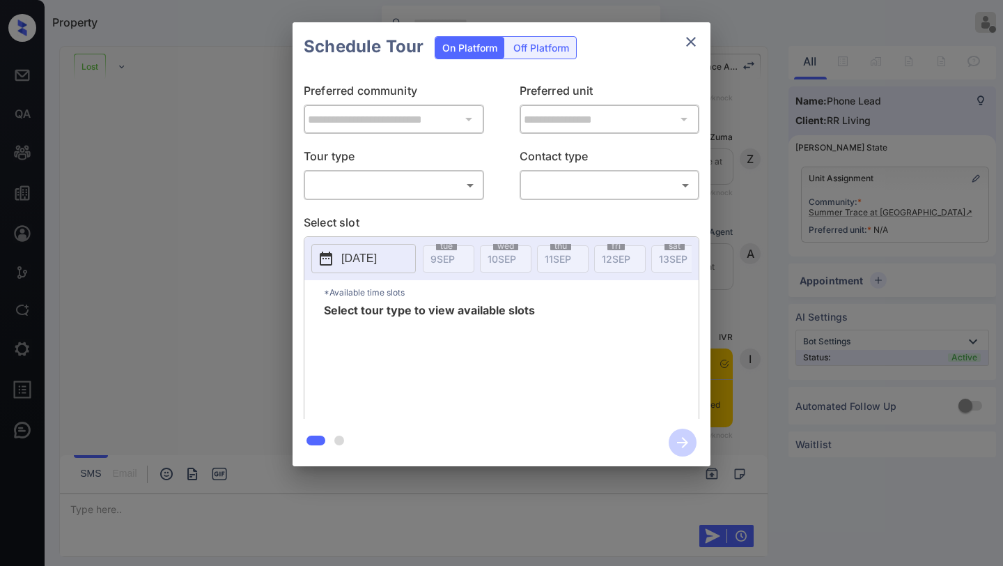
click at [365, 181] on body "Property Kaitlyn Howell Offline Set yourself online Set yourself on break Profi…" at bounding box center [501, 283] width 1003 height 566
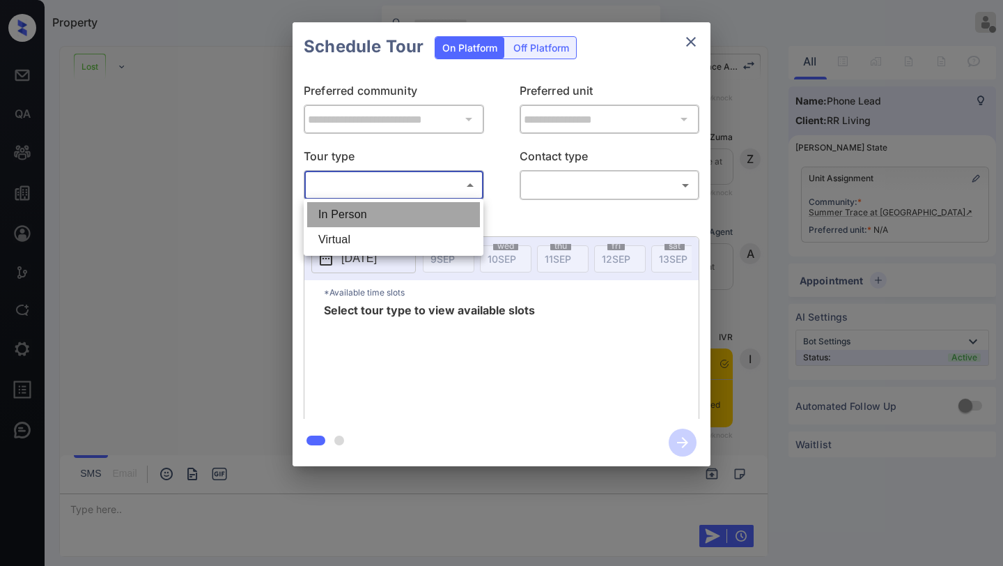
click at [385, 221] on li "In Person" at bounding box center [393, 214] width 173 height 25
type input "********"
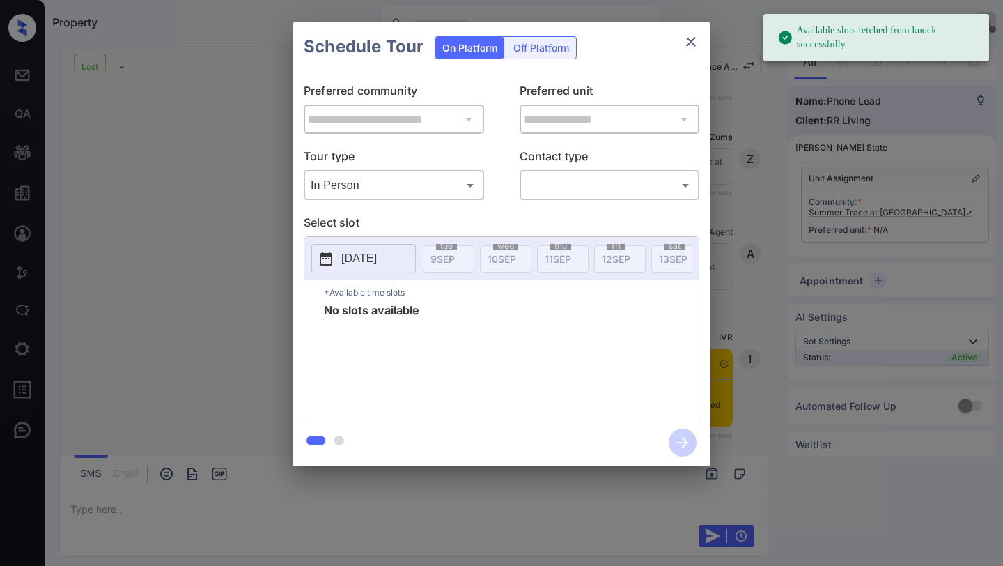
click at [377, 258] on p "2025-09-09" at bounding box center [359, 258] width 36 height 17
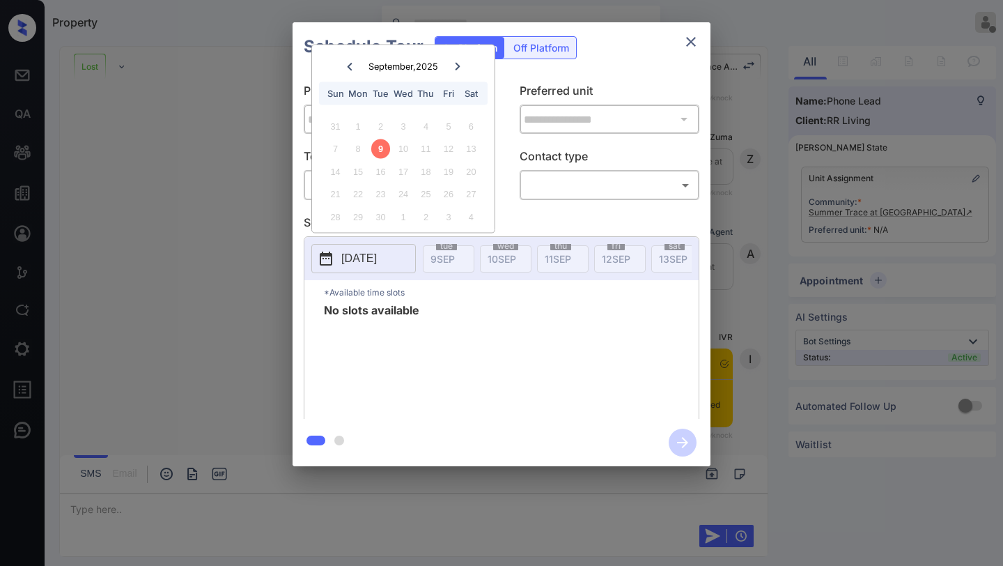
click at [438, 175] on div "14 15 16 17 18 19 20" at bounding box center [402, 171] width 173 height 22
click at [676, 49] on div "Schedule Tour On Platform Off Platform" at bounding box center [502, 46] width 418 height 49
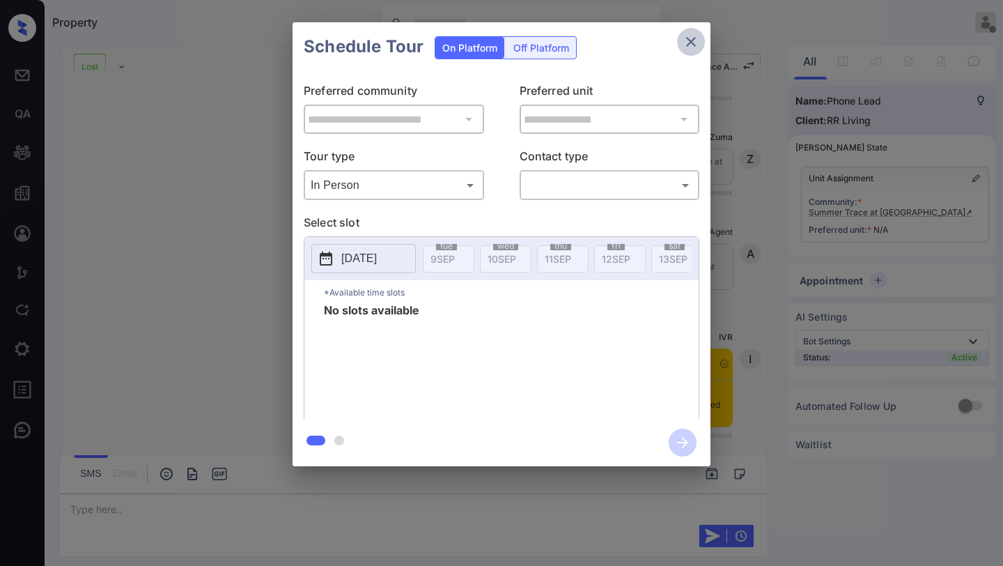
click at [682, 49] on button "close" at bounding box center [691, 42] width 28 height 28
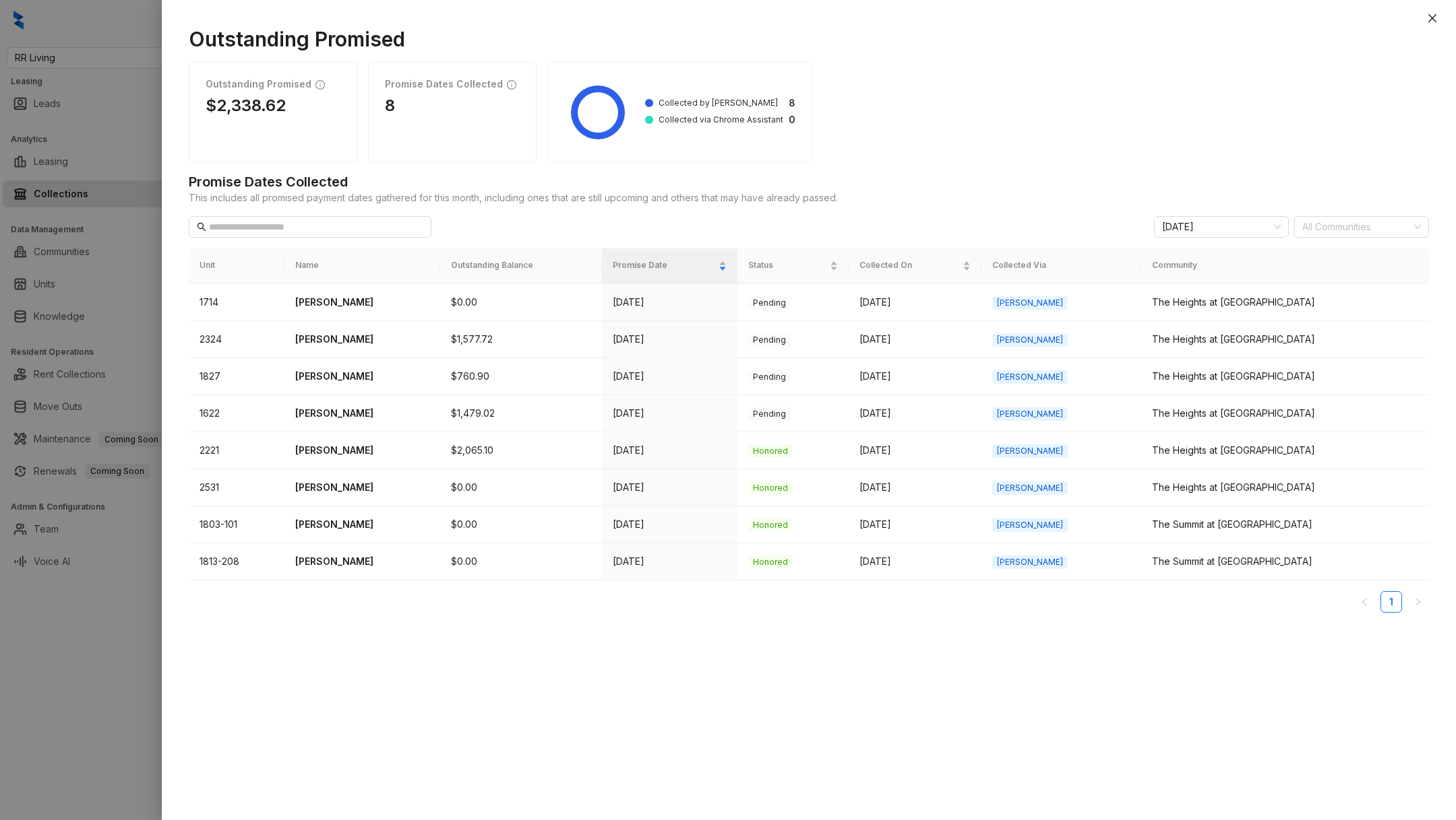
click at [100, 665] on div at bounding box center [728, 410] width 1456 height 820
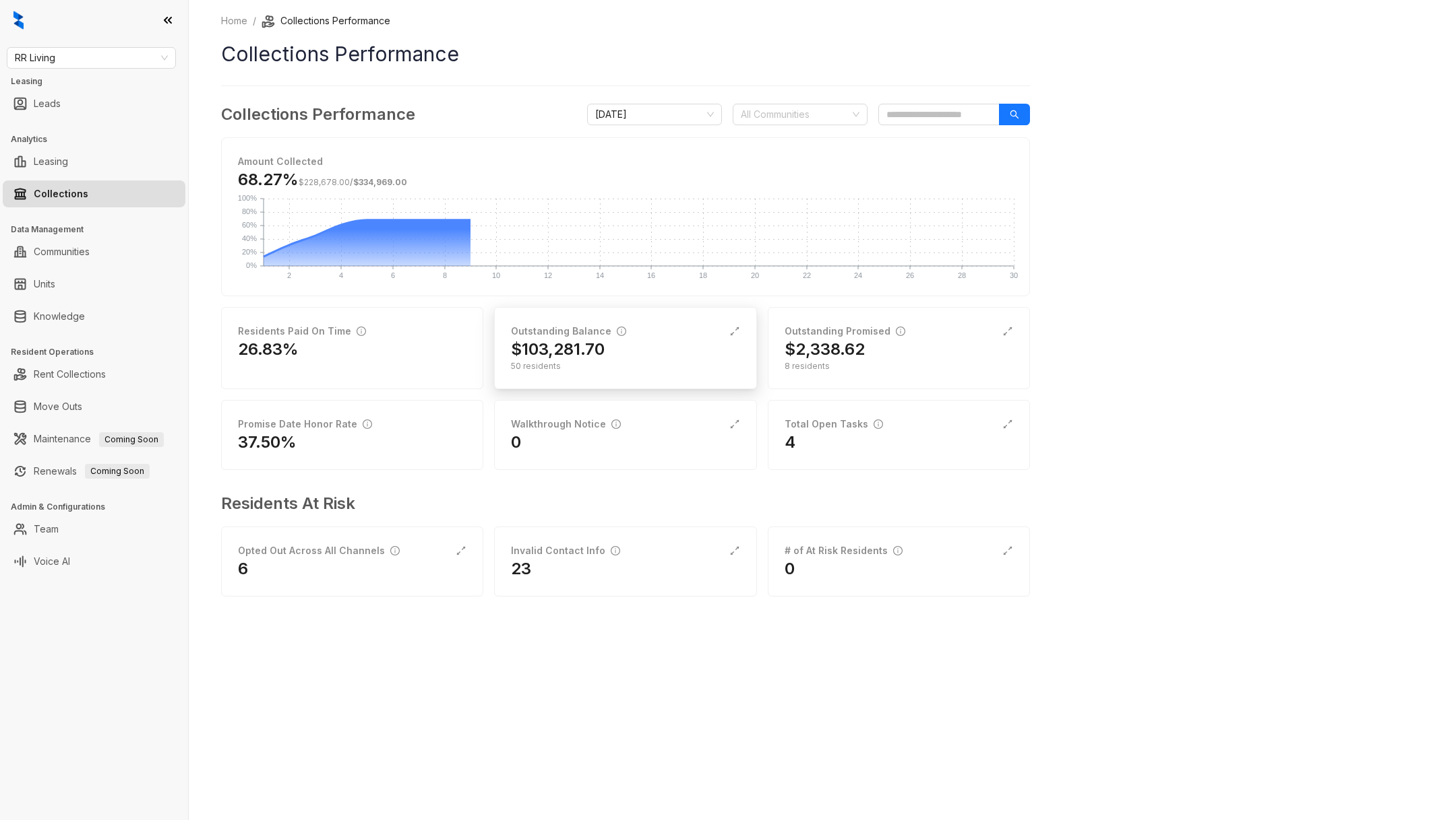
click at [611, 369] on div "50 residents" at bounding box center [625, 366] width 228 height 13
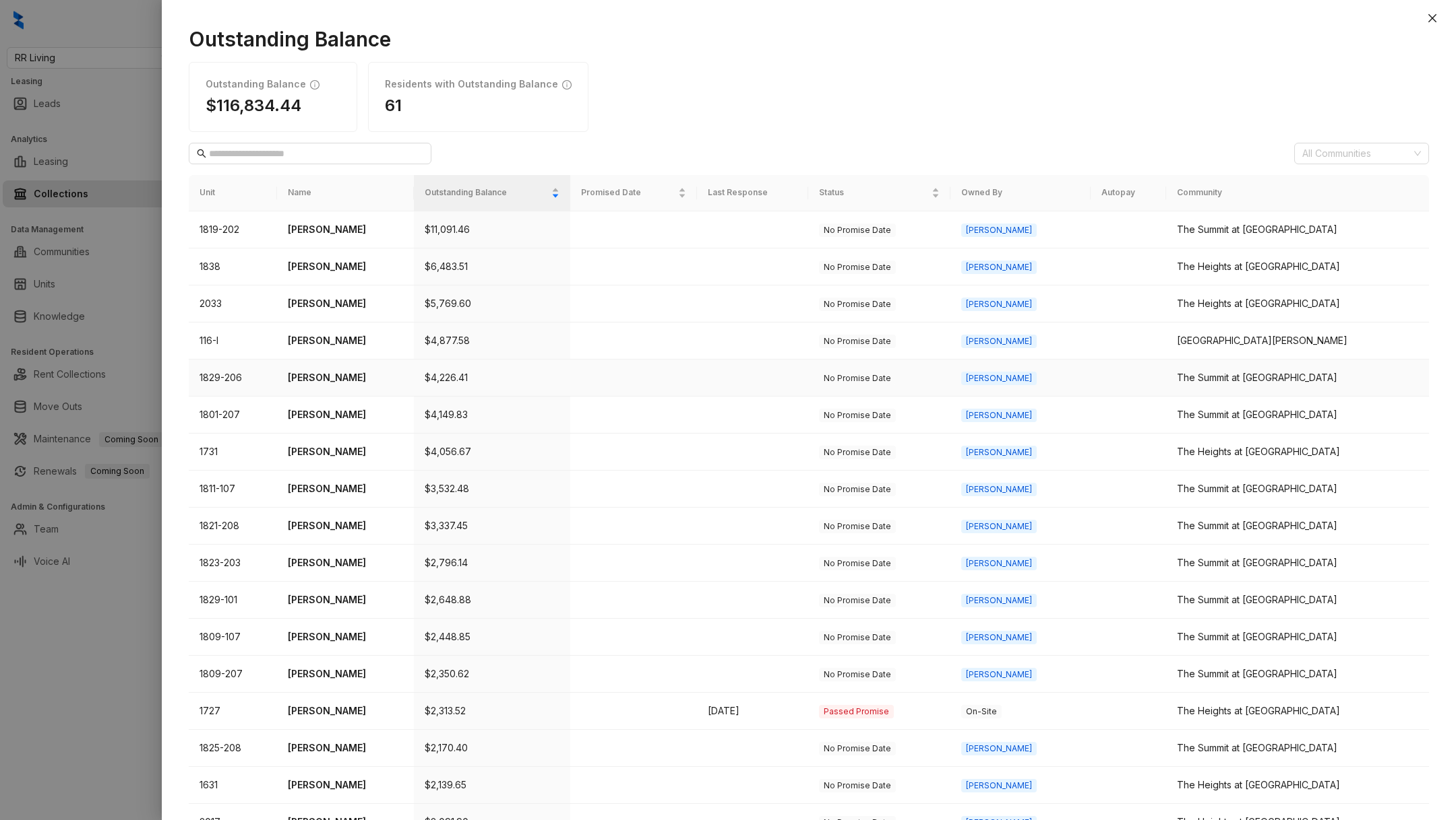
scroll to position [173, 0]
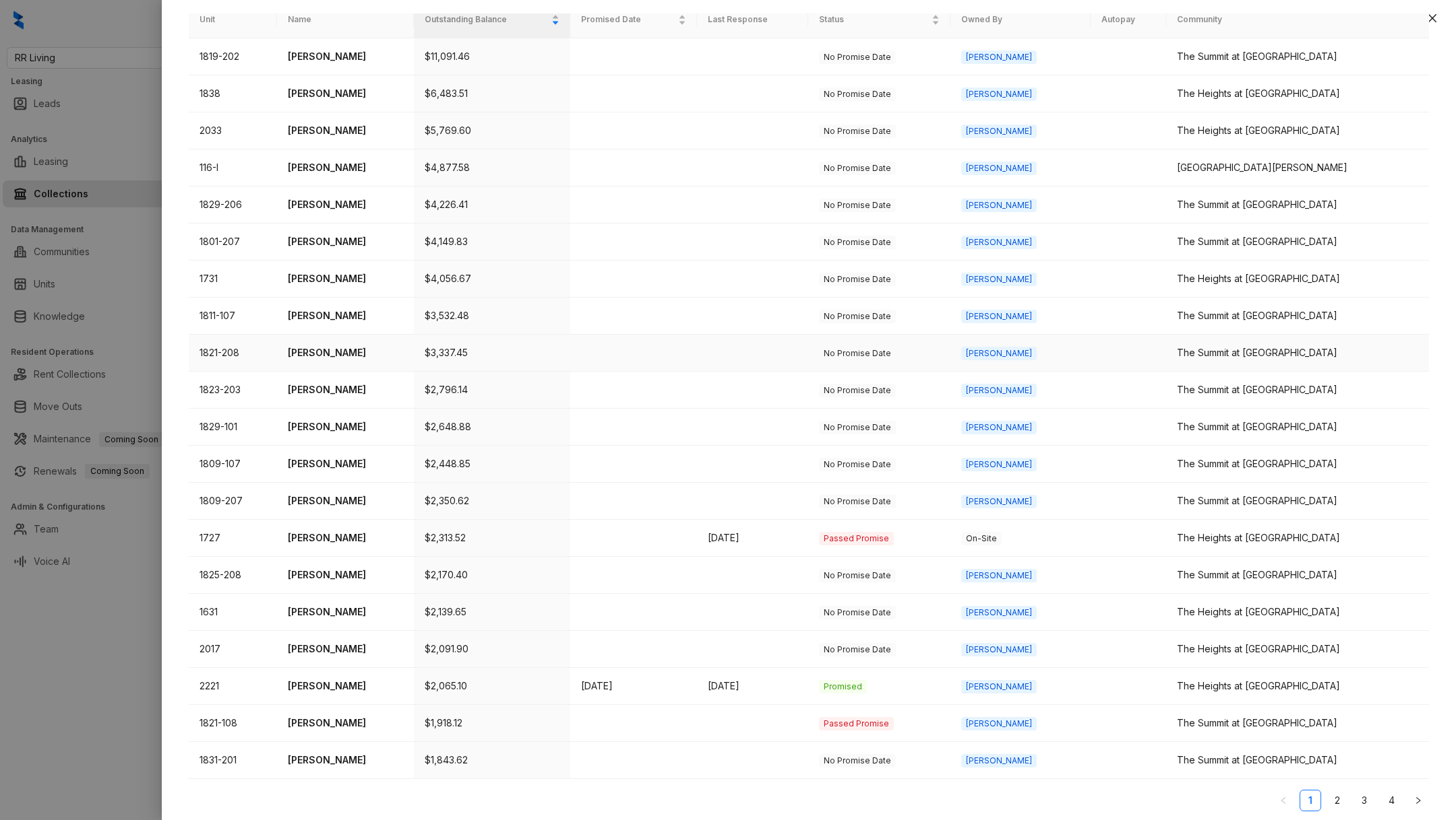
click at [339, 360] on td "[PERSON_NAME]" at bounding box center [344, 353] width 136 height 37
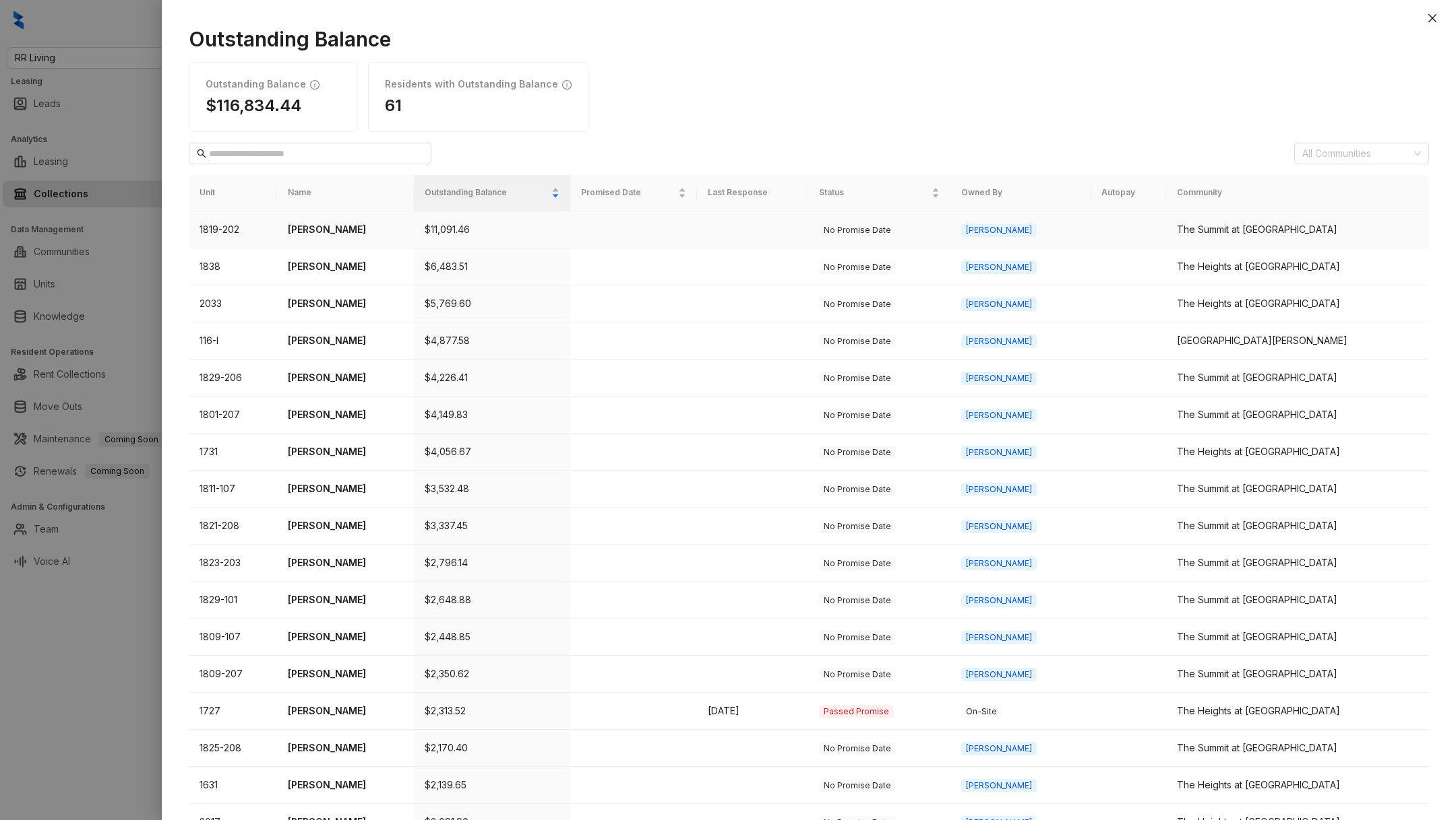
click at [347, 236] on td "[PERSON_NAME]" at bounding box center [344, 230] width 136 height 37
click at [340, 222] on p "[PERSON_NAME]" at bounding box center [344, 229] width 114 height 15
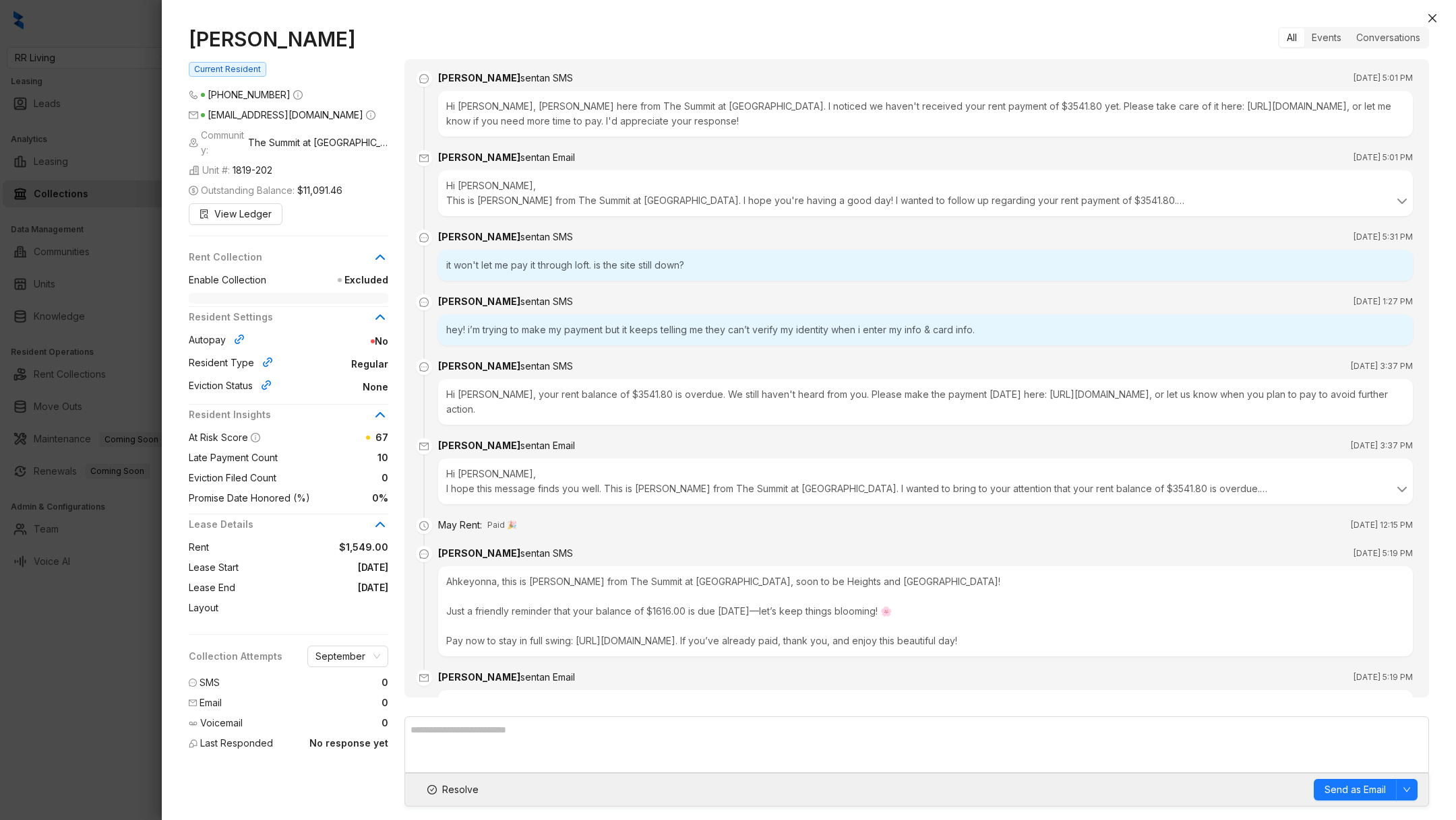
scroll to position [72, 0]
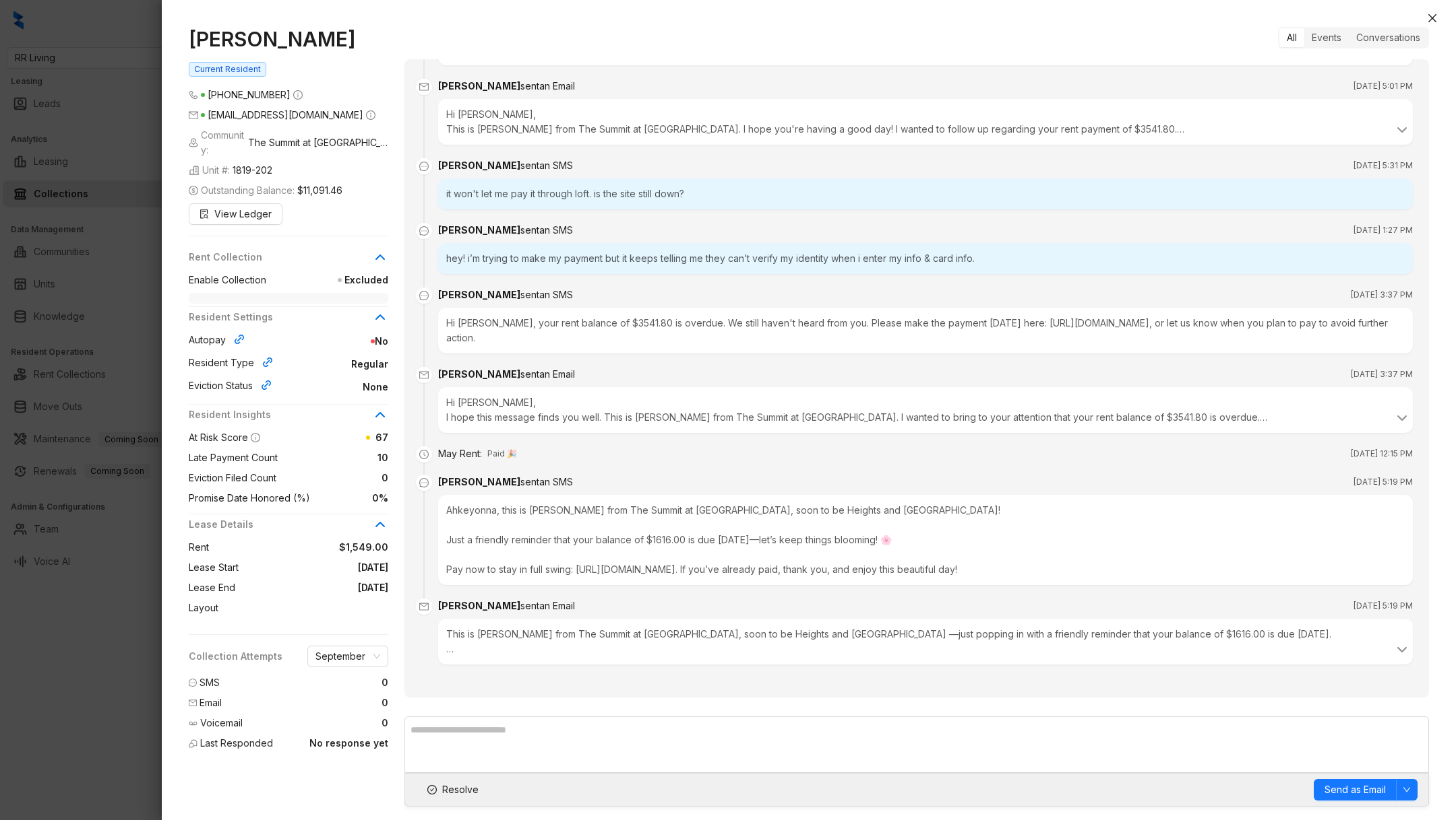
click at [0, 685] on div at bounding box center [728, 410] width 1456 height 820
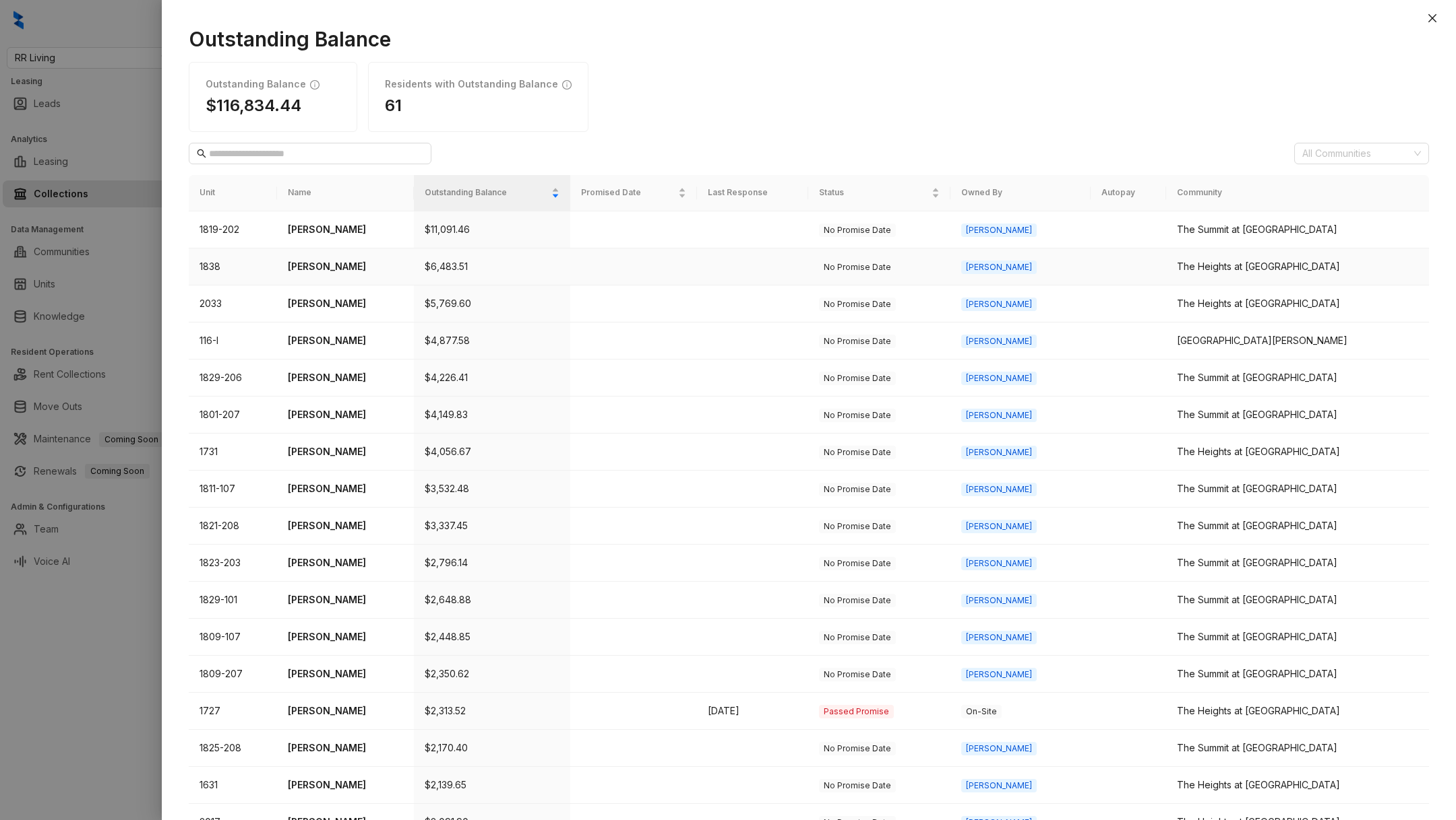
click at [356, 278] on td "[PERSON_NAME]" at bounding box center [344, 267] width 136 height 37
click at [340, 323] on td "[PERSON_NAME]" at bounding box center [344, 341] width 136 height 37
click at [328, 331] on td "[PERSON_NAME]" at bounding box center [344, 341] width 136 height 37
click at [330, 304] on p "[PERSON_NAME]" at bounding box center [344, 303] width 114 height 15
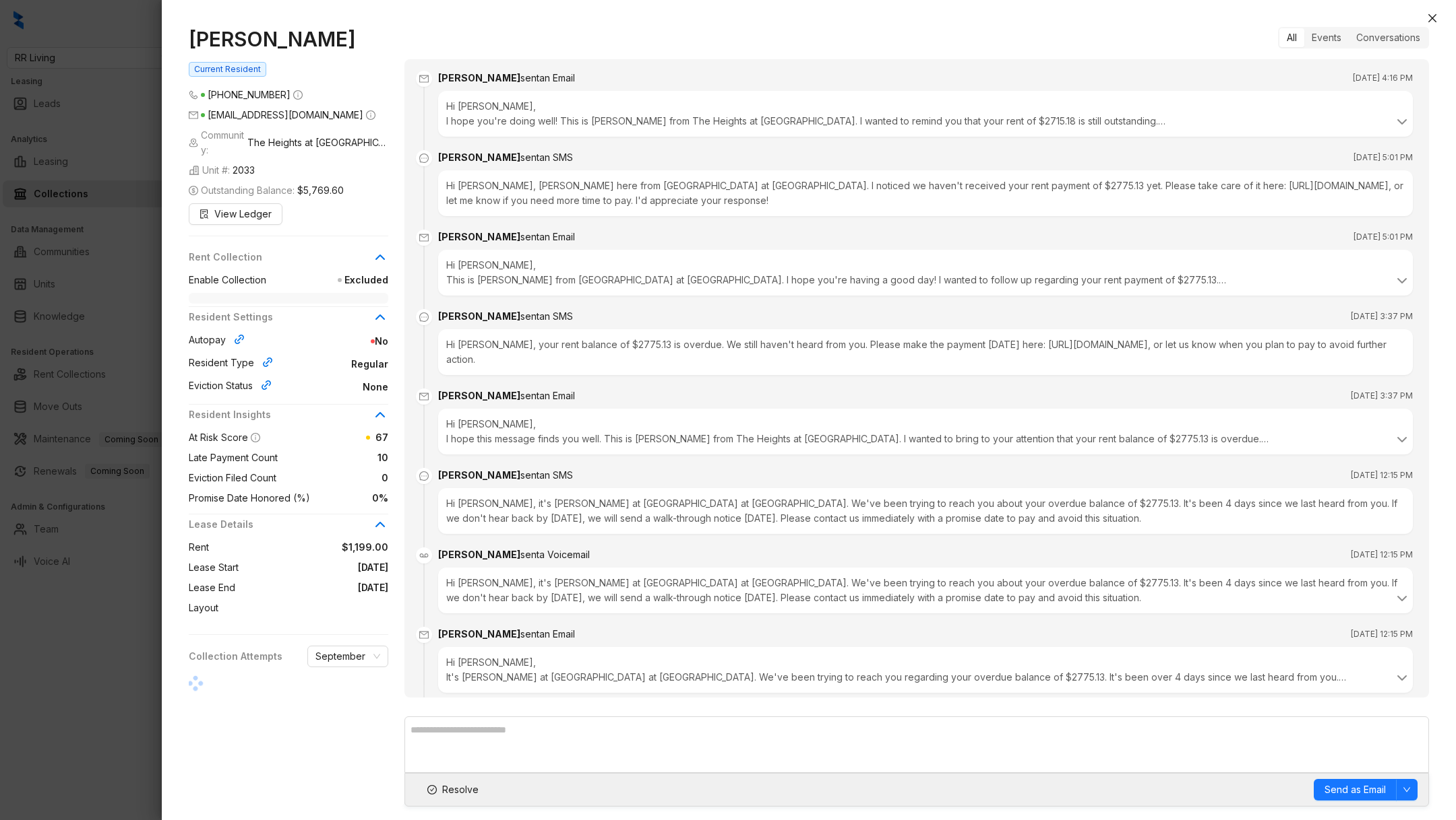
scroll to position [1641, 0]
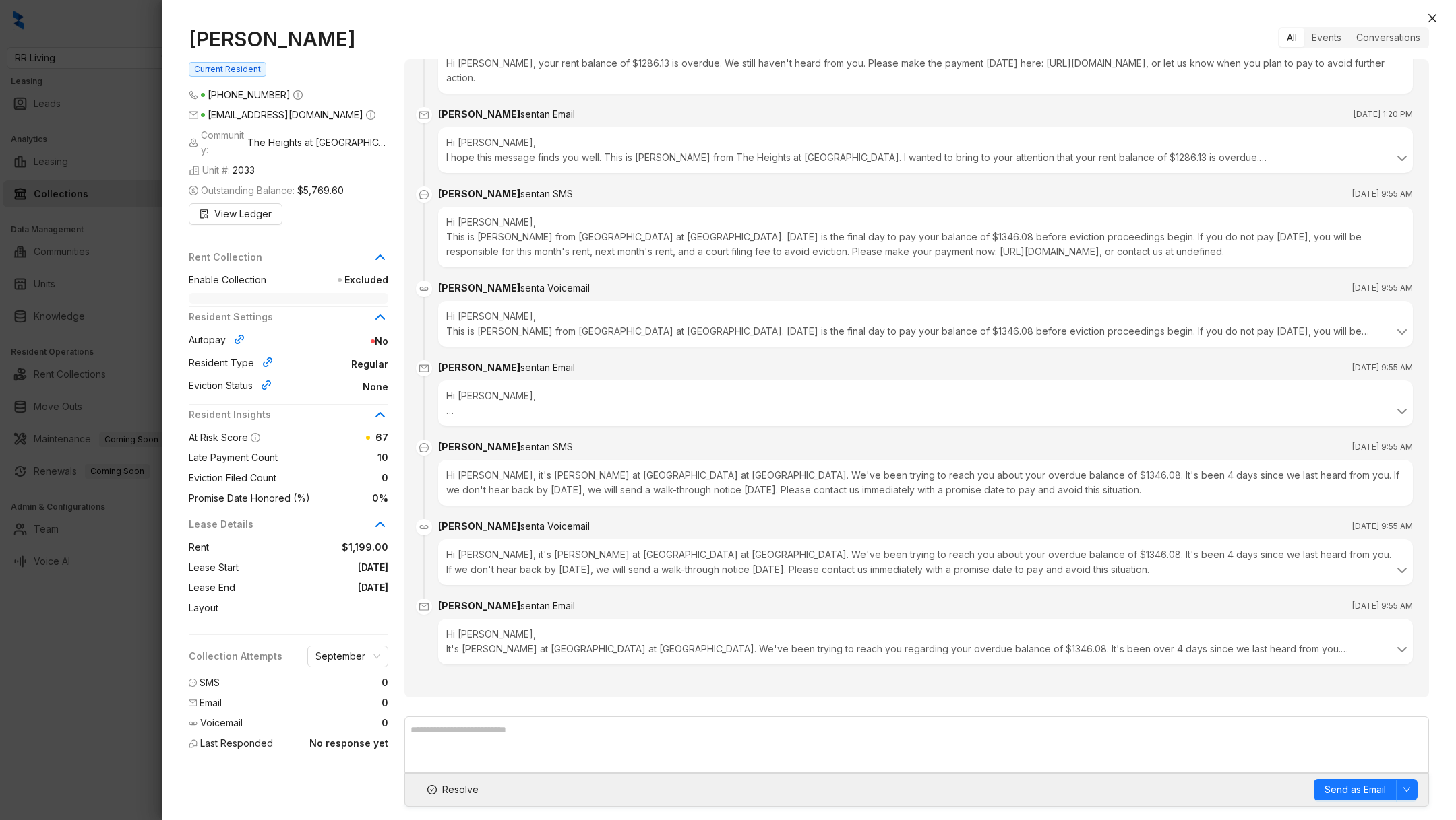
click at [87, 736] on div at bounding box center [728, 410] width 1456 height 820
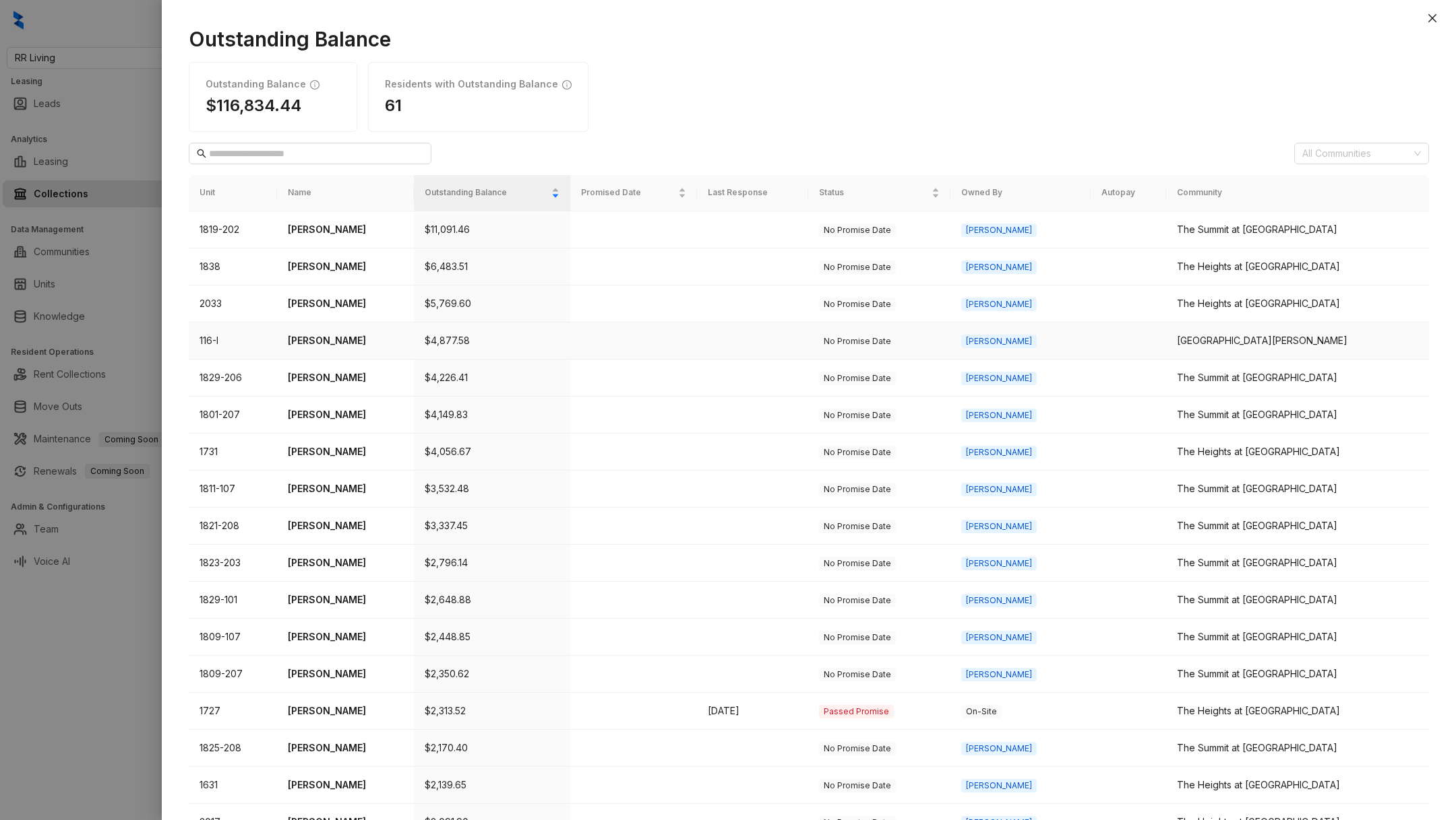
click at [330, 337] on p "[PERSON_NAME]" at bounding box center [344, 340] width 114 height 15
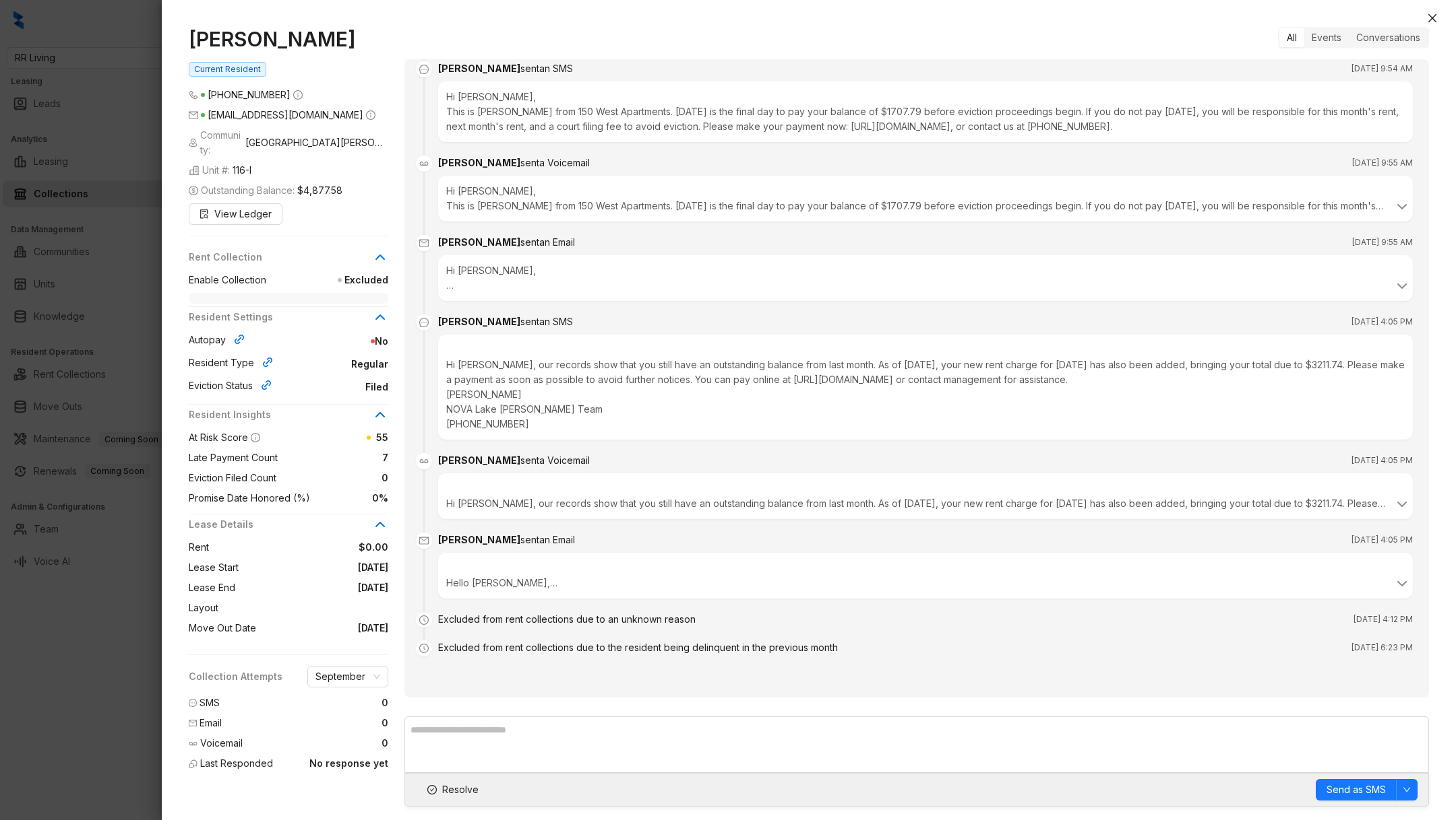
scroll to position [2461, 0]
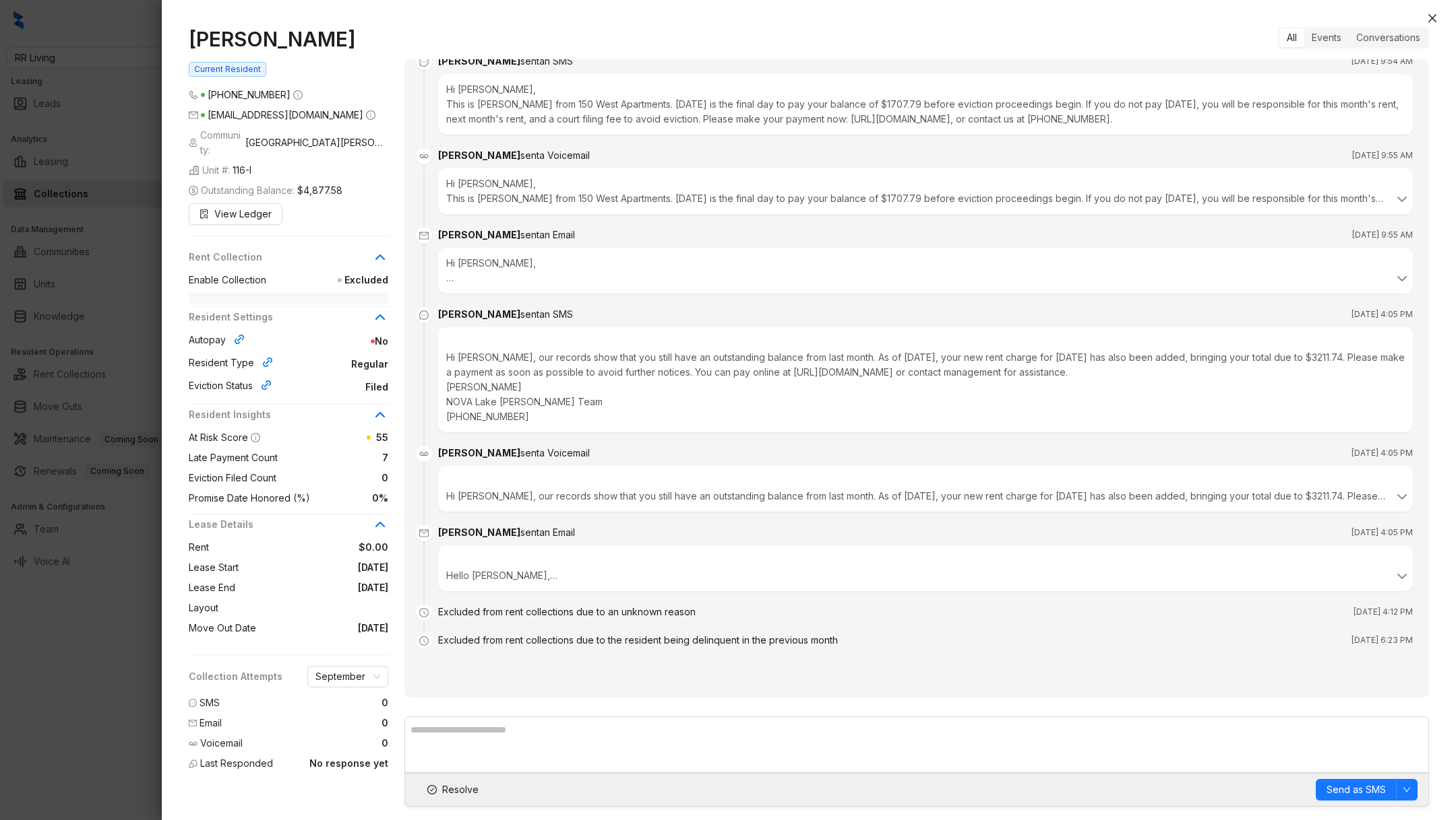
click at [0, 674] on div at bounding box center [728, 410] width 1456 height 820
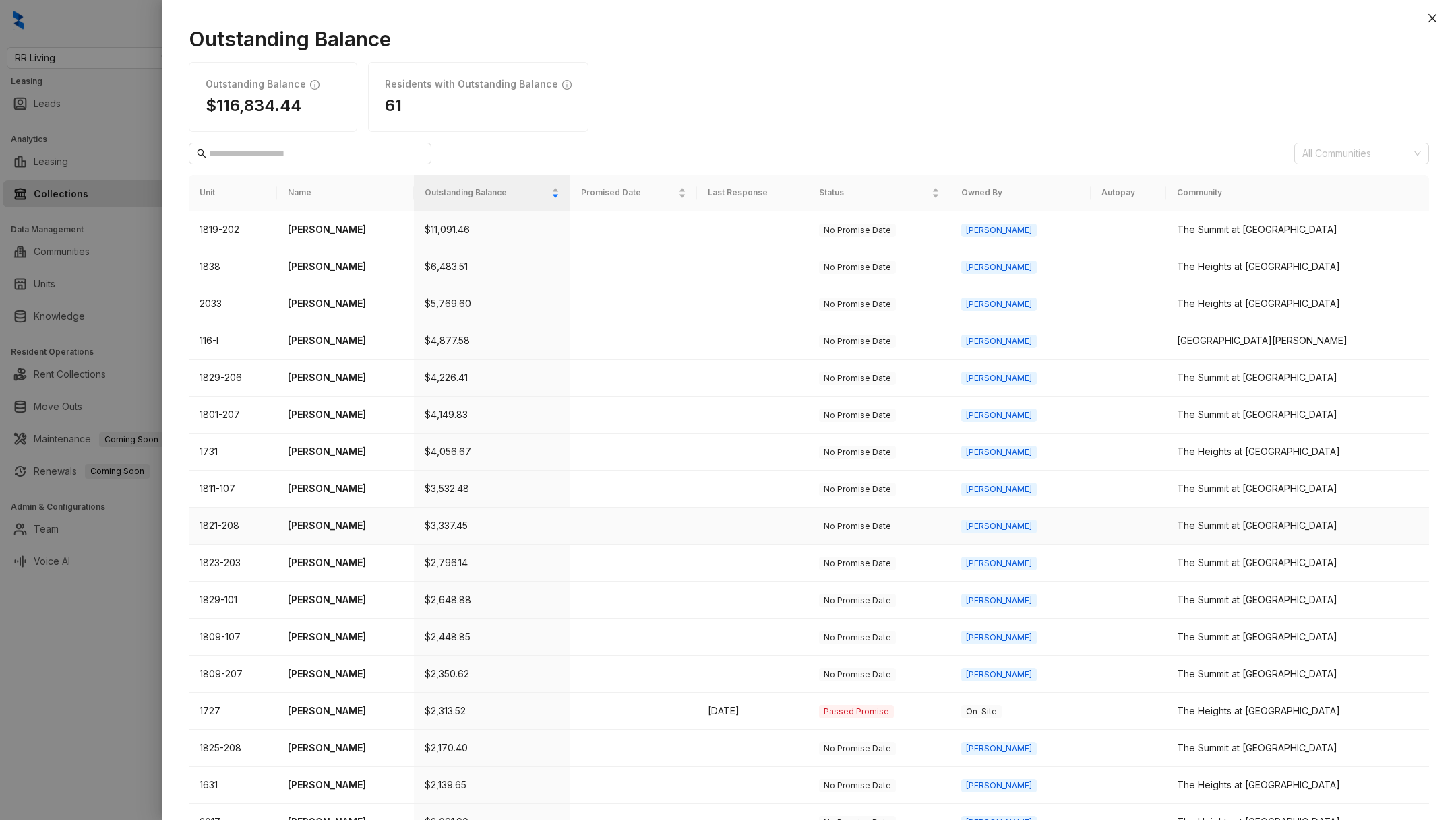
scroll to position [173, 0]
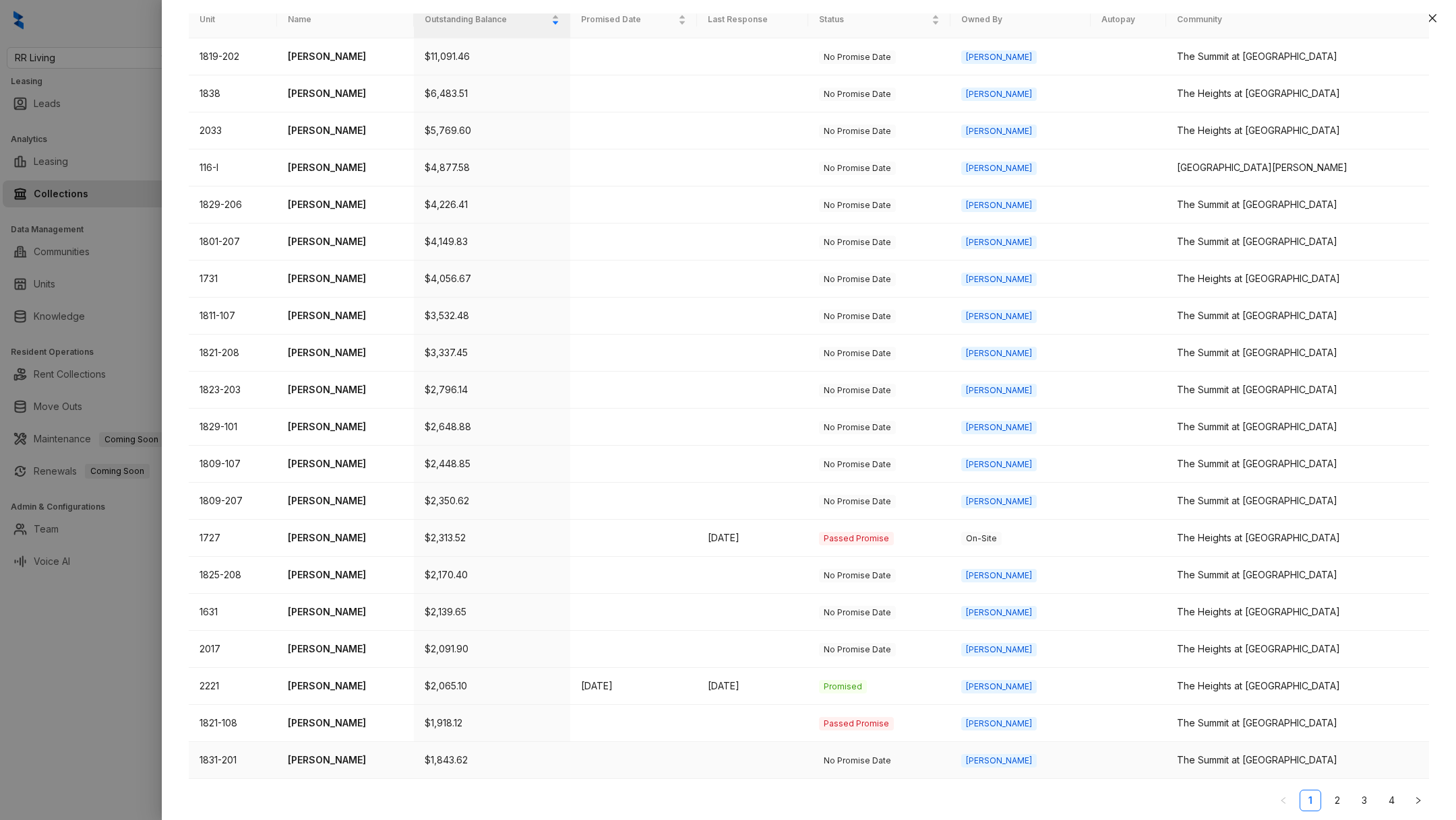
click at [336, 753] on p "[PERSON_NAME]" at bounding box center [344, 760] width 114 height 15
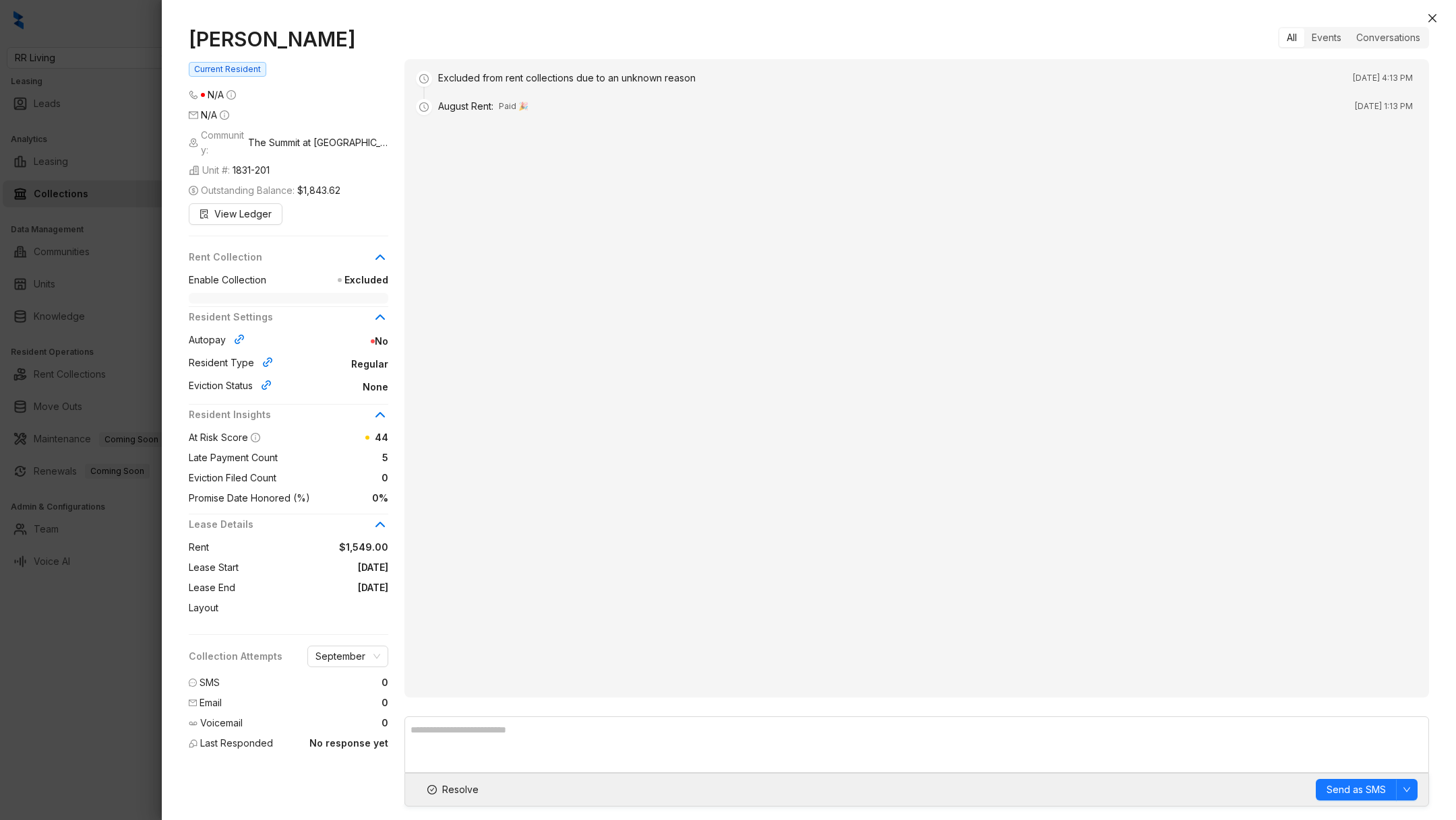
click at [46, 607] on div at bounding box center [728, 410] width 1456 height 820
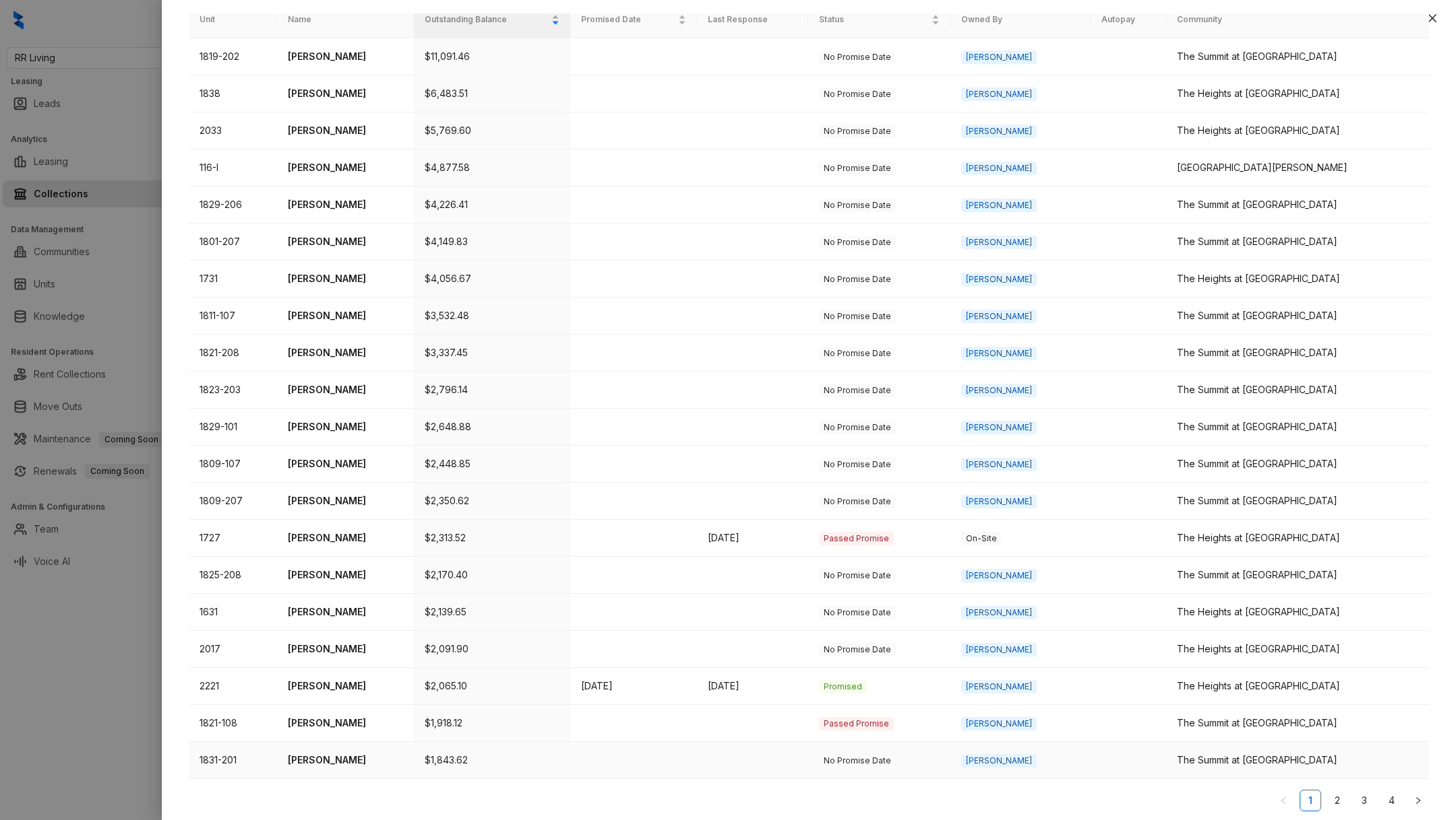
click at [357, 766] on td "[PERSON_NAME]" at bounding box center [344, 761] width 136 height 37
click at [325, 753] on p "[PERSON_NAME]" at bounding box center [344, 760] width 114 height 15
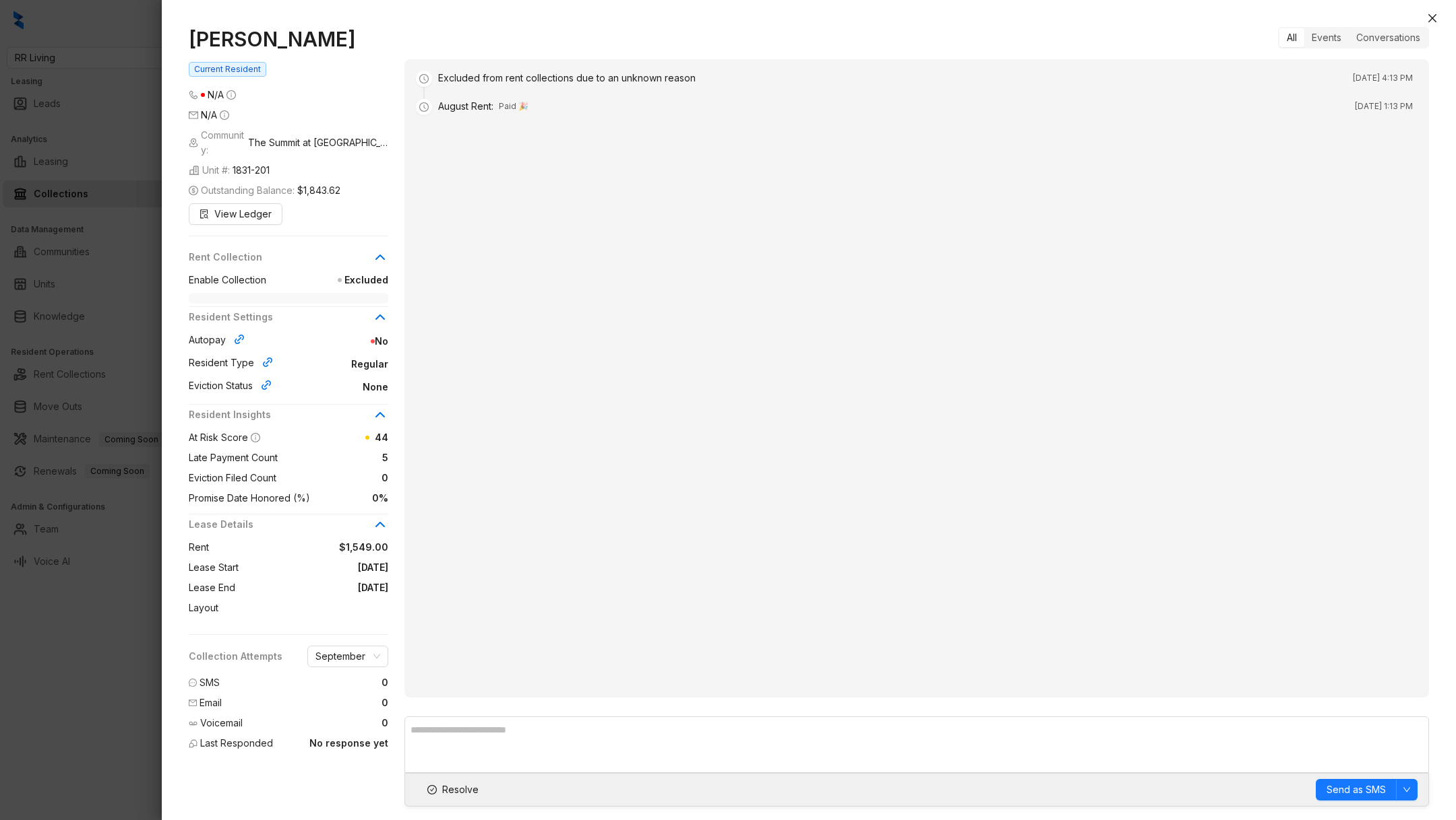
click at [309, 277] on div "Enable Collection Excluded" at bounding box center [288, 288] width 199 height 31
click at [361, 273] on span "Excluded" at bounding box center [327, 279] width 122 height 15
click at [360, 273] on span "Excluded" at bounding box center [327, 279] width 122 height 15
click at [461, 78] on div "Excluded from rent collections due to an unknown reason" at bounding box center [567, 77] width 257 height 15
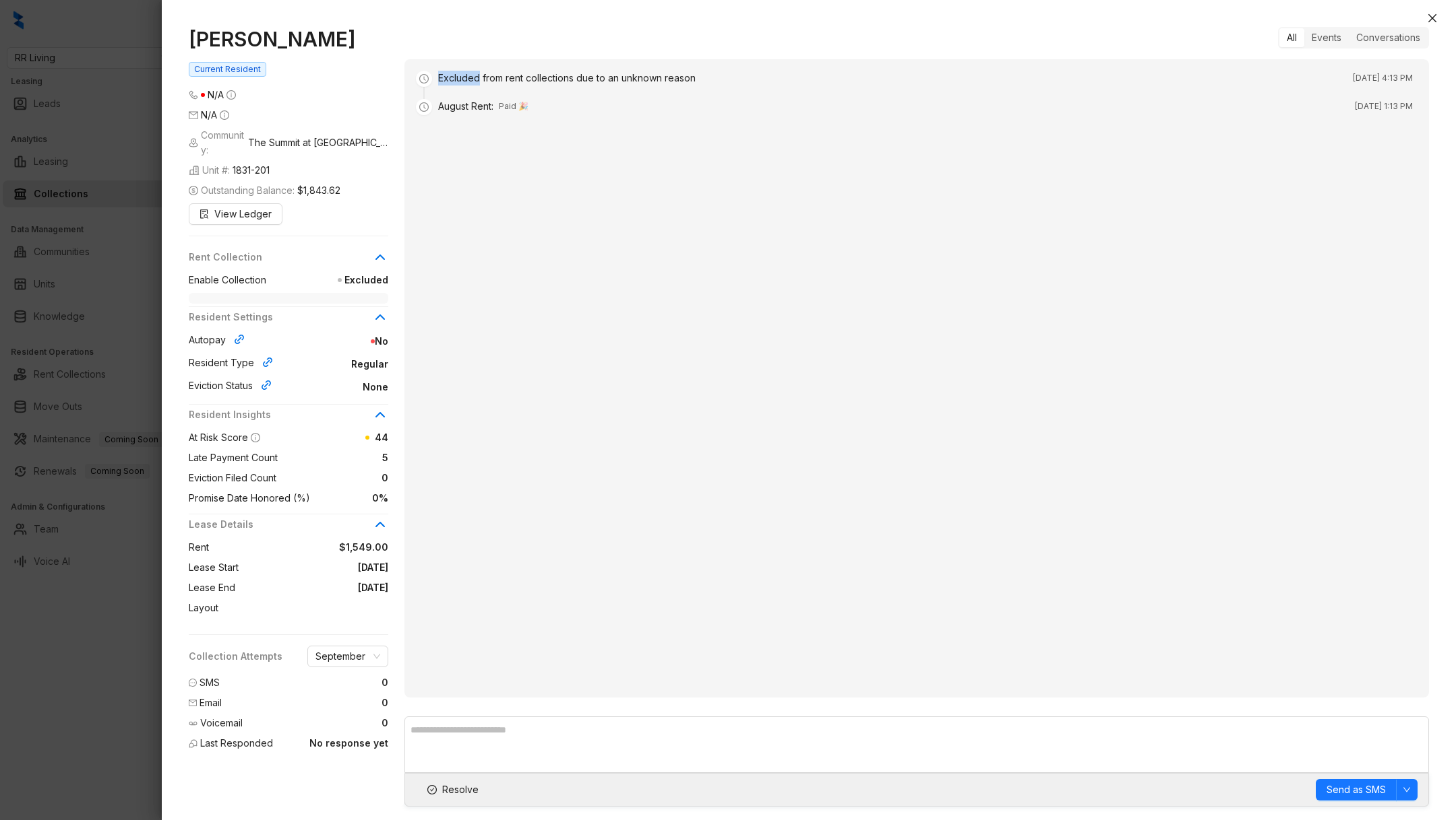
click at [461, 78] on div "Excluded from rent collections due to an unknown reason" at bounding box center [567, 77] width 257 height 15
click at [81, 659] on div at bounding box center [728, 410] width 1456 height 820
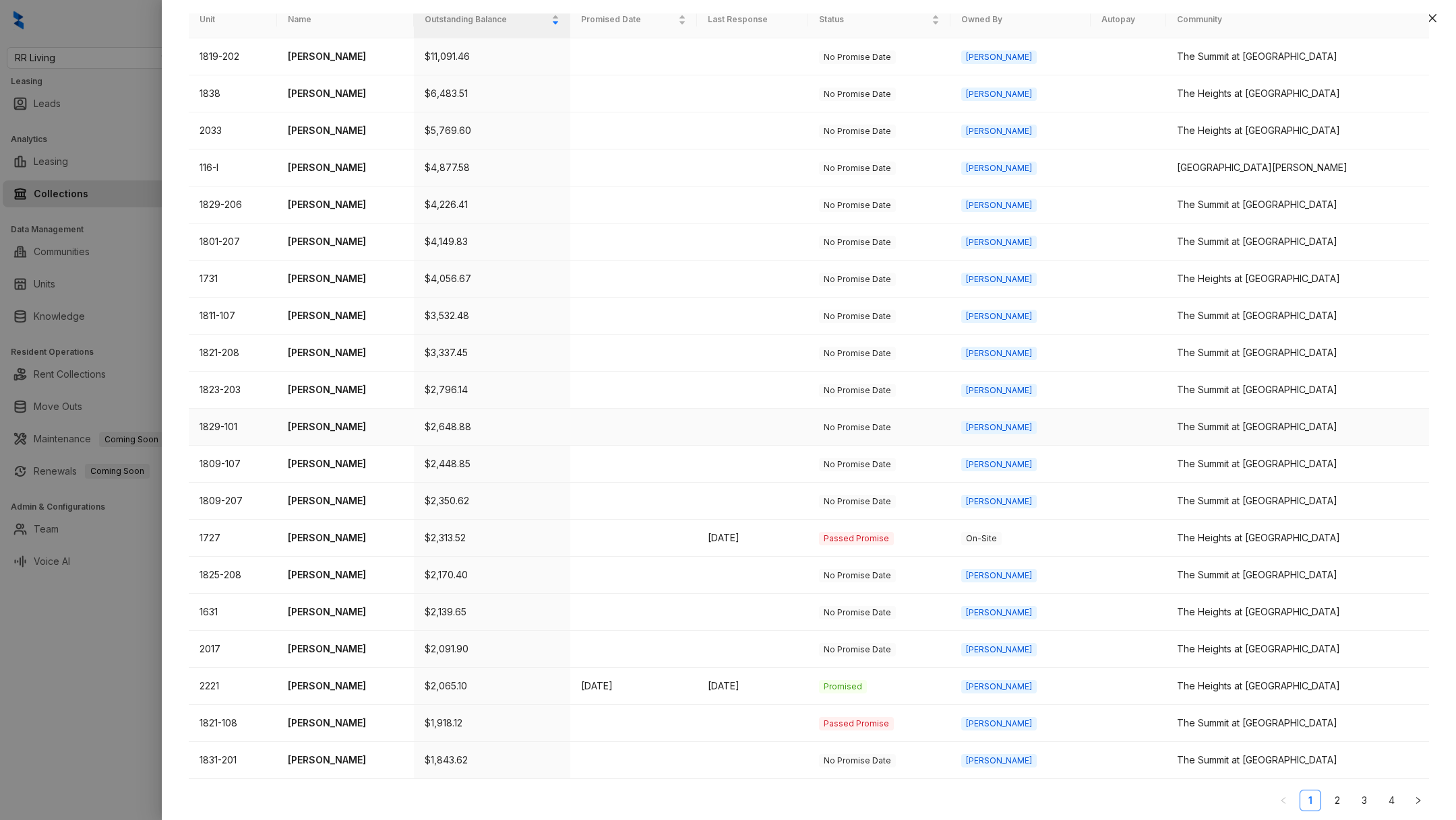
click at [316, 438] on td "[PERSON_NAME]" at bounding box center [344, 427] width 136 height 37
click at [314, 431] on p "[PERSON_NAME]" at bounding box center [344, 426] width 114 height 15
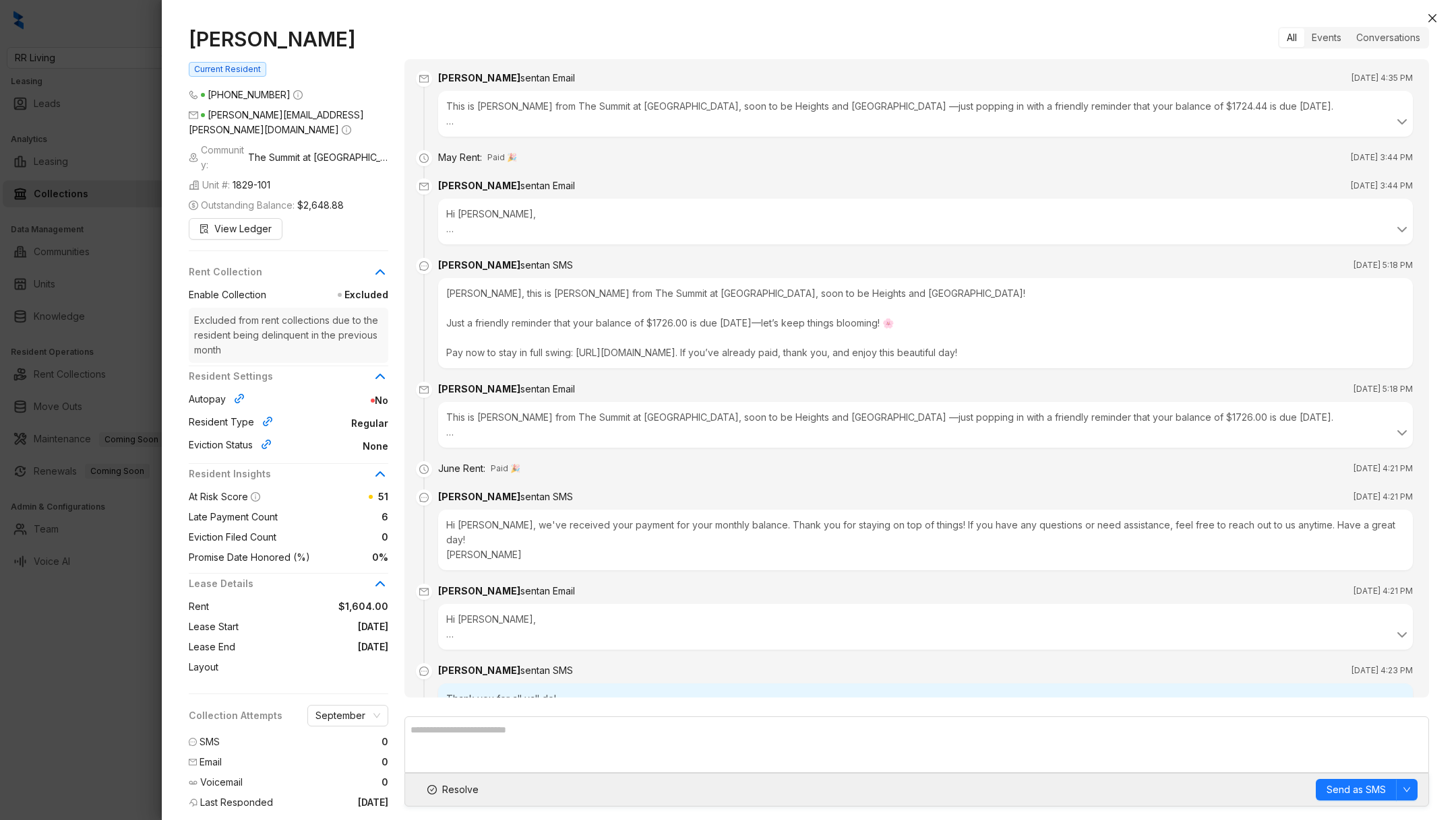
scroll to position [500, 0]
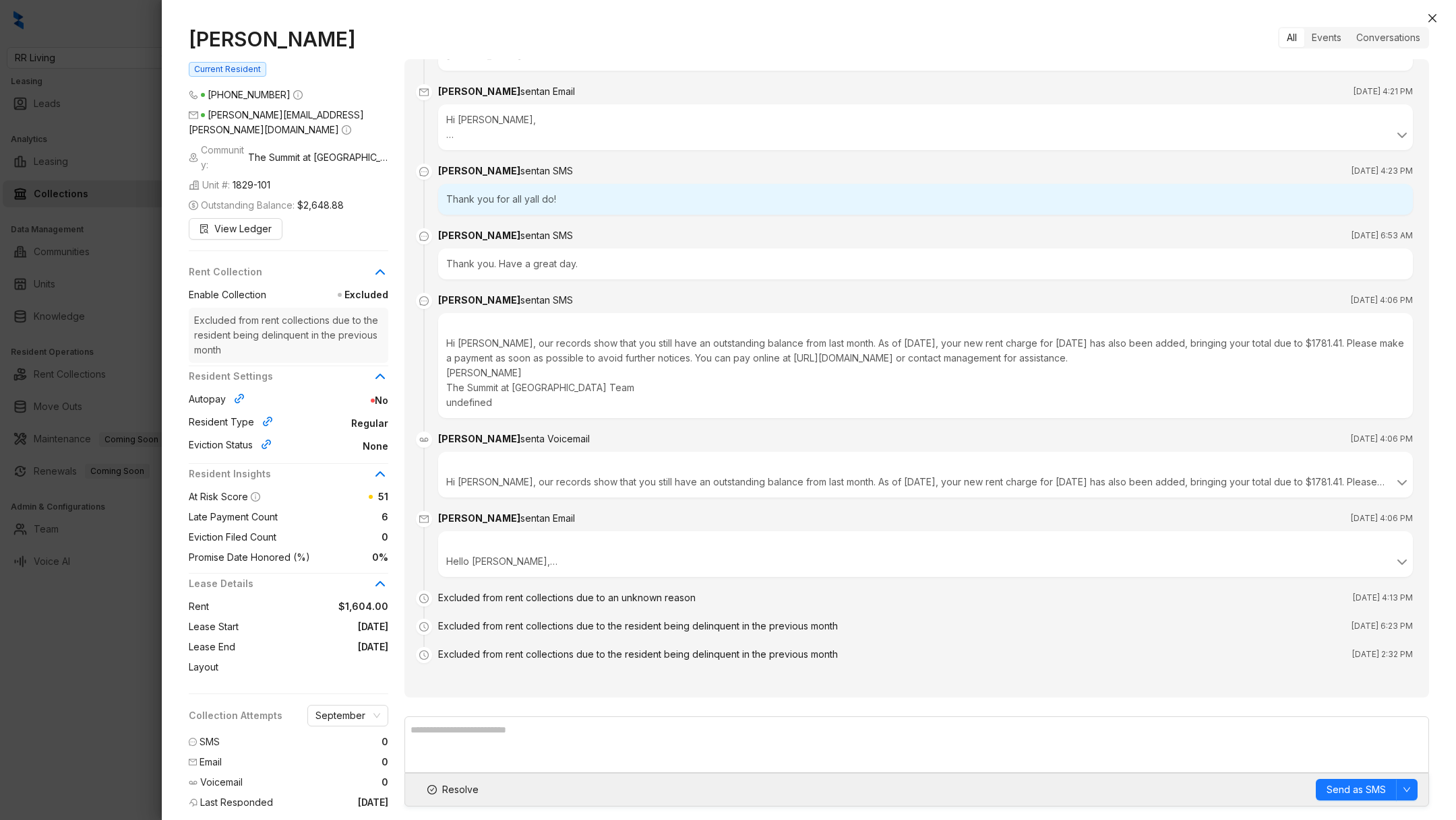
click at [76, 750] on div at bounding box center [728, 410] width 1456 height 820
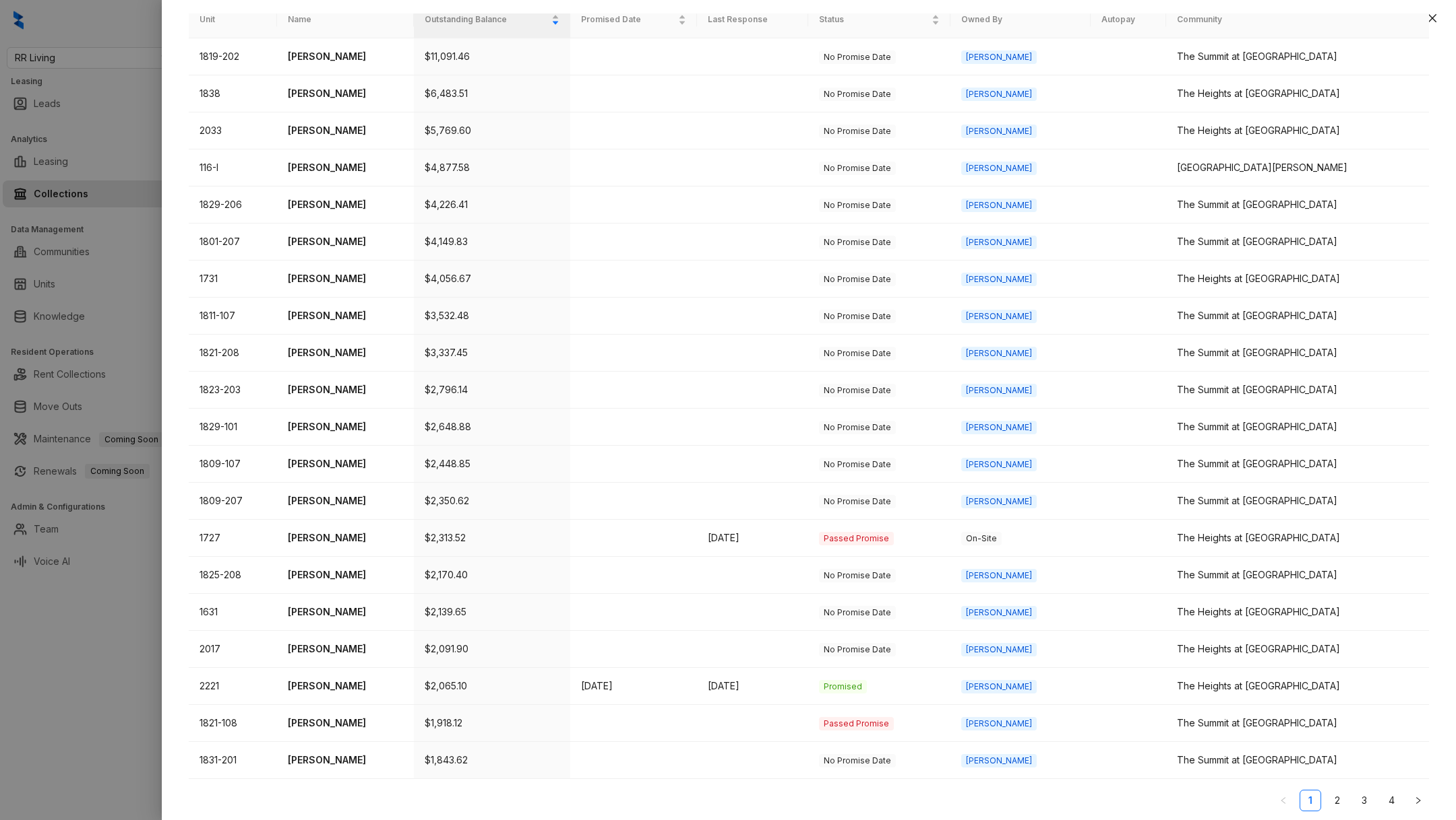
click at [76, 750] on div at bounding box center [728, 410] width 1456 height 820
